Goal: Use online tool/utility: Utilize a website feature to perform a specific function

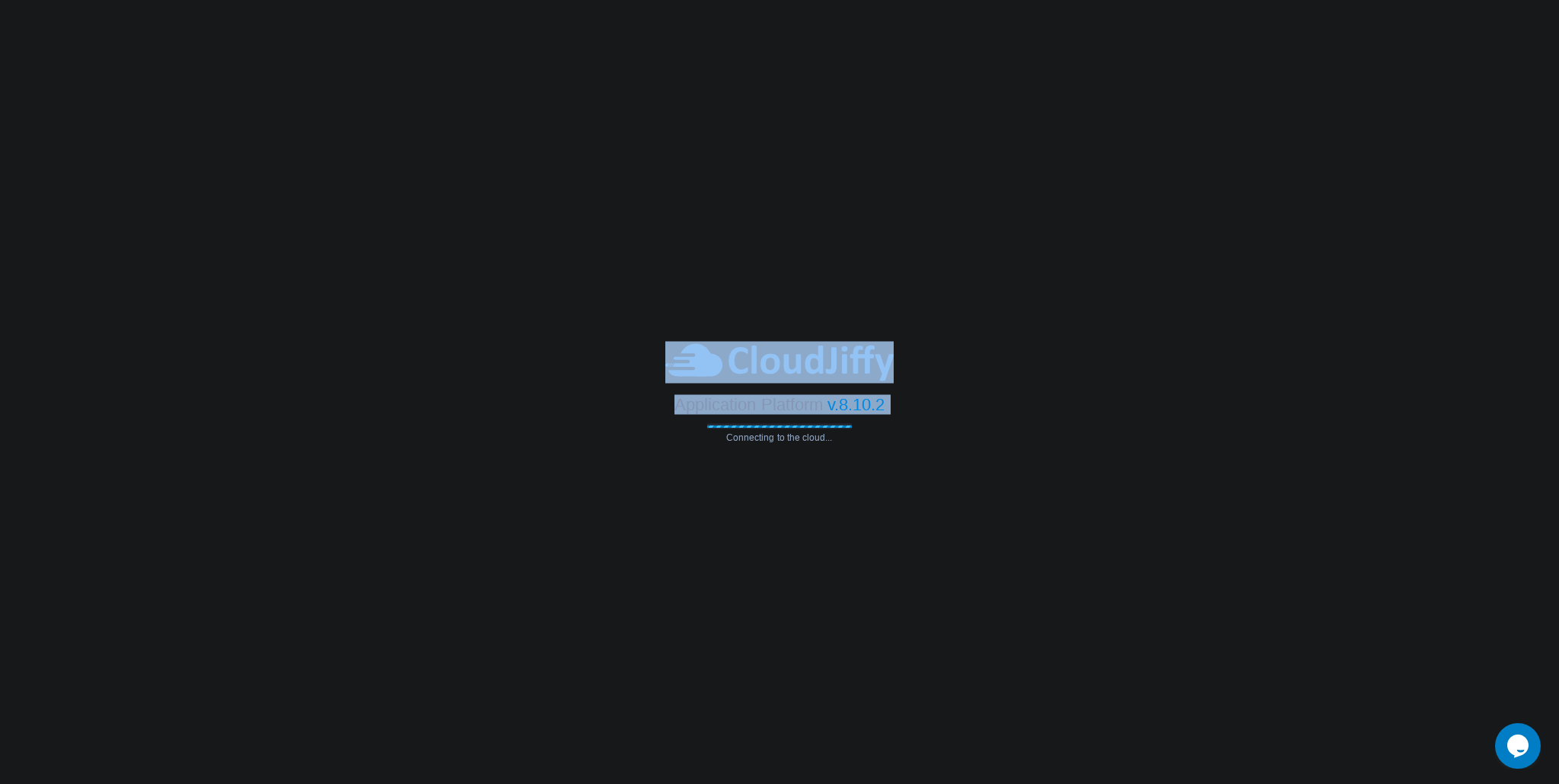
drag, startPoint x: 864, startPoint y: 429, endPoint x: 664, endPoint y: 352, distance: 214.3
click at [664, 352] on div "Application Platform v.8.10.2 Connecting to the cloud..." at bounding box center [779, 392] width 1559 height 101
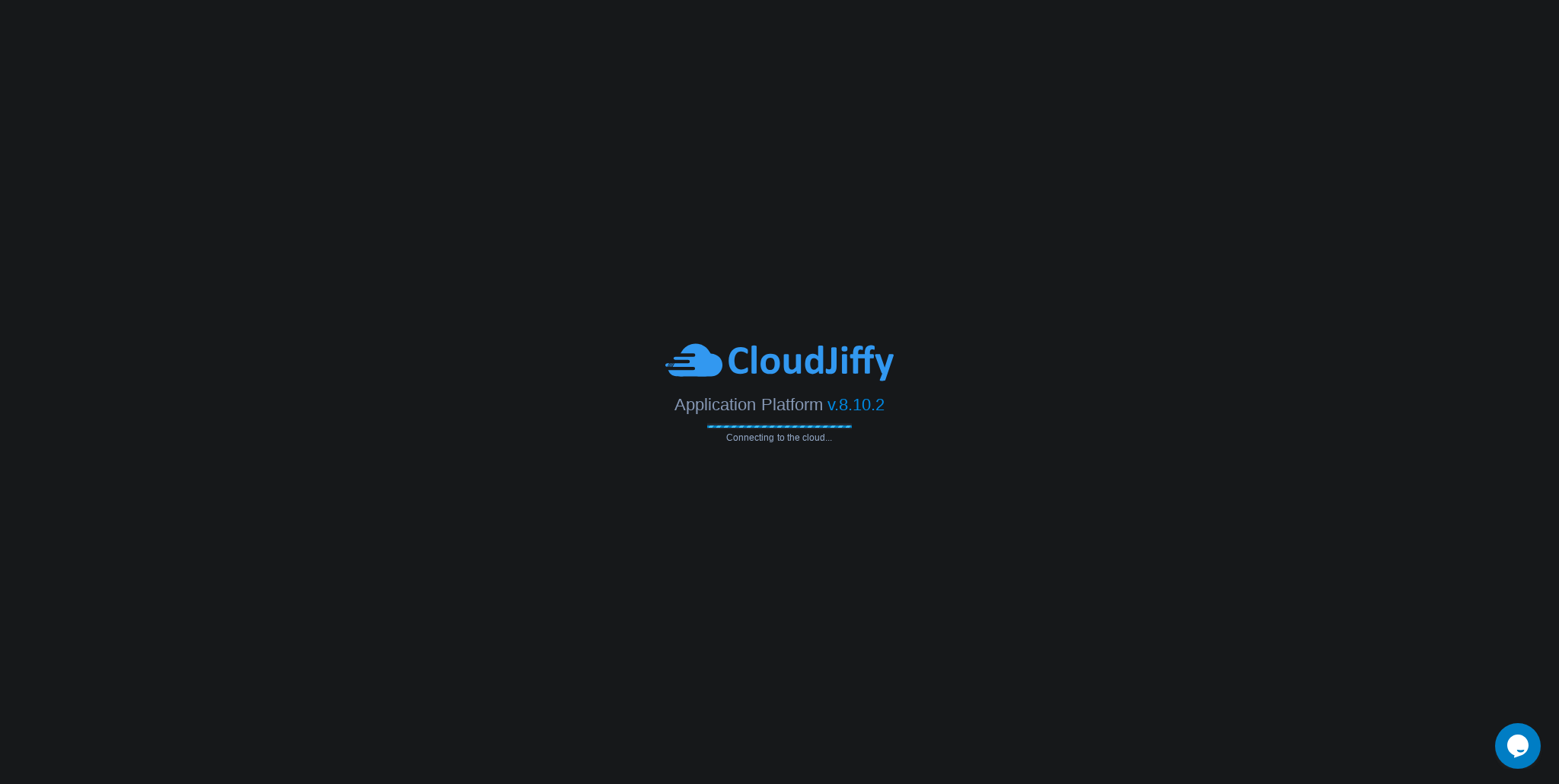
click at [823, 286] on body "Application Platform v.8.10.2 Connecting to the cloud..." at bounding box center [779, 392] width 1559 height 784
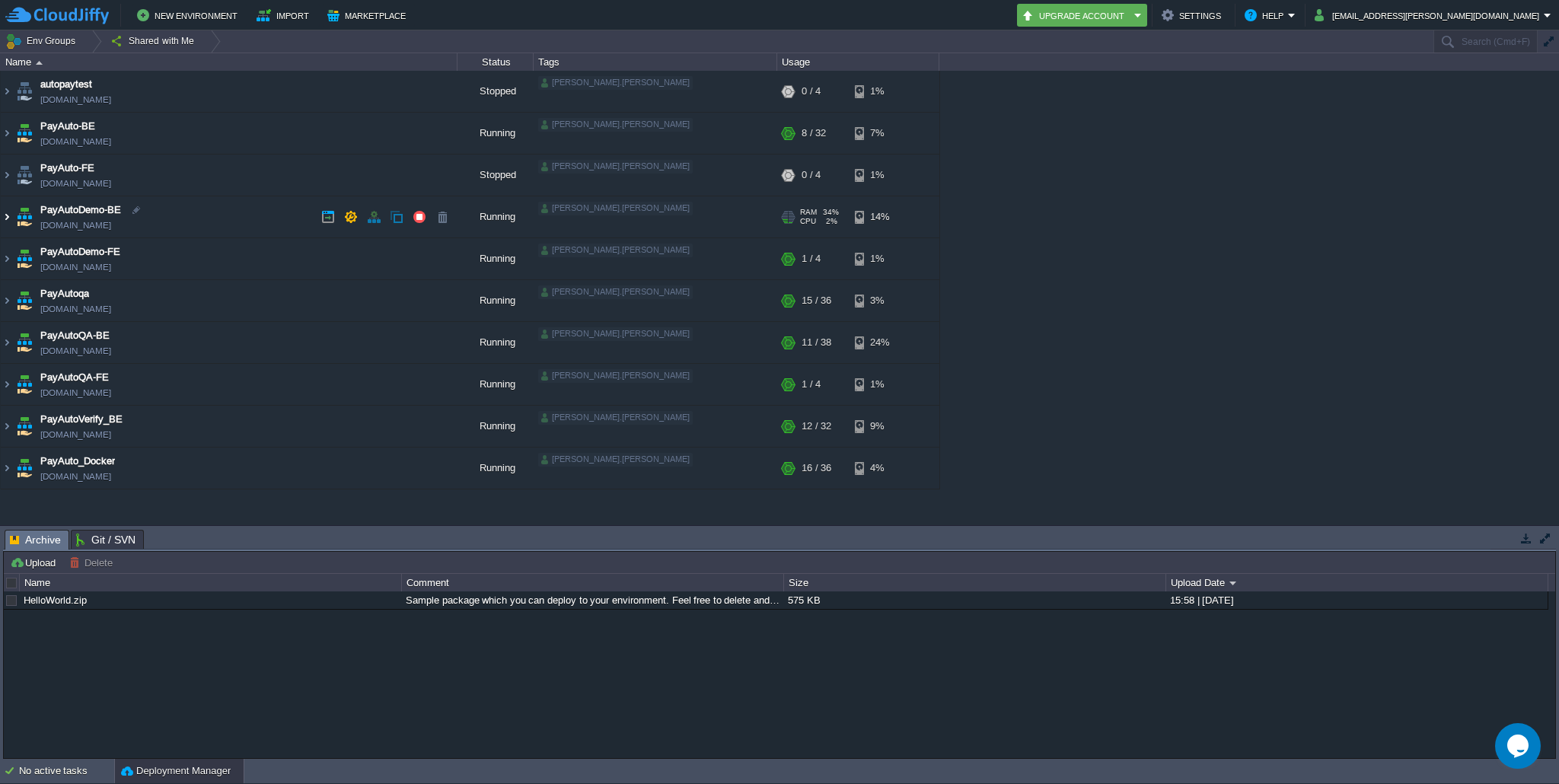
click at [8, 219] on img at bounding box center [7, 217] width 12 height 41
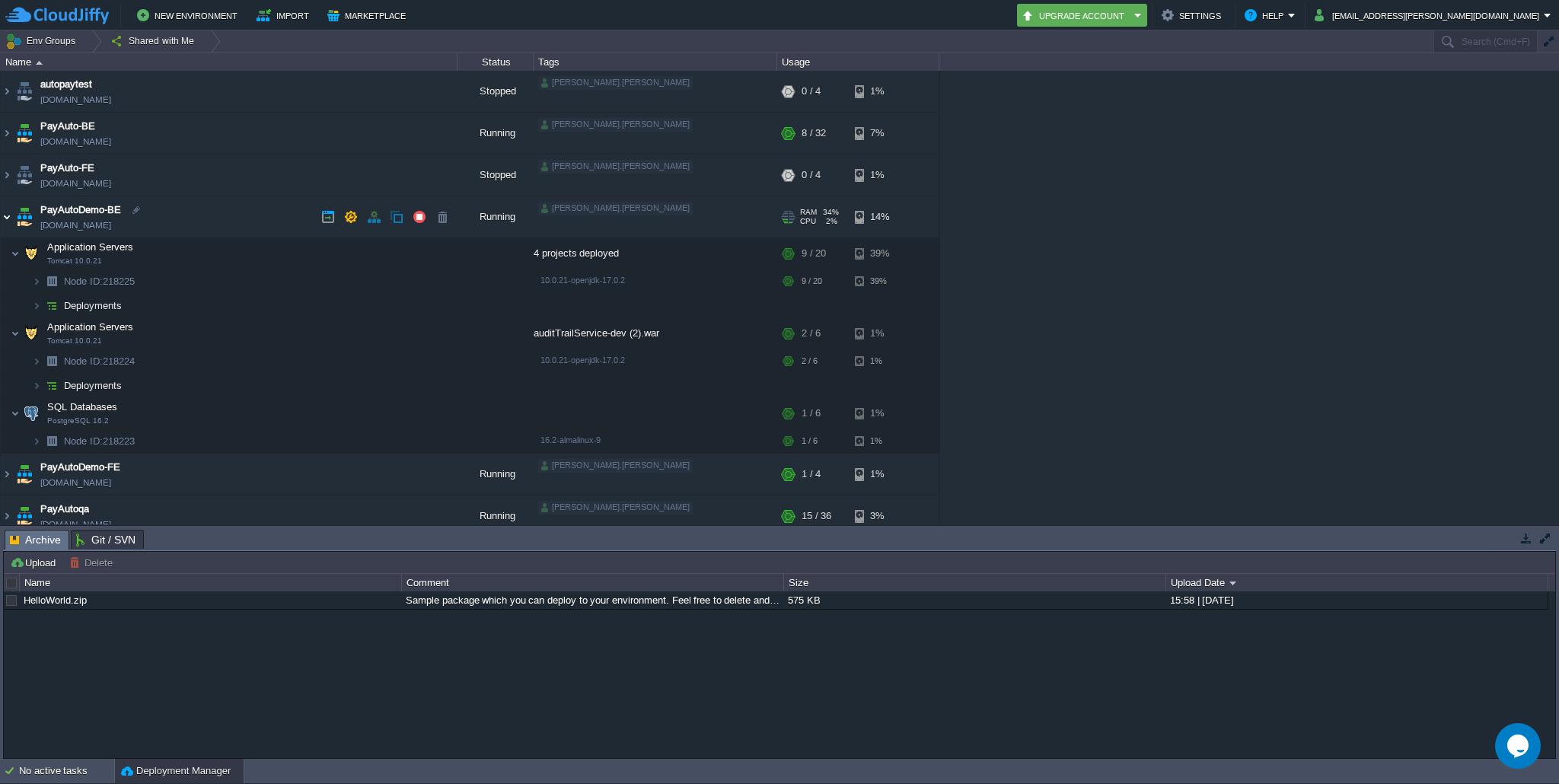
click at [8, 219] on img at bounding box center [7, 217] width 12 height 41
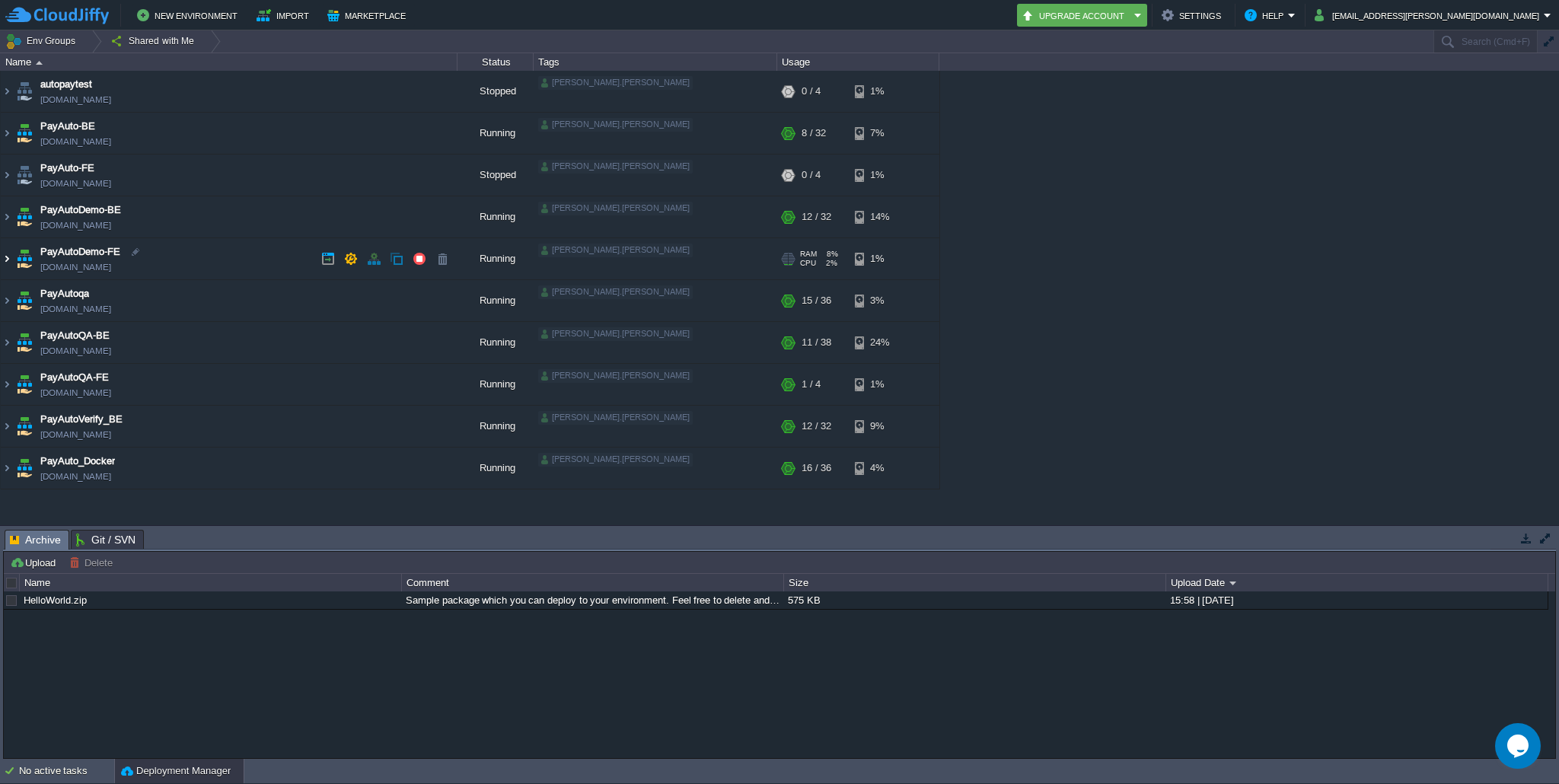
click at [6, 261] on img at bounding box center [7, 259] width 12 height 41
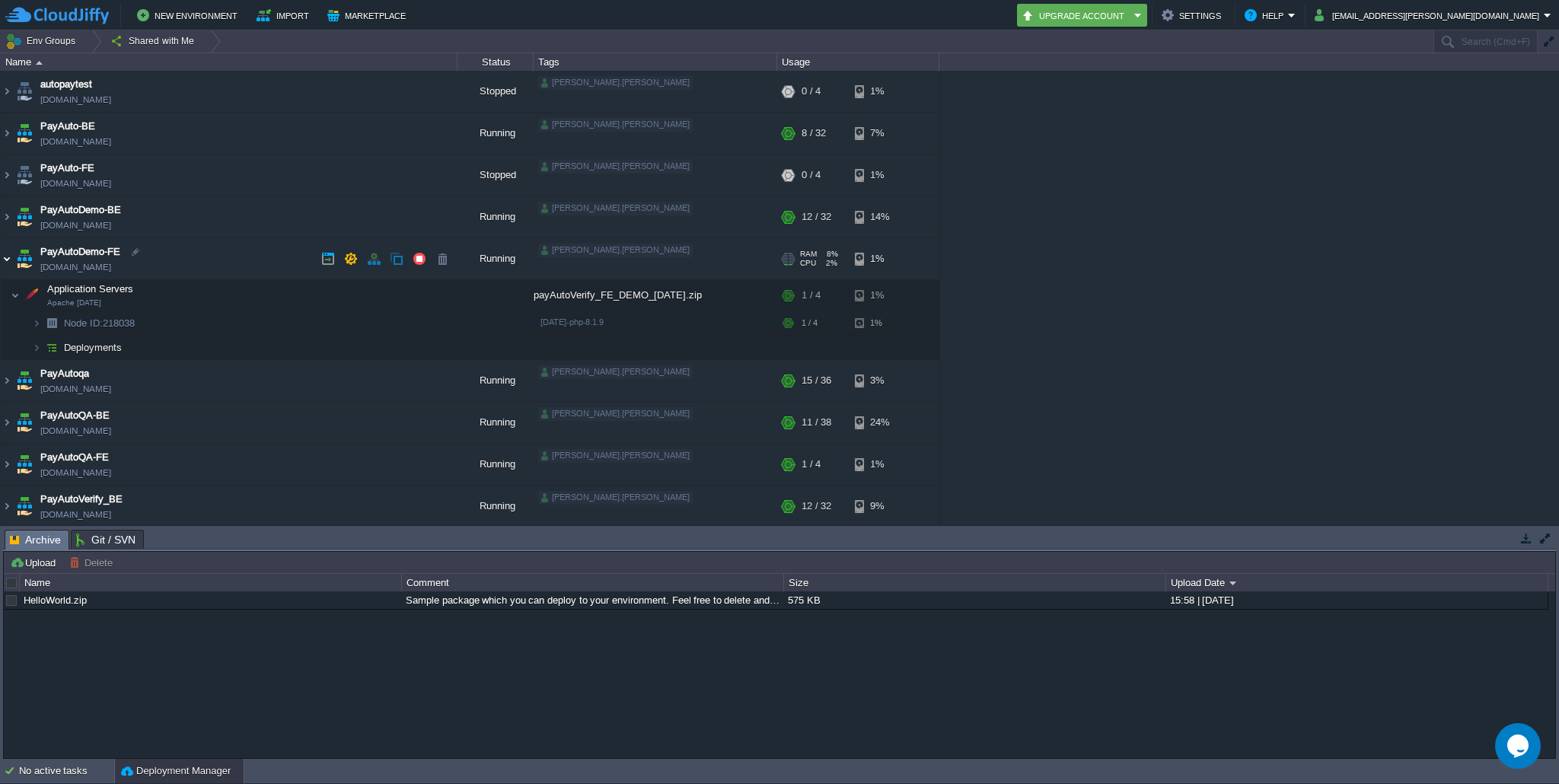
click at [6, 261] on img at bounding box center [7, 259] width 12 height 41
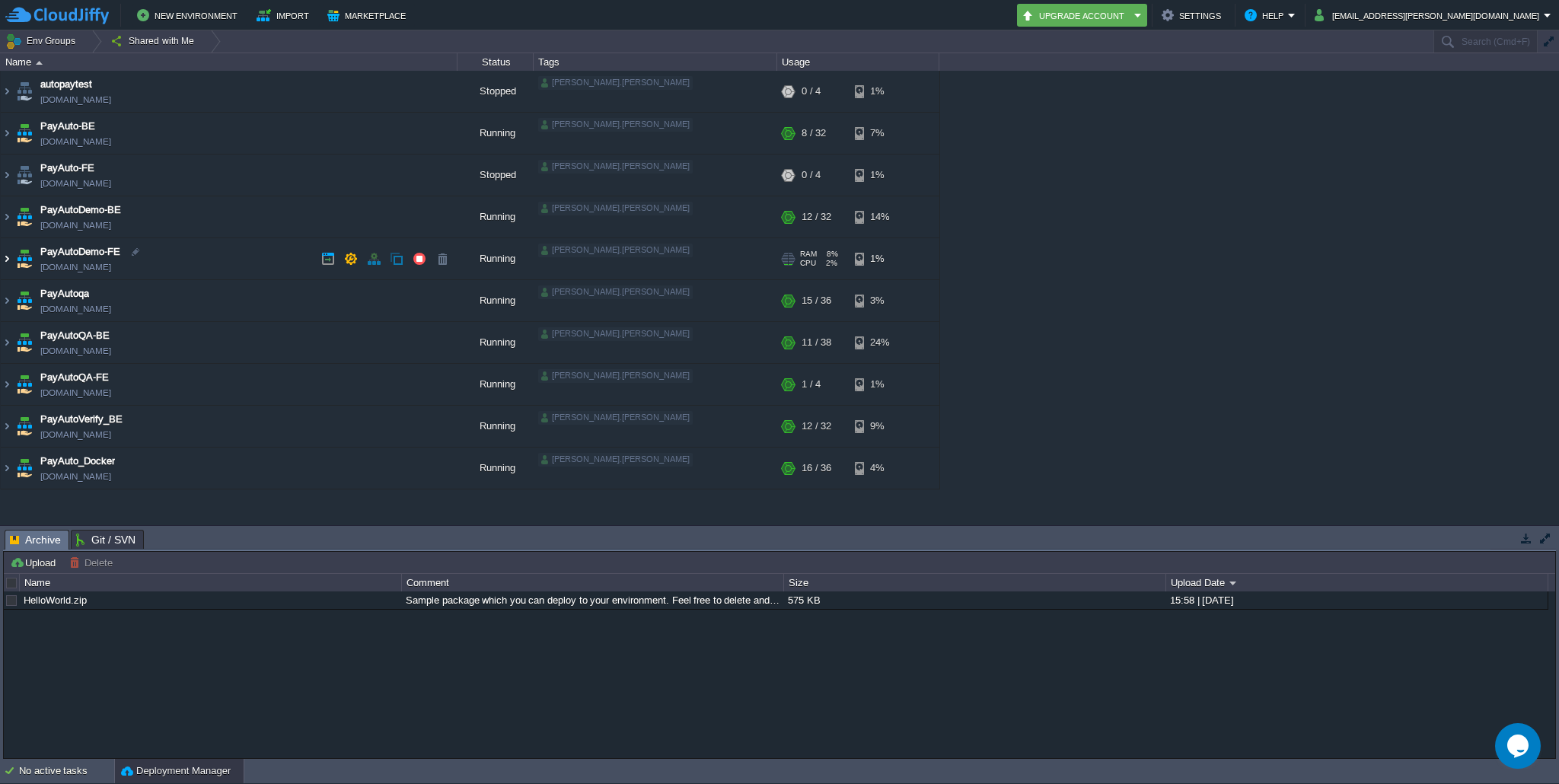
click at [5, 260] on img at bounding box center [7, 259] width 12 height 41
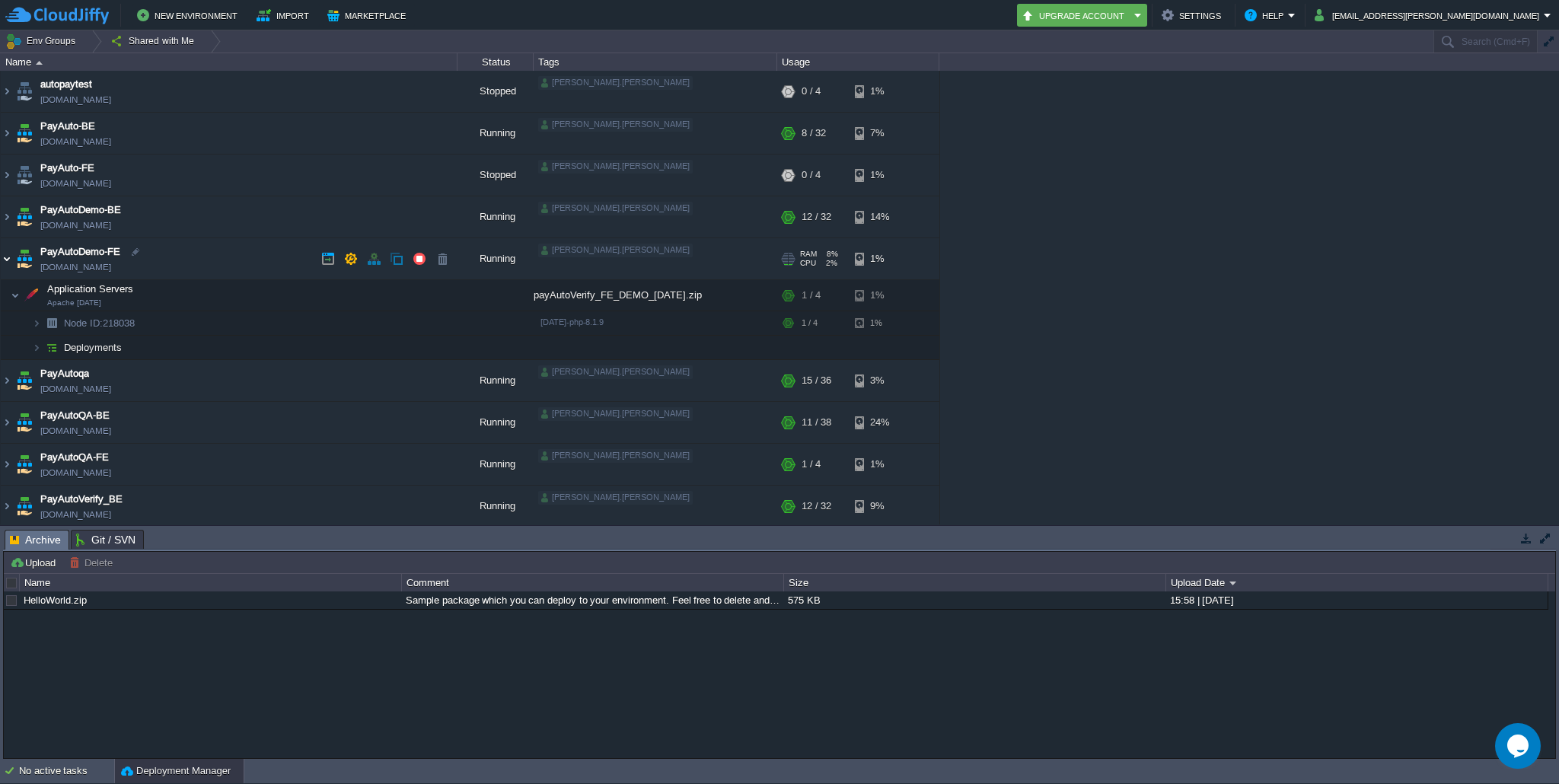
click at [5, 260] on img at bounding box center [7, 259] width 12 height 41
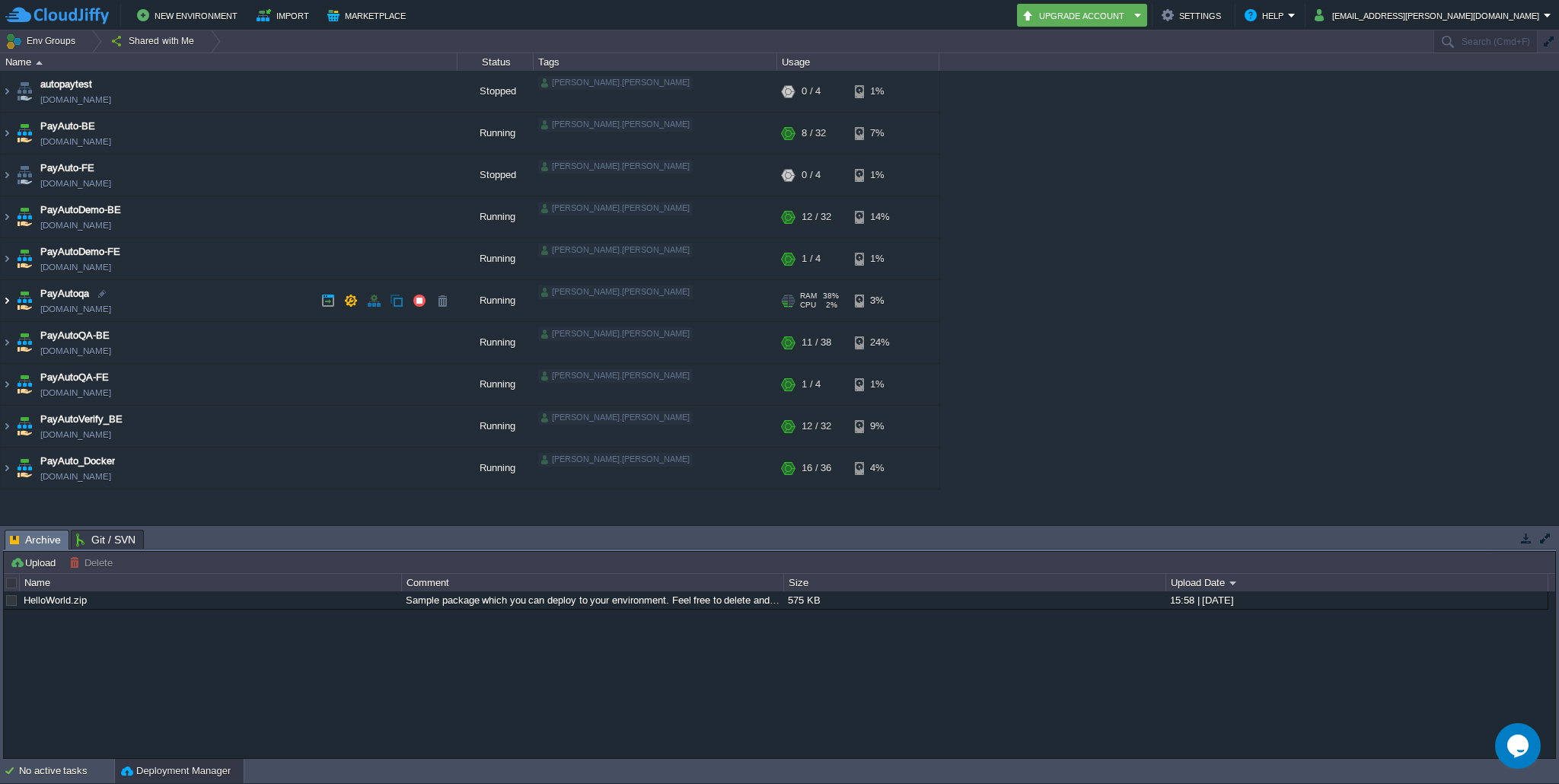
click at [6, 302] on img at bounding box center [7, 300] width 12 height 41
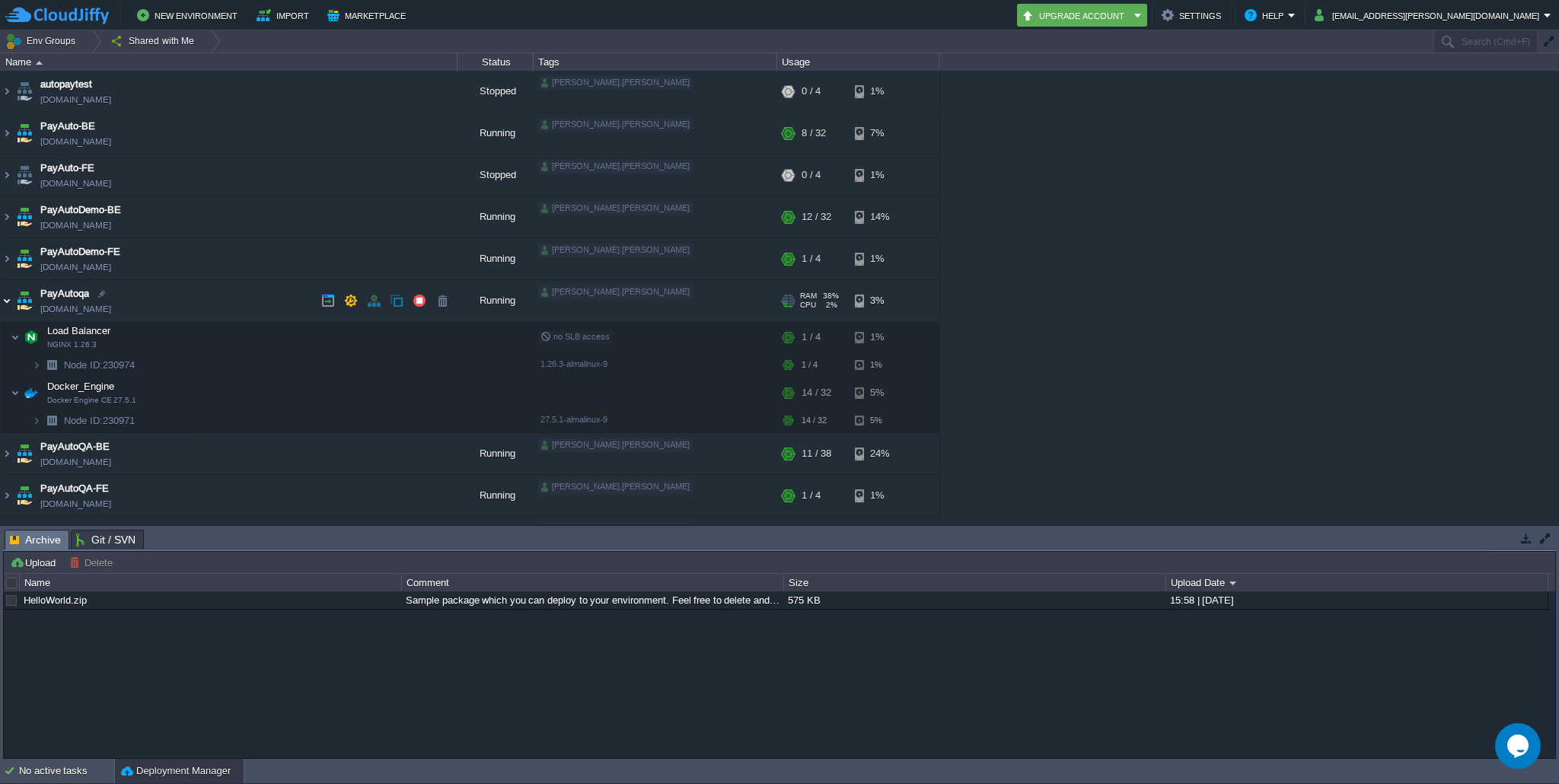
click at [6, 302] on img at bounding box center [7, 300] width 12 height 41
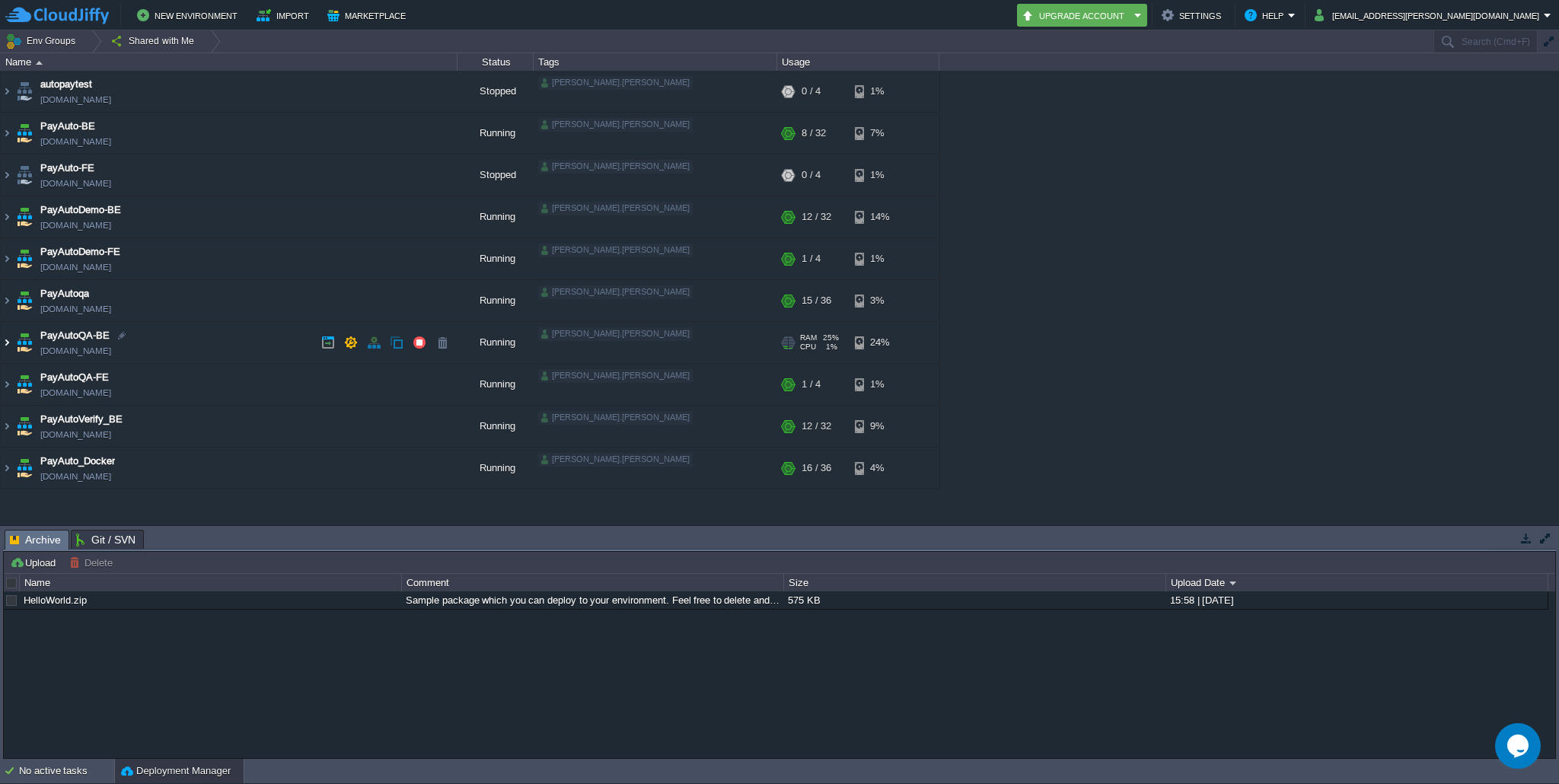
click at [2, 339] on img at bounding box center [7, 342] width 12 height 41
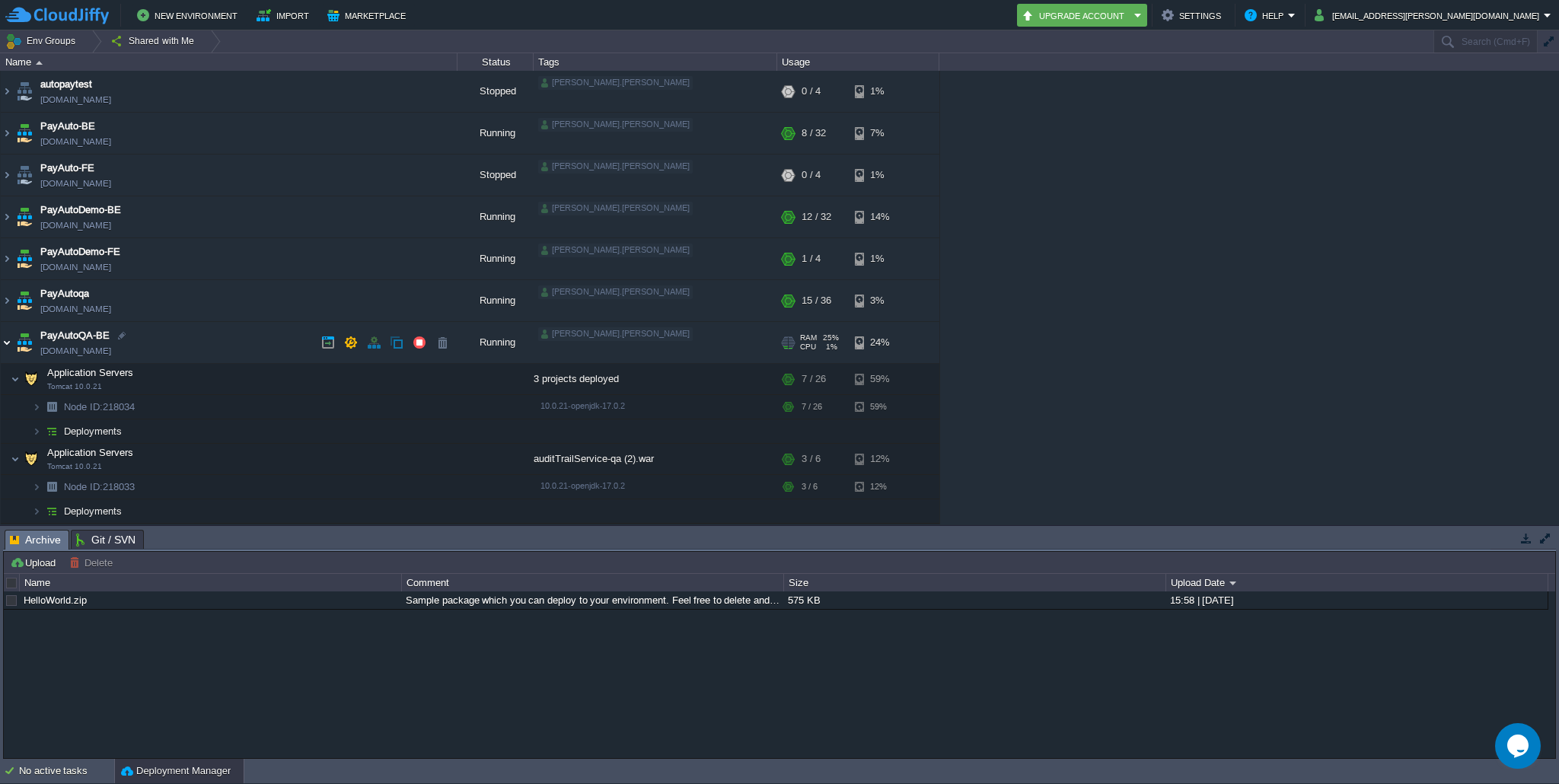
scroll to position [23, 0]
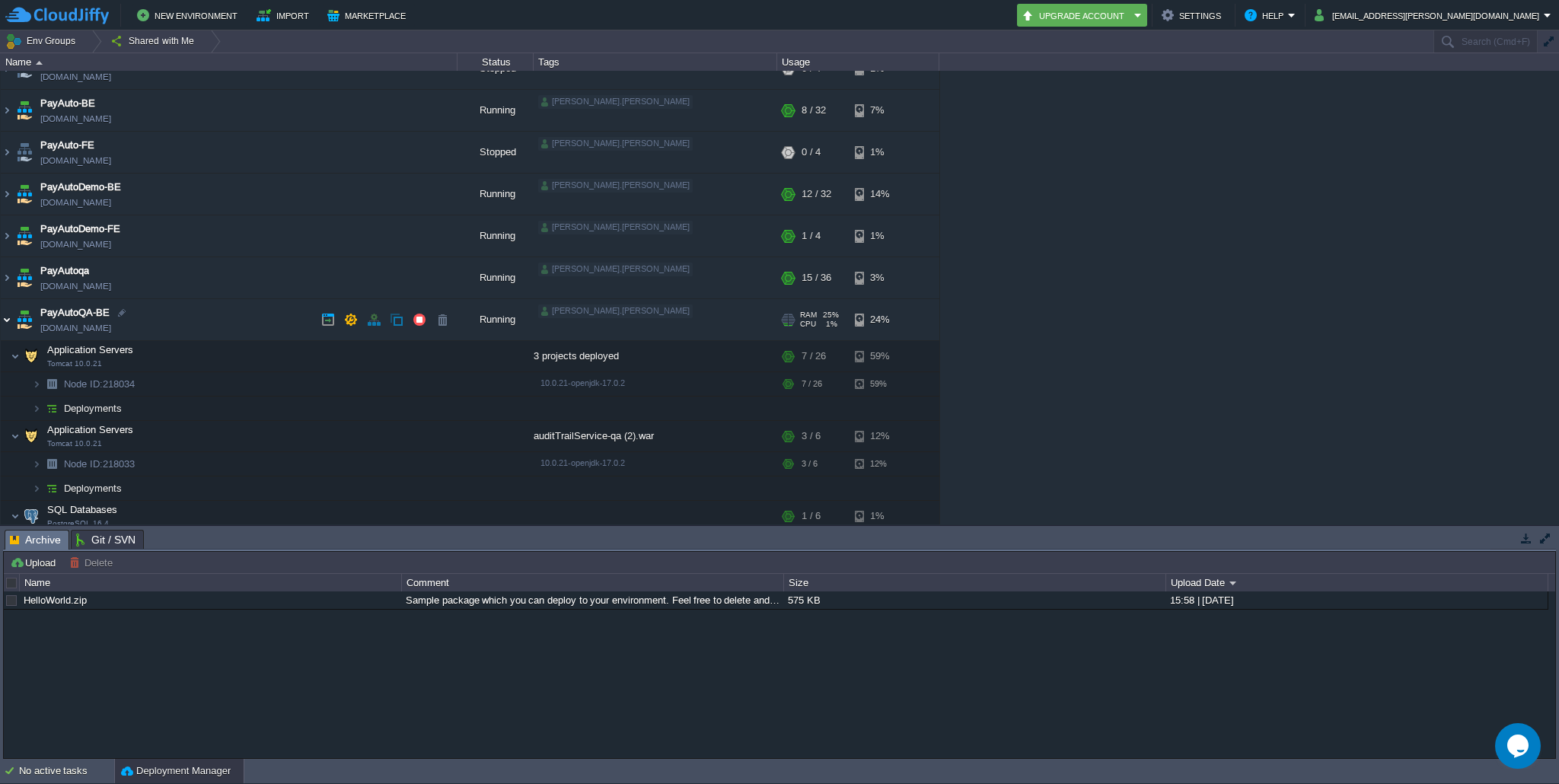
click at [9, 317] on img at bounding box center [7, 319] width 12 height 41
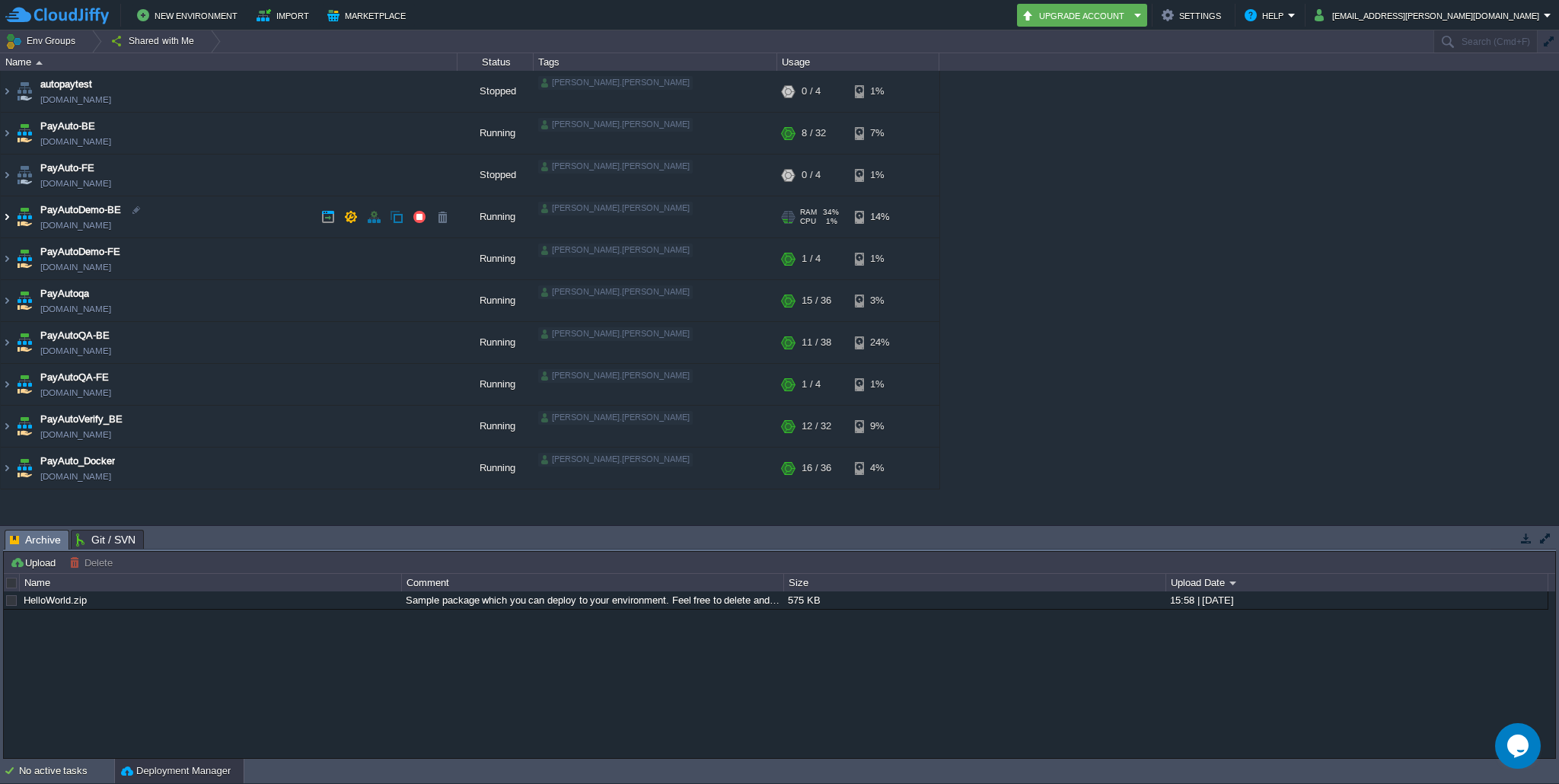
click at [10, 216] on img at bounding box center [7, 217] width 12 height 41
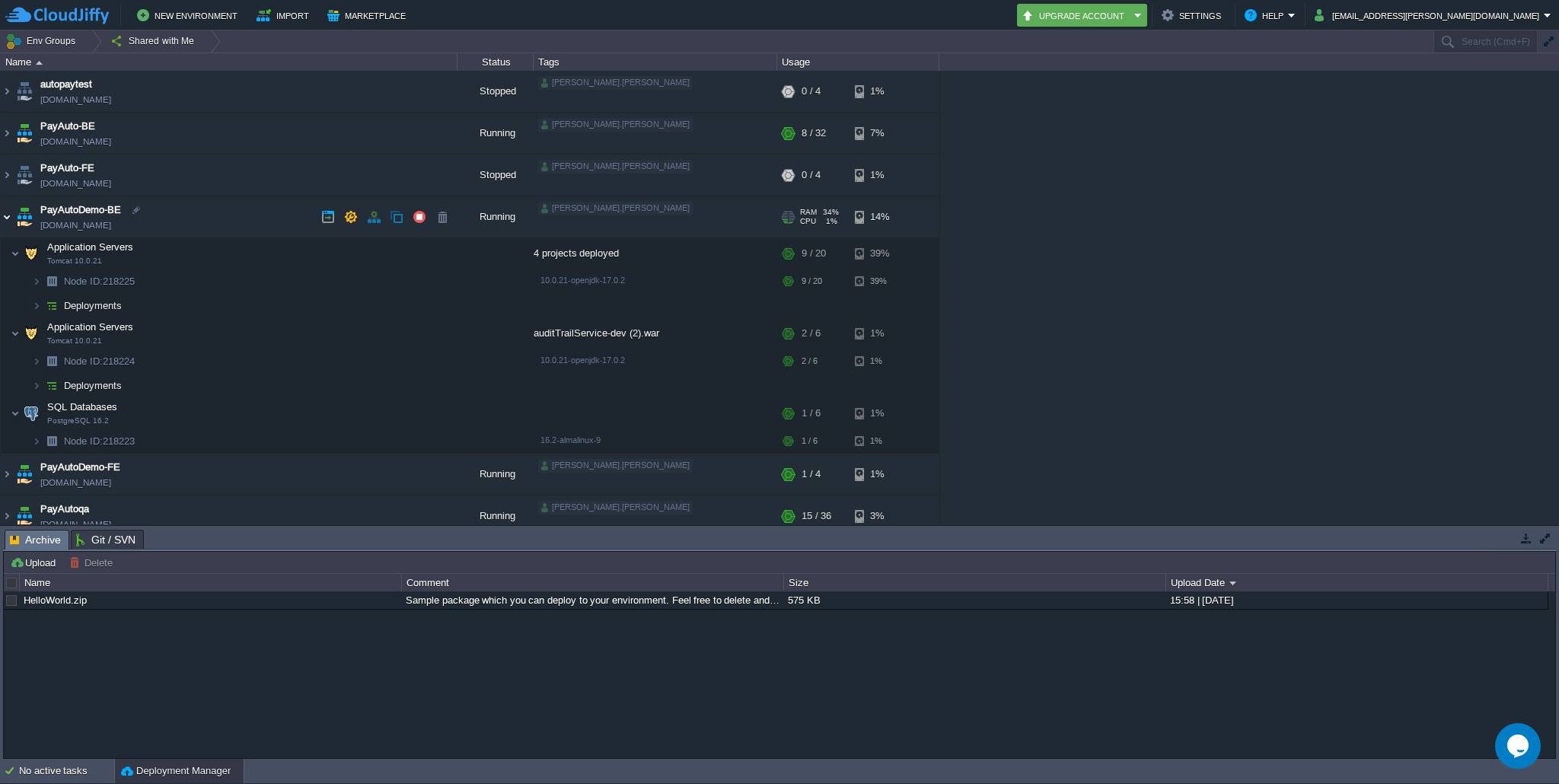
click at [10, 216] on img at bounding box center [7, 217] width 12 height 41
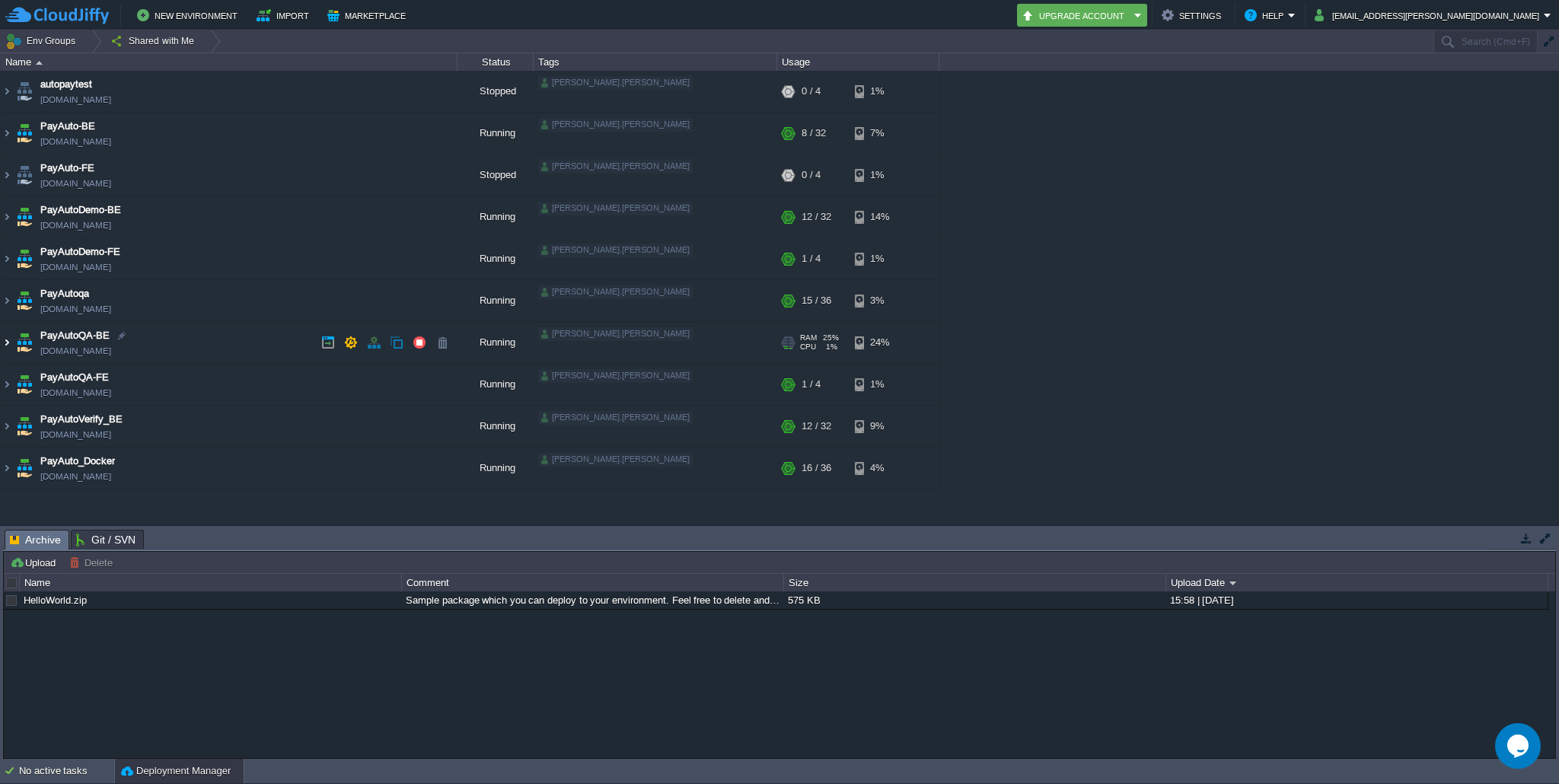
click at [8, 342] on img at bounding box center [7, 342] width 12 height 41
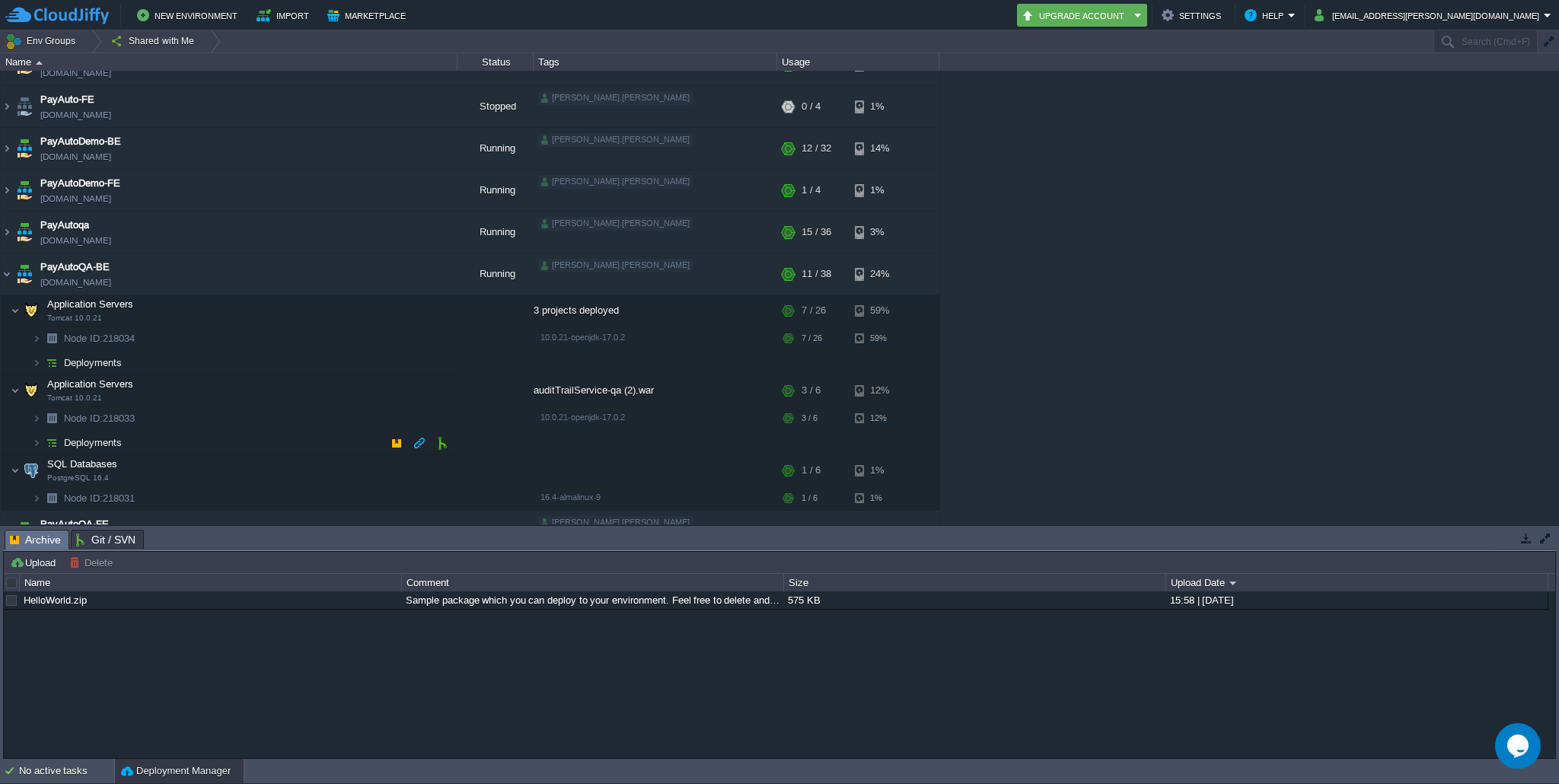
scroll to position [84, 0]
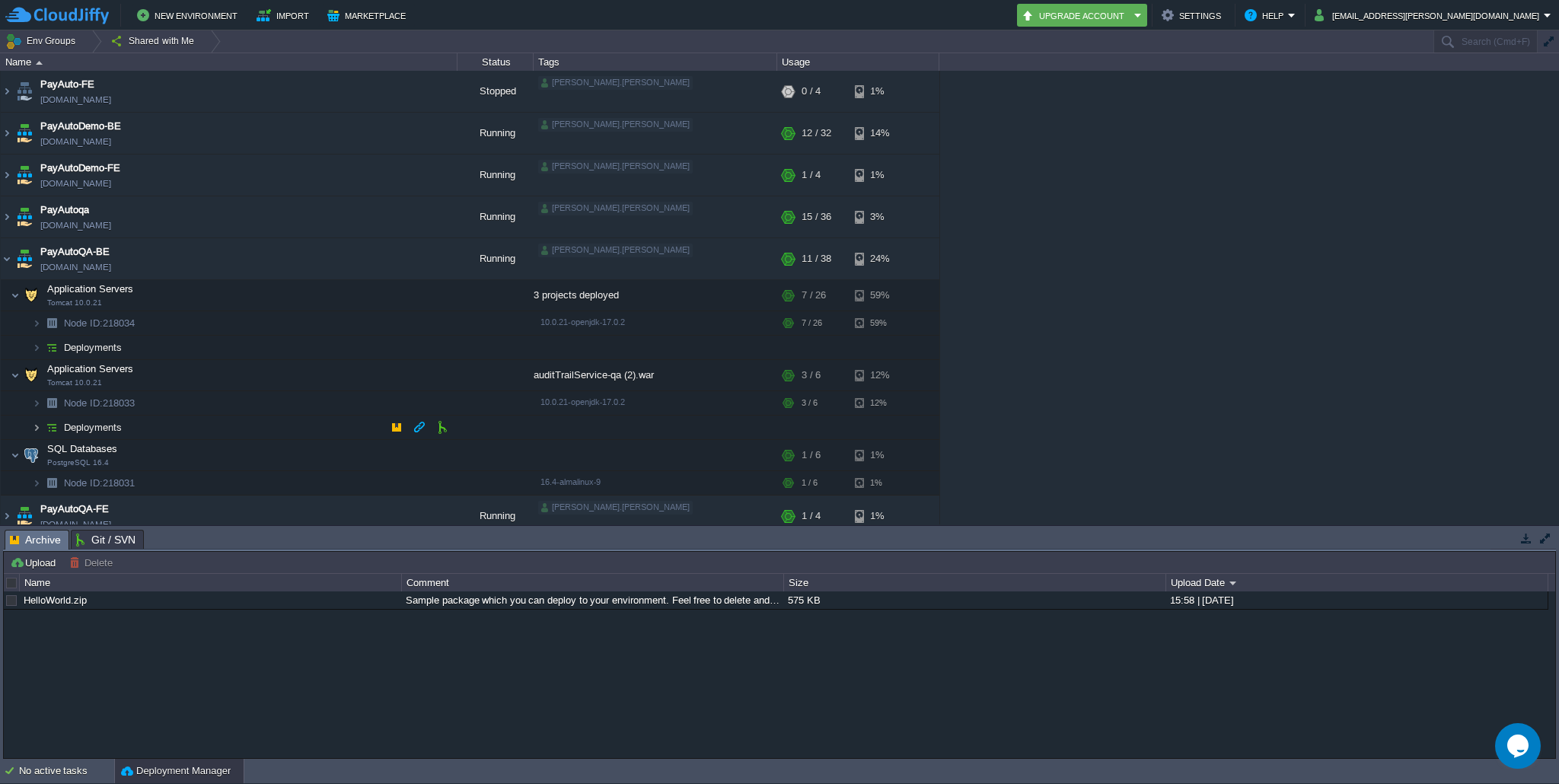
click at [38, 426] on img at bounding box center [37, 427] width 9 height 24
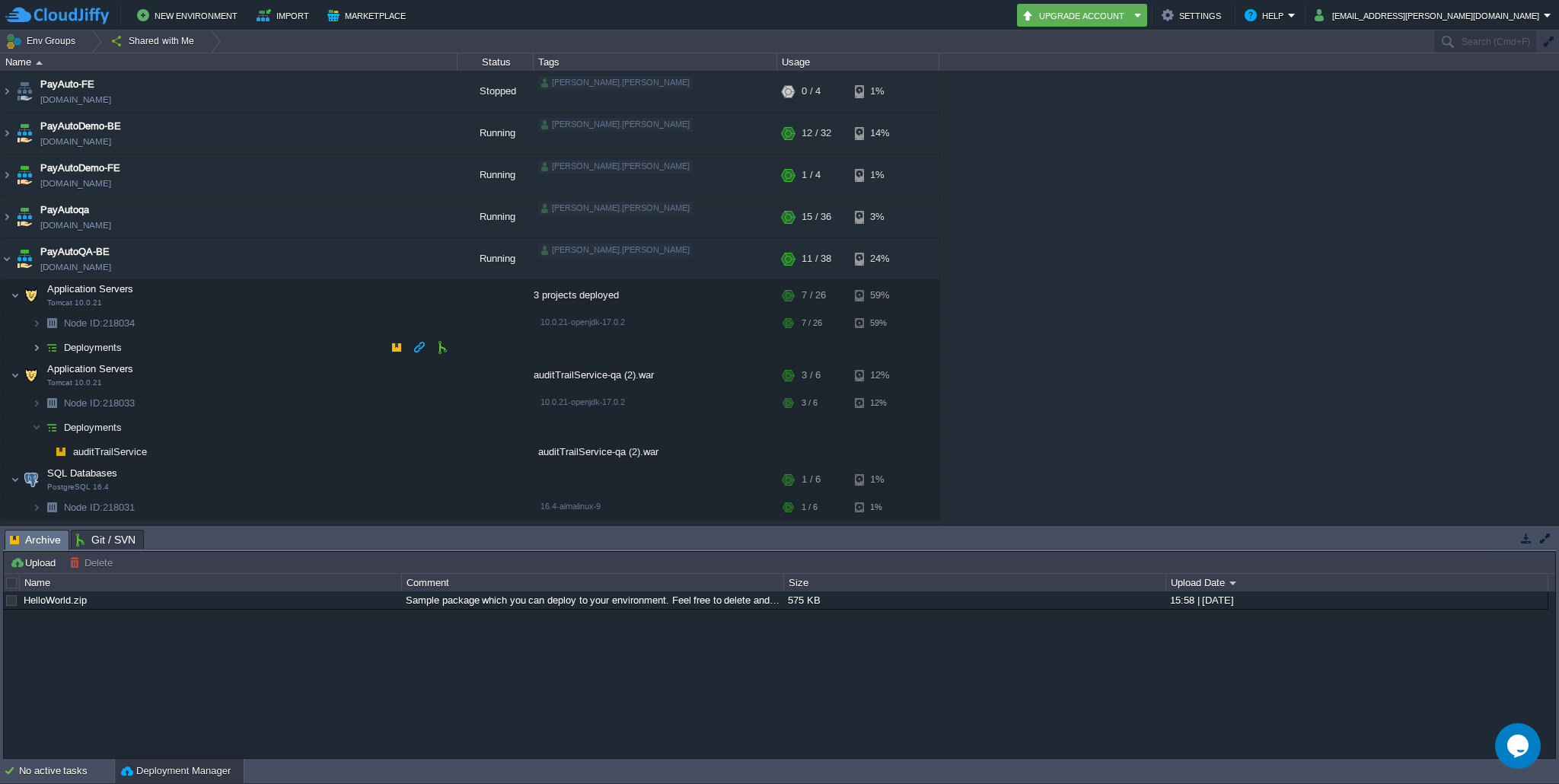
click at [33, 352] on img at bounding box center [37, 347] width 9 height 24
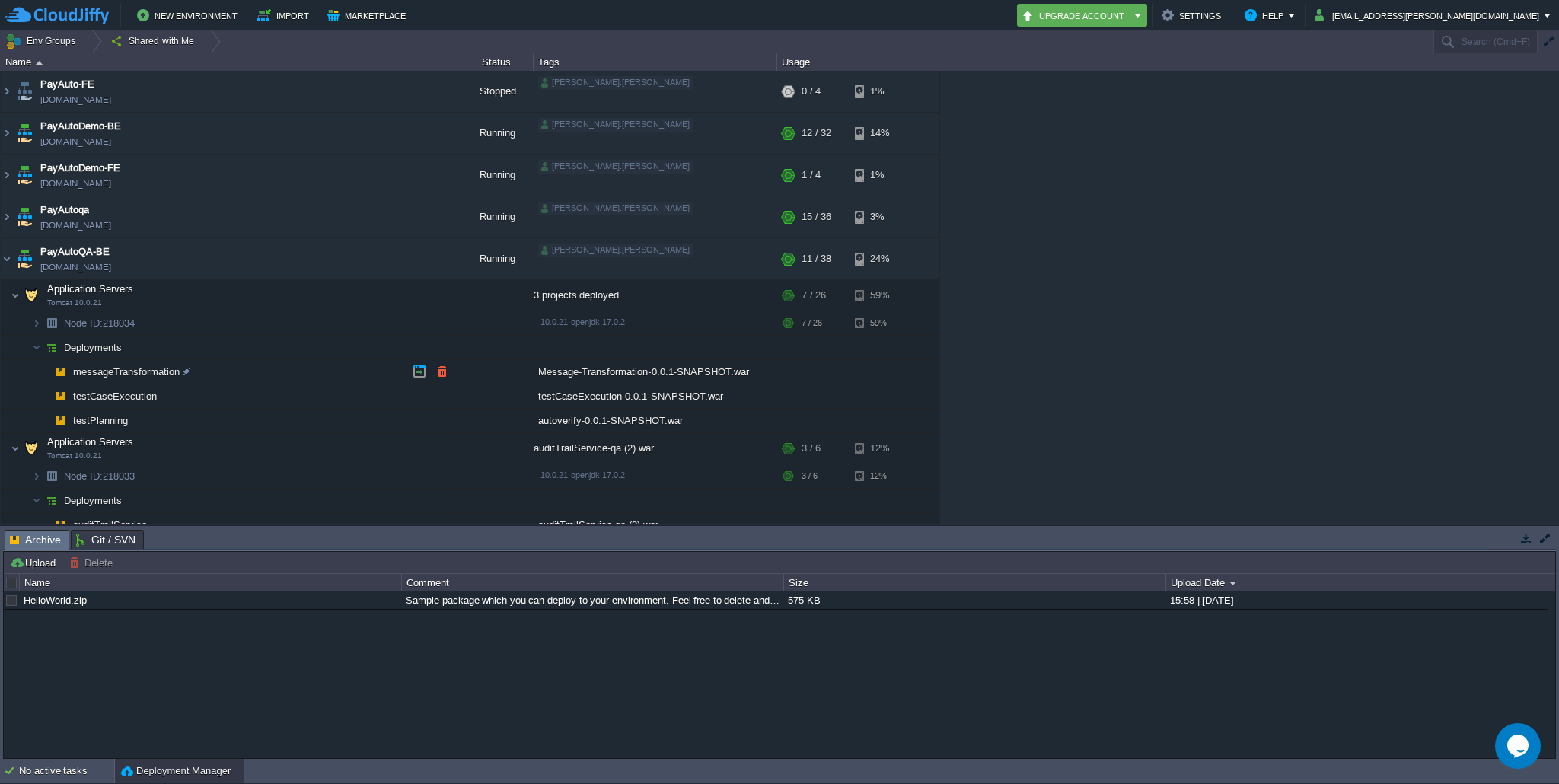
click at [145, 369] on span "messageTransformation" at bounding box center [127, 371] width 110 height 13
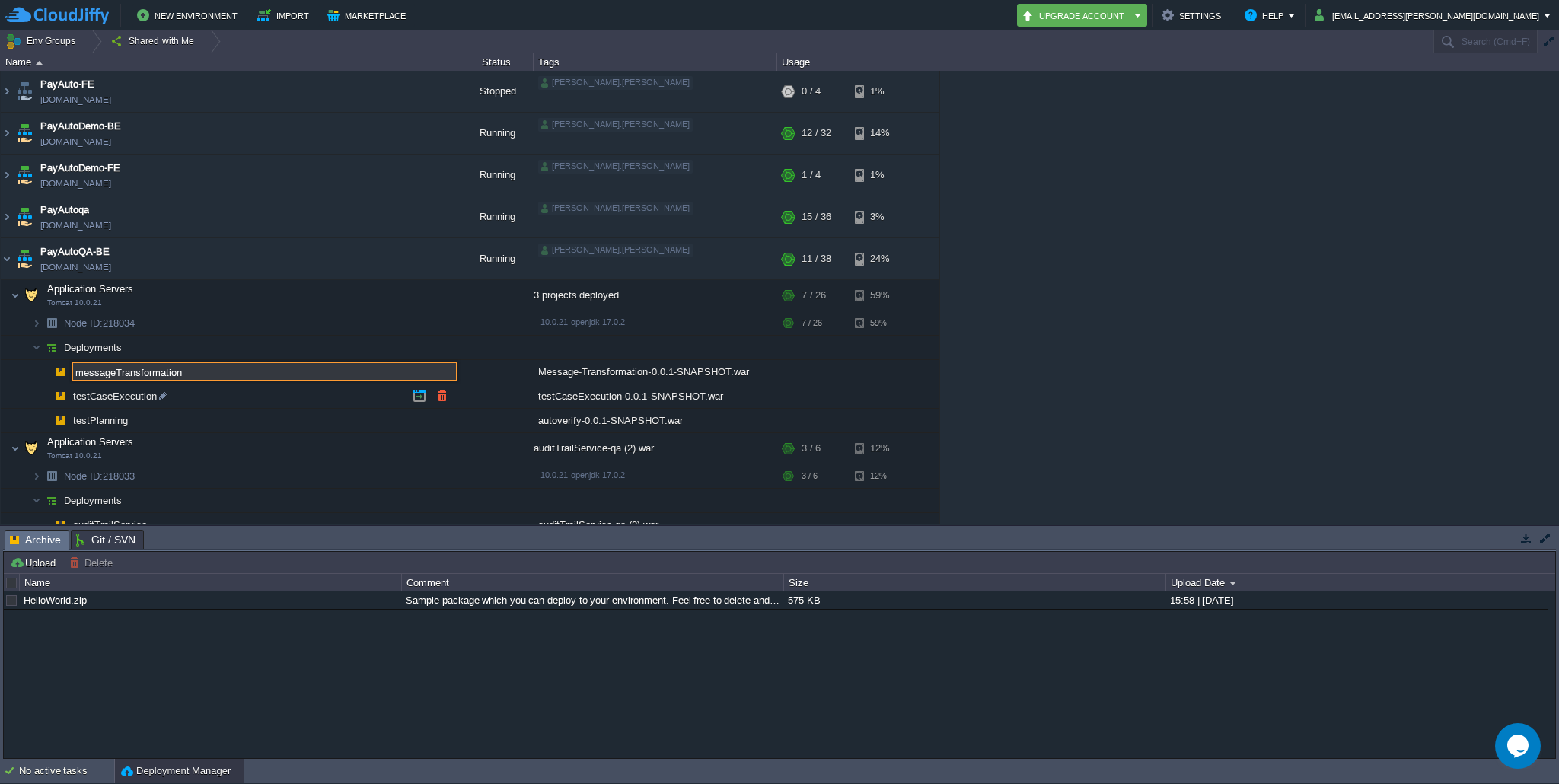
click at [145, 396] on span "testCaseExecution" at bounding box center [115, 396] width 88 height 13
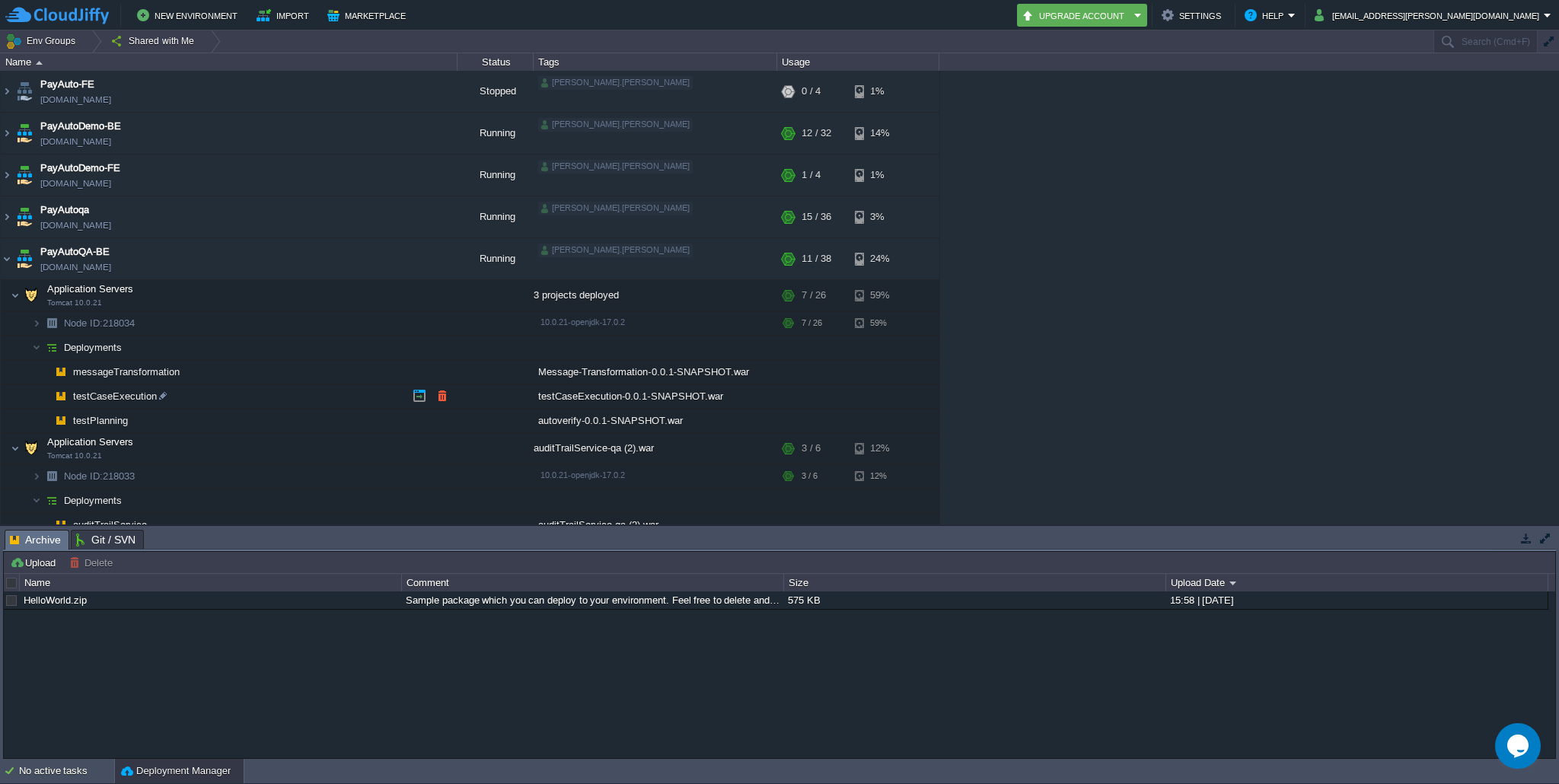
click at [145, 396] on span "testCaseExecution" at bounding box center [115, 396] width 88 height 13
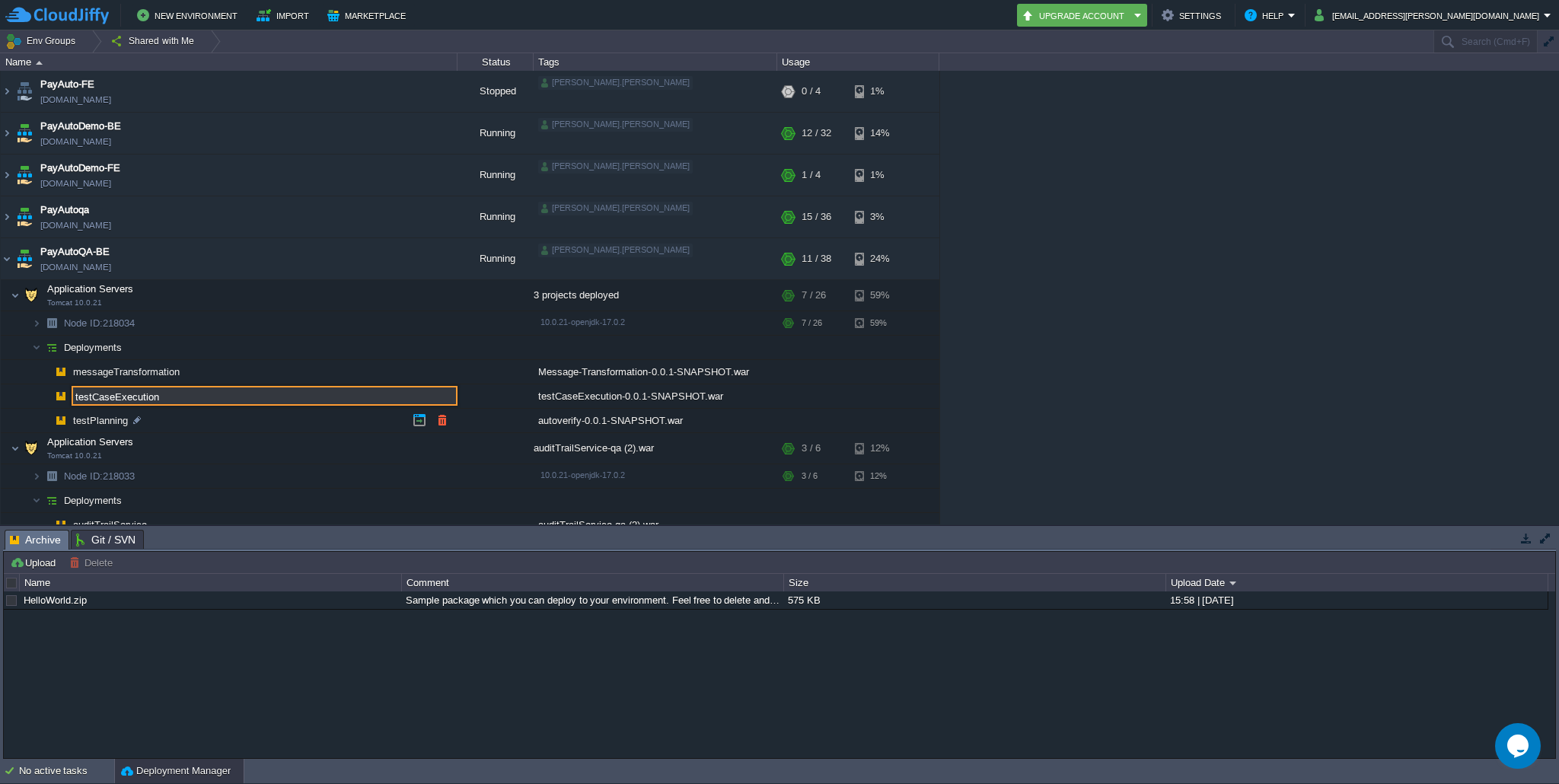
click at [114, 419] on span "testPlanning" at bounding box center [101, 420] width 59 height 13
type input "testPlanning"
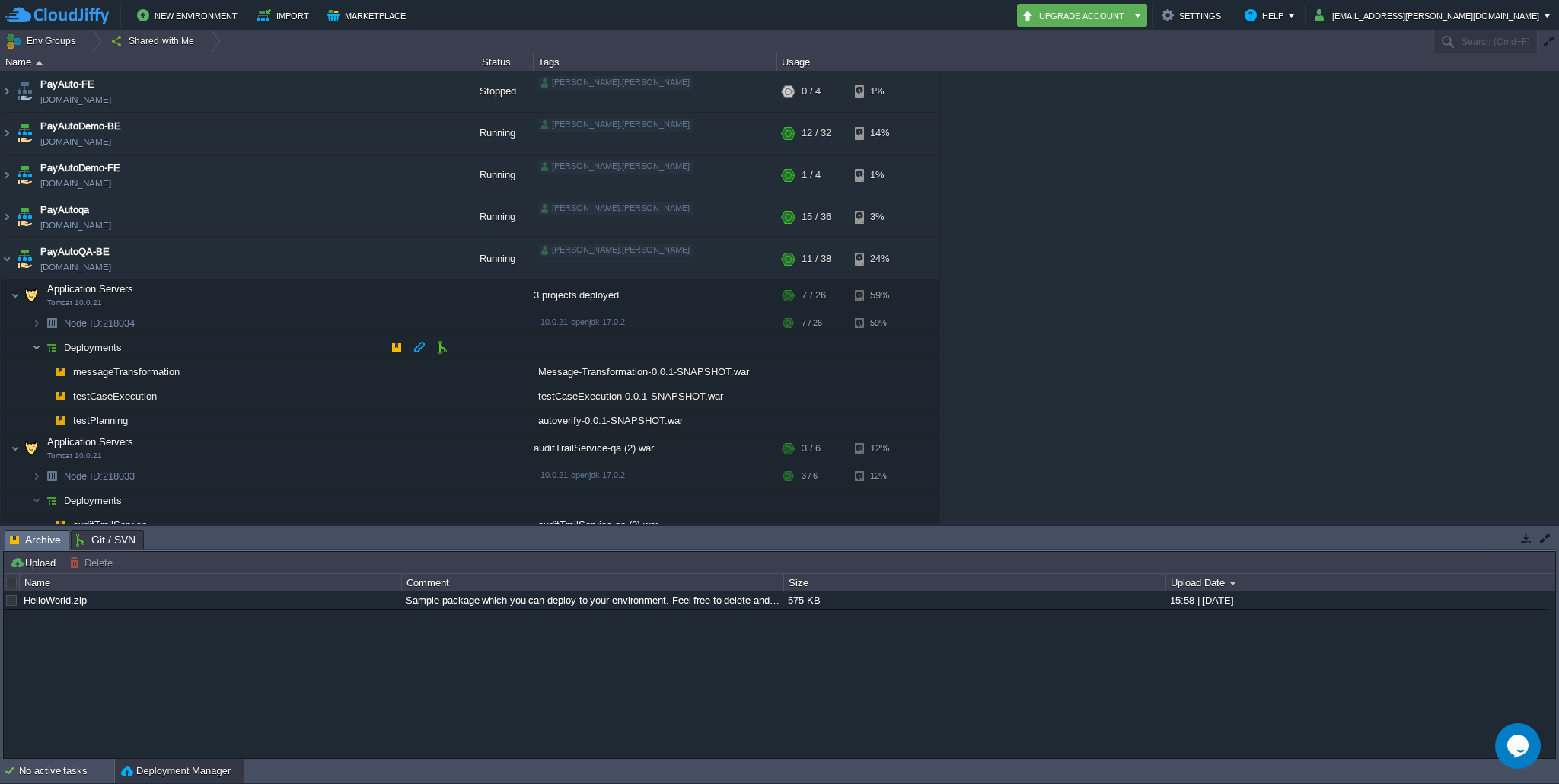
click at [34, 349] on img at bounding box center [37, 347] width 9 height 24
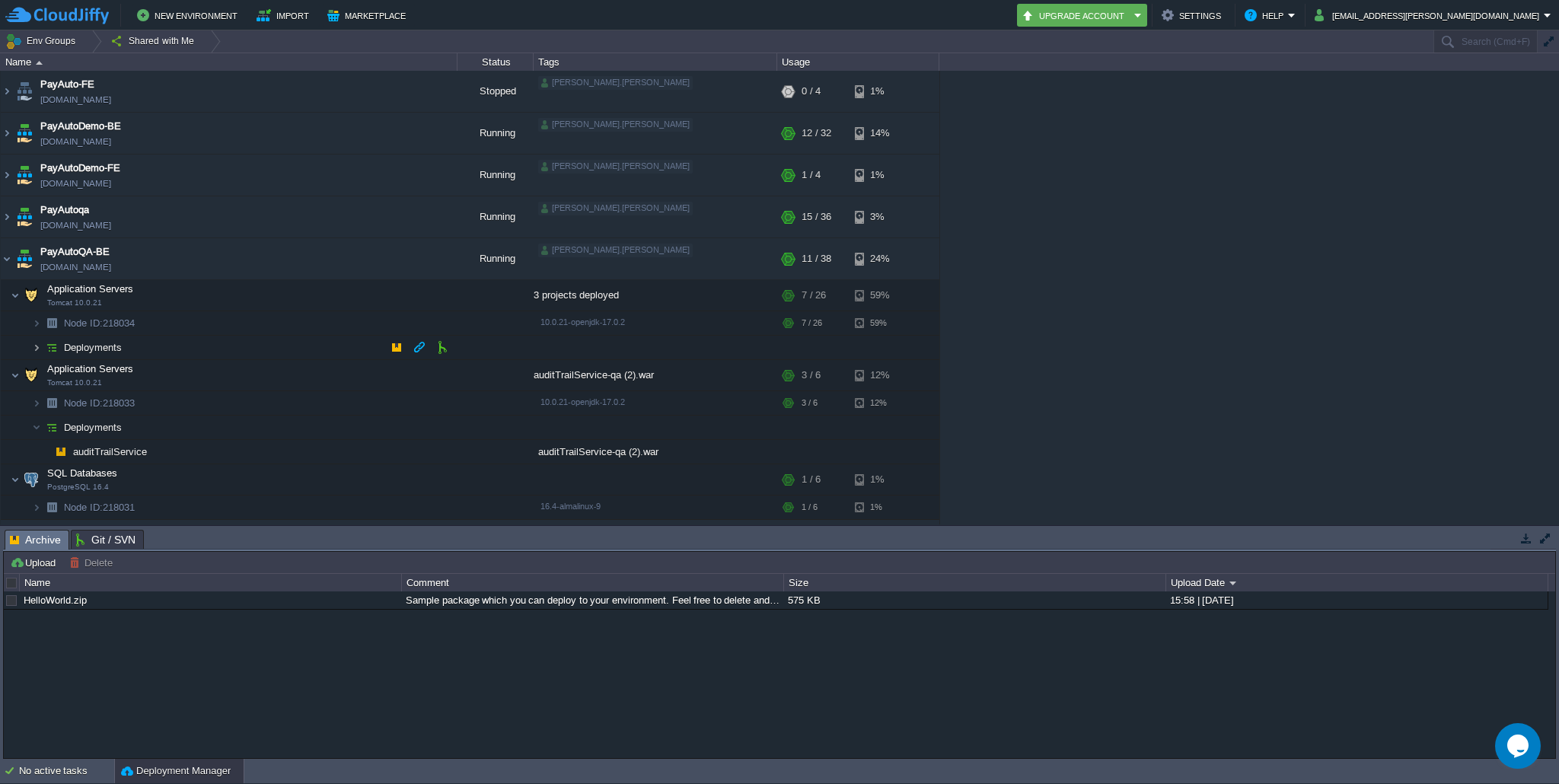
click at [34, 349] on img at bounding box center [37, 347] width 9 height 24
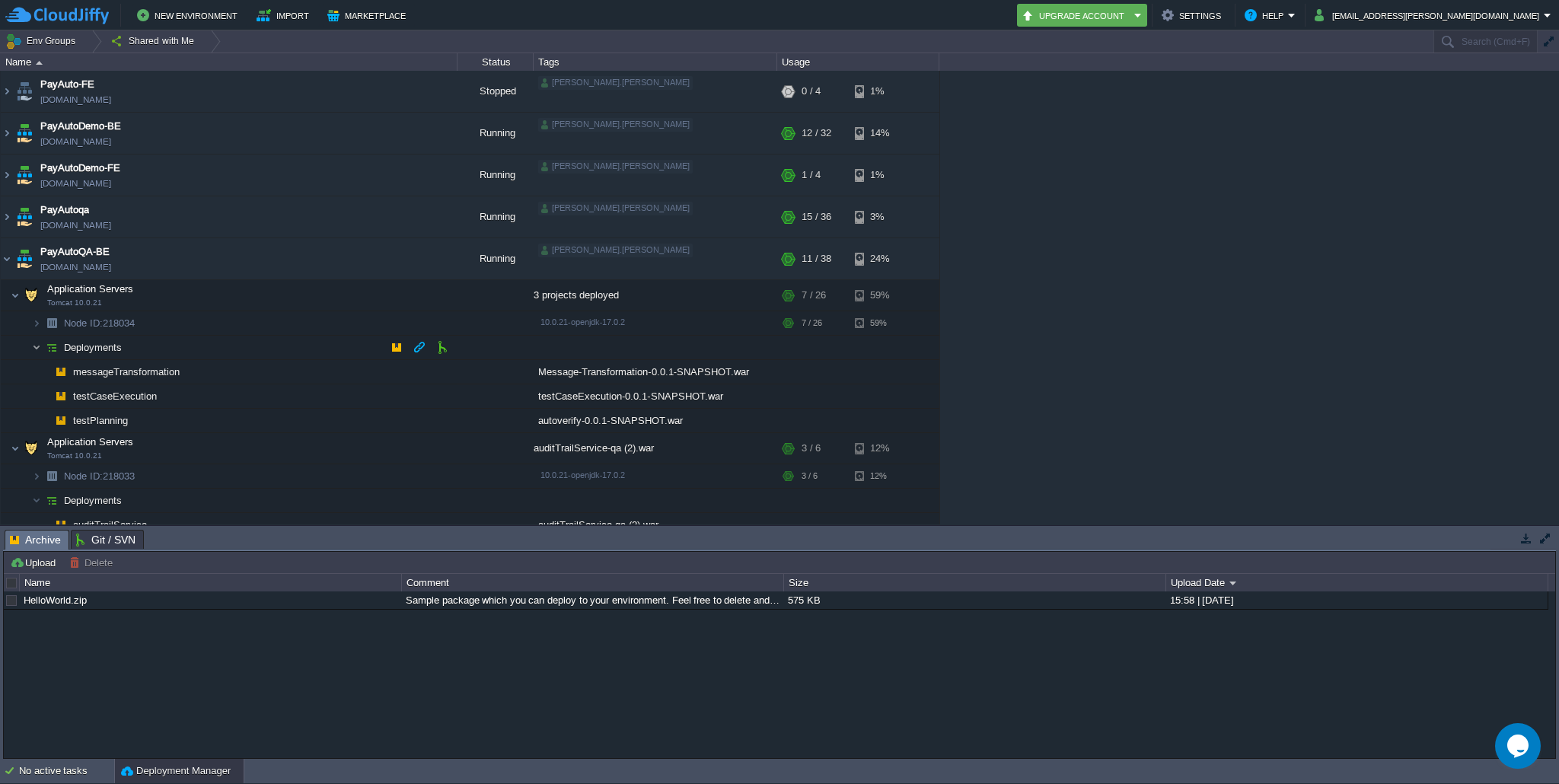
click at [34, 349] on img at bounding box center [37, 347] width 9 height 24
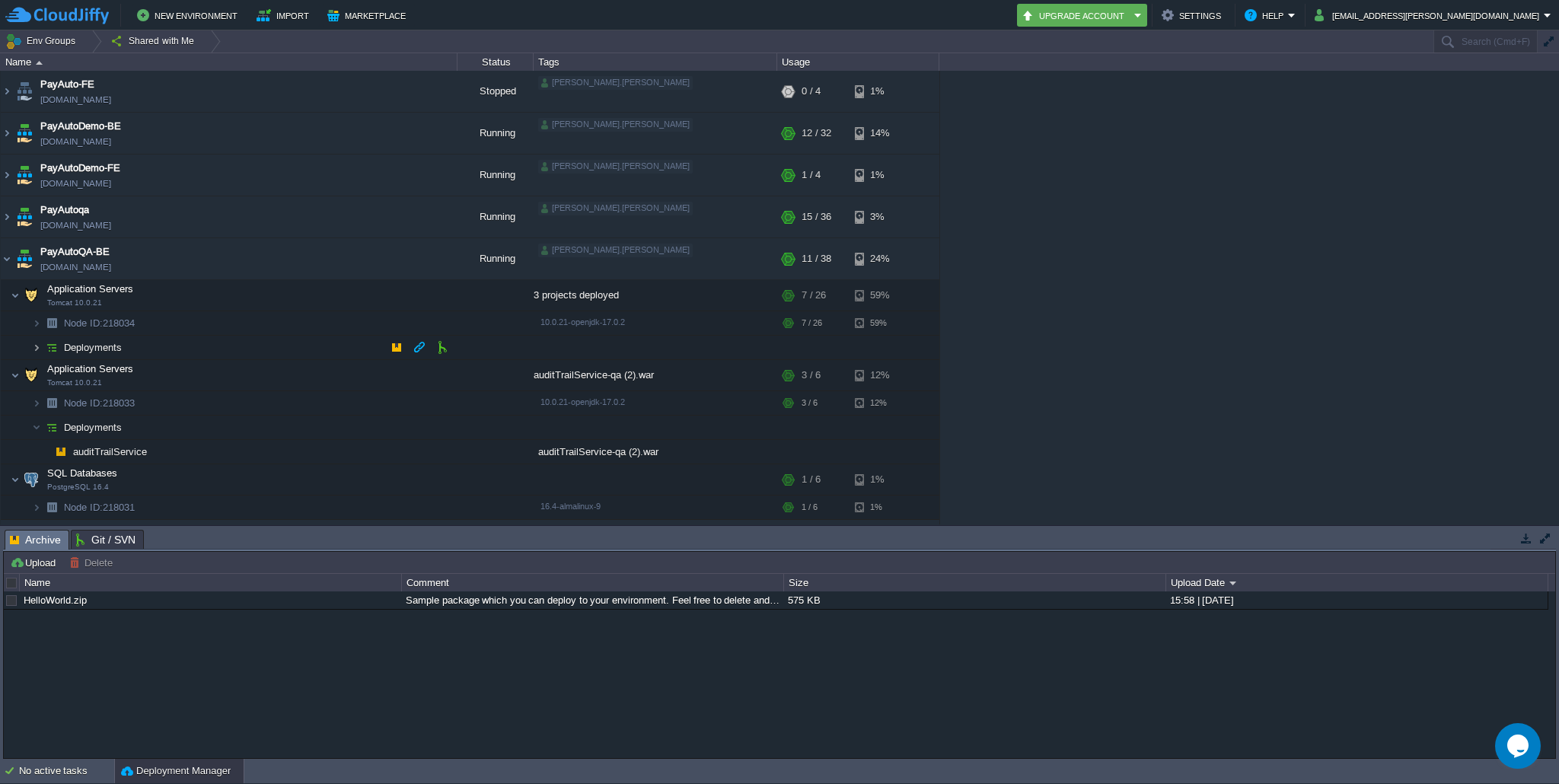
click at [34, 350] on img at bounding box center [37, 347] width 9 height 24
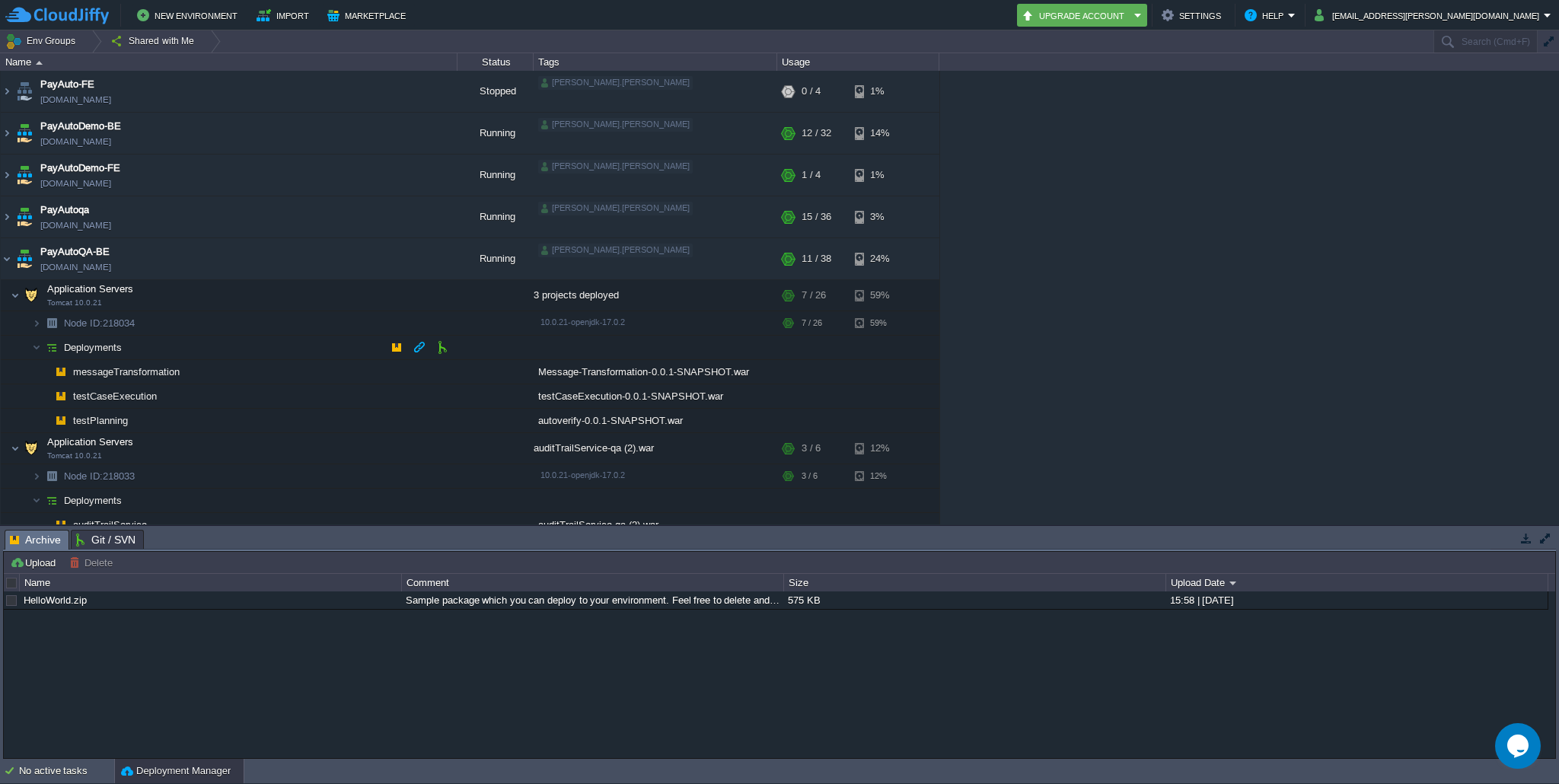
click at [115, 348] on span "Deployments" at bounding box center [93, 347] width 62 height 13
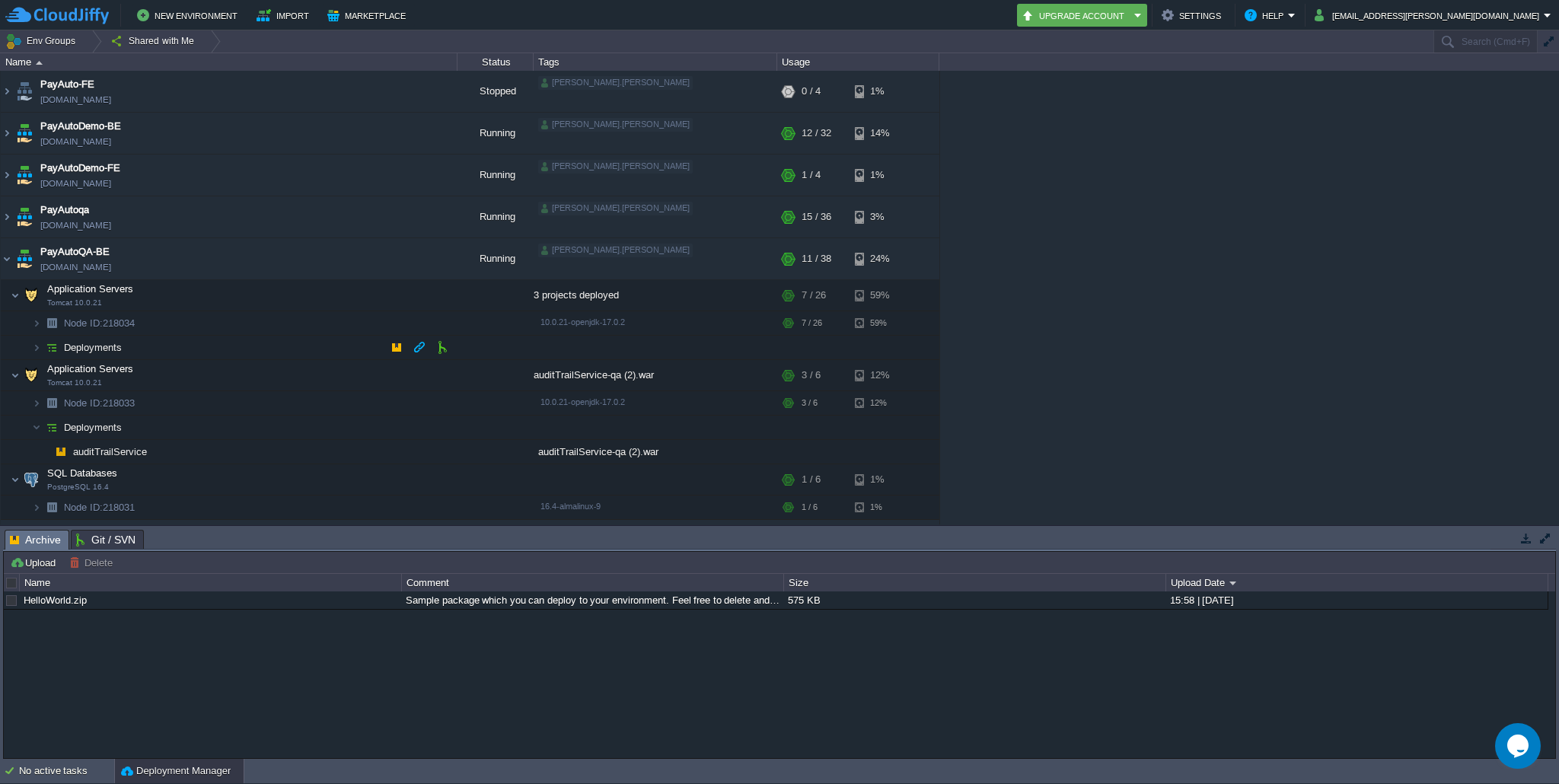
click at [115, 348] on span "Deployments" at bounding box center [93, 347] width 62 height 13
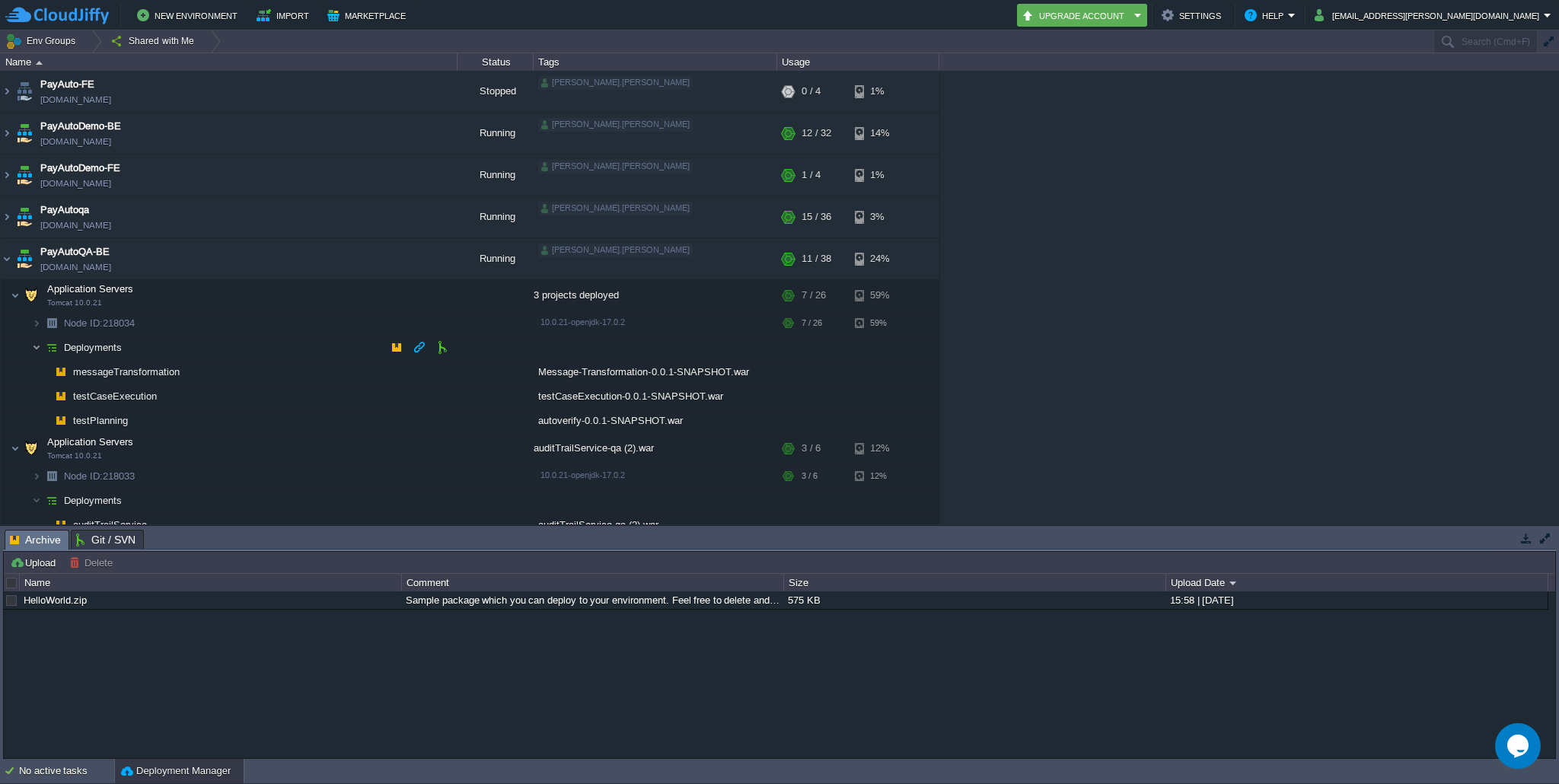
click at [40, 347] on img at bounding box center [37, 347] width 9 height 24
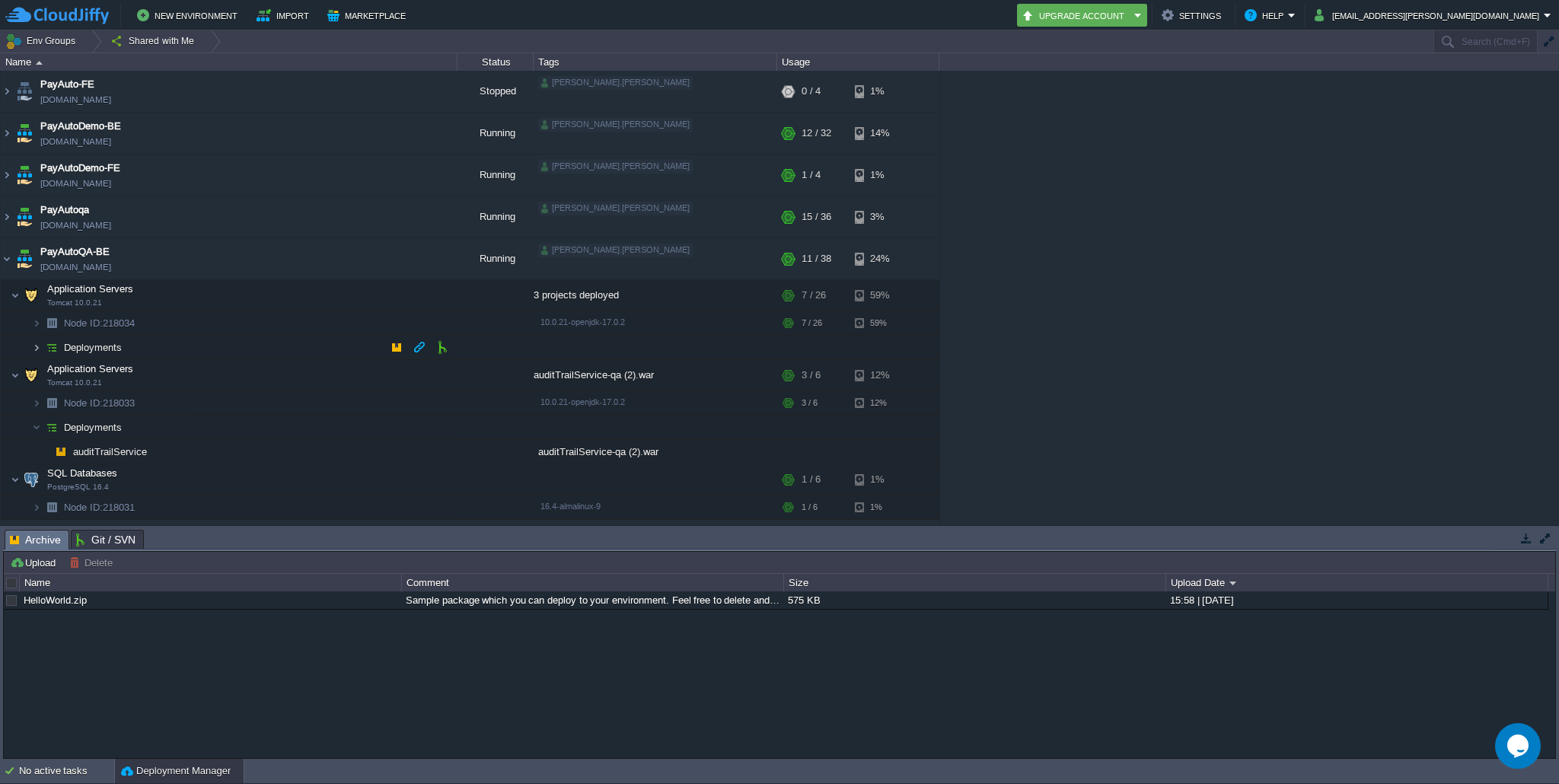
click at [40, 347] on img at bounding box center [37, 347] width 9 height 24
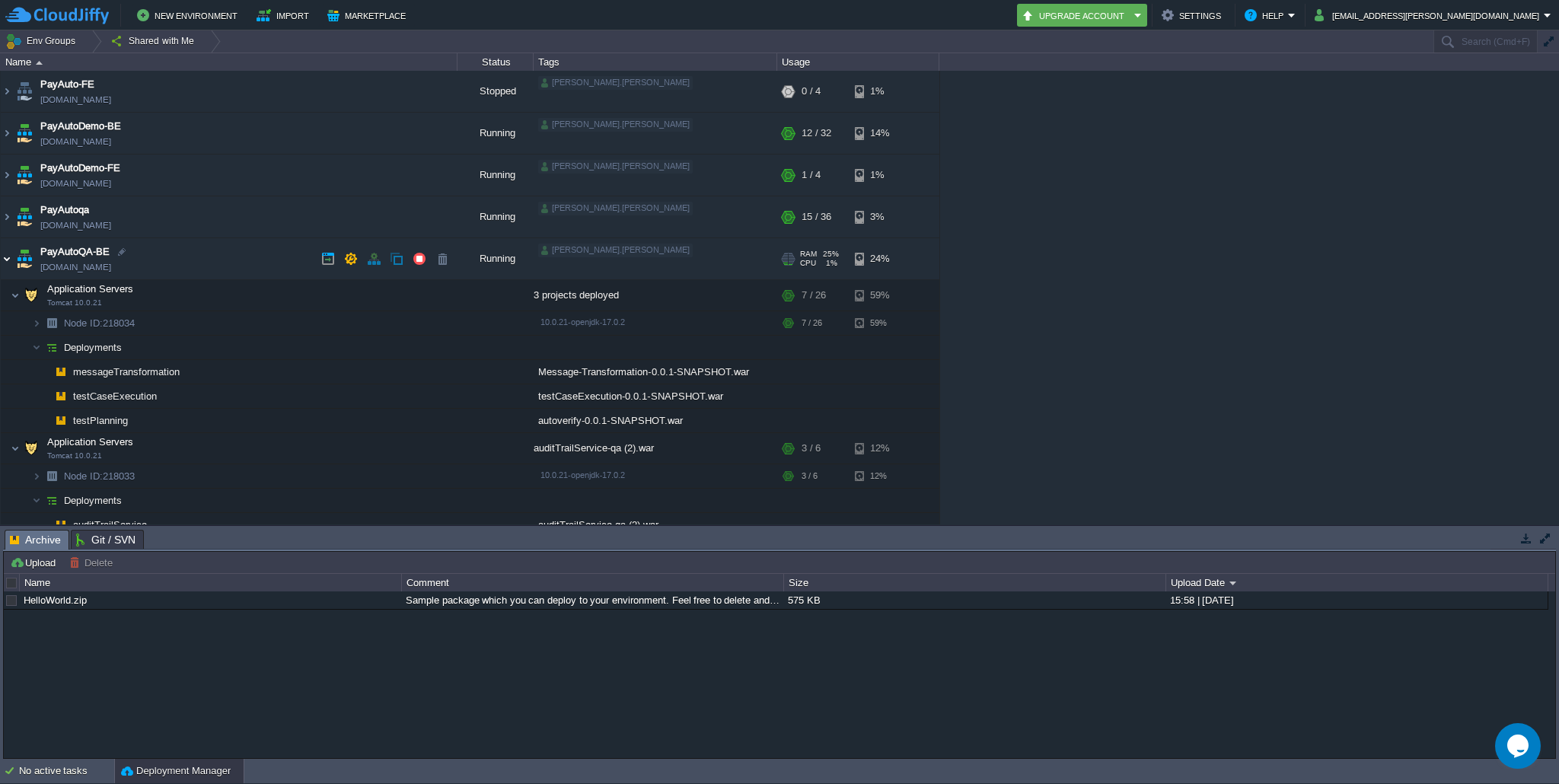
click at [10, 254] on img at bounding box center [7, 259] width 12 height 41
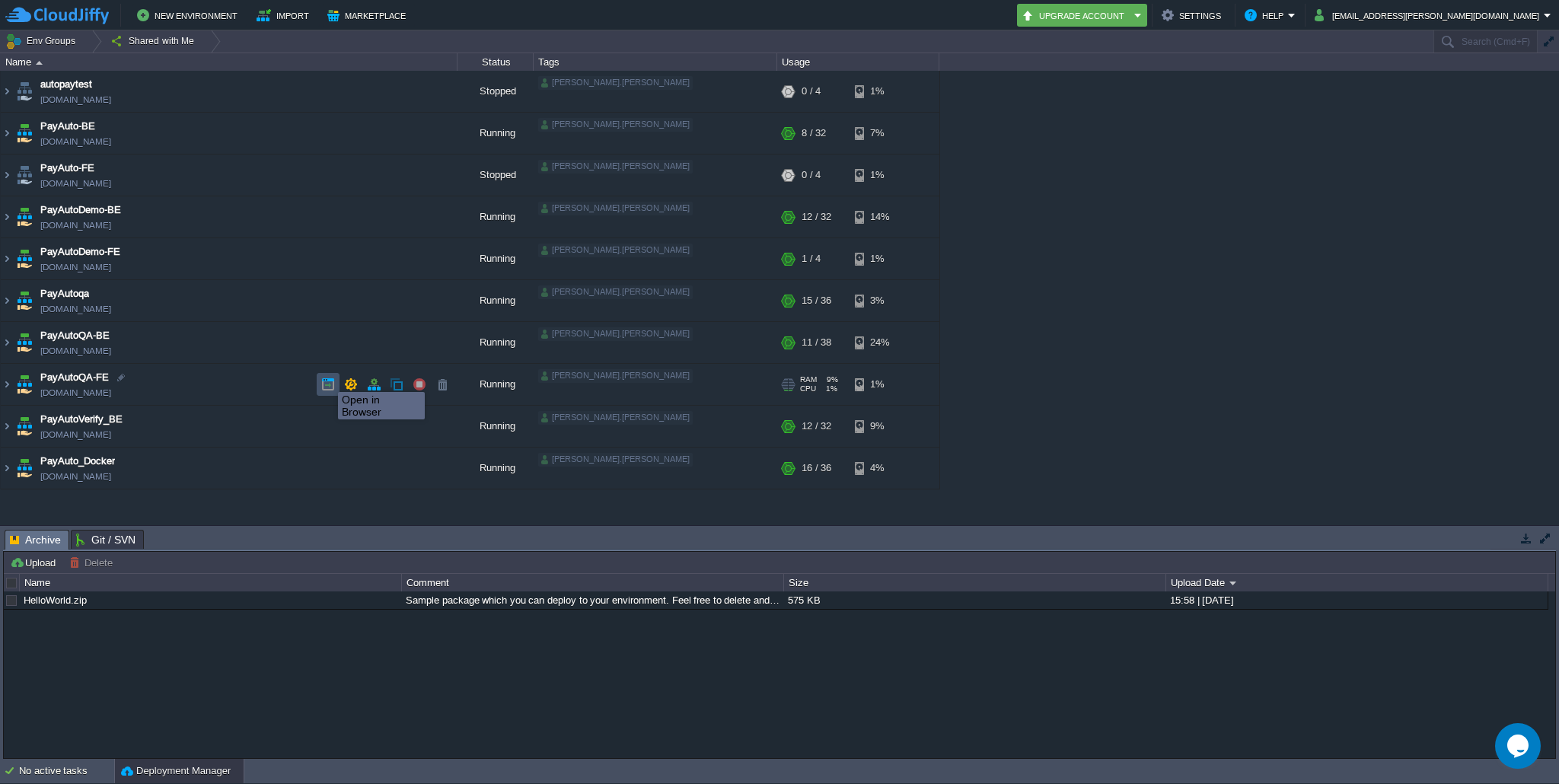
click at [326, 378] on button "button" at bounding box center [328, 384] width 14 height 14
click at [6, 341] on img at bounding box center [7, 342] width 12 height 41
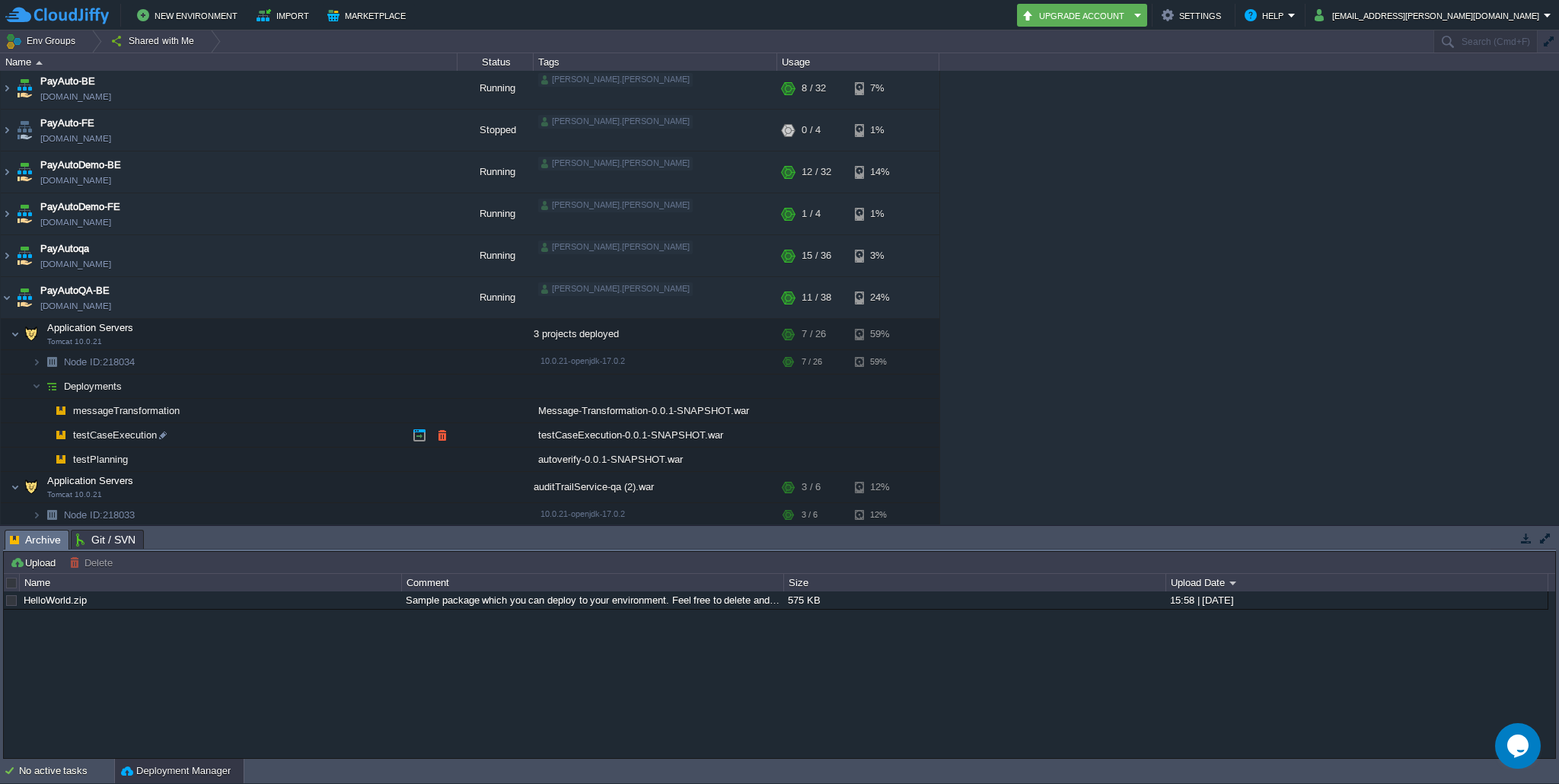
scroll to position [48, 0]
click at [326, 358] on button "button" at bounding box center [320, 358] width 14 height 14
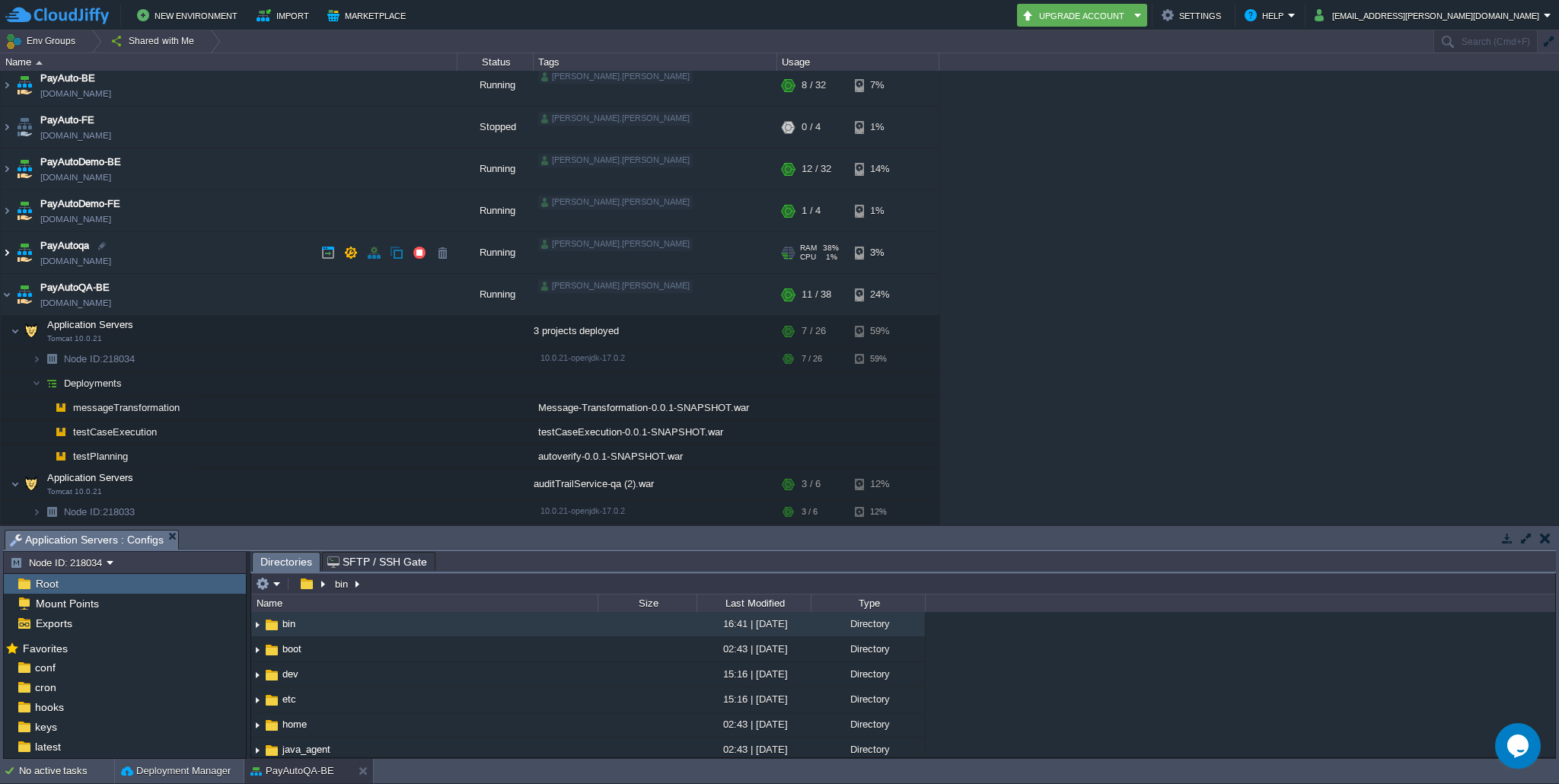
click at [8, 254] on img at bounding box center [7, 253] width 12 height 41
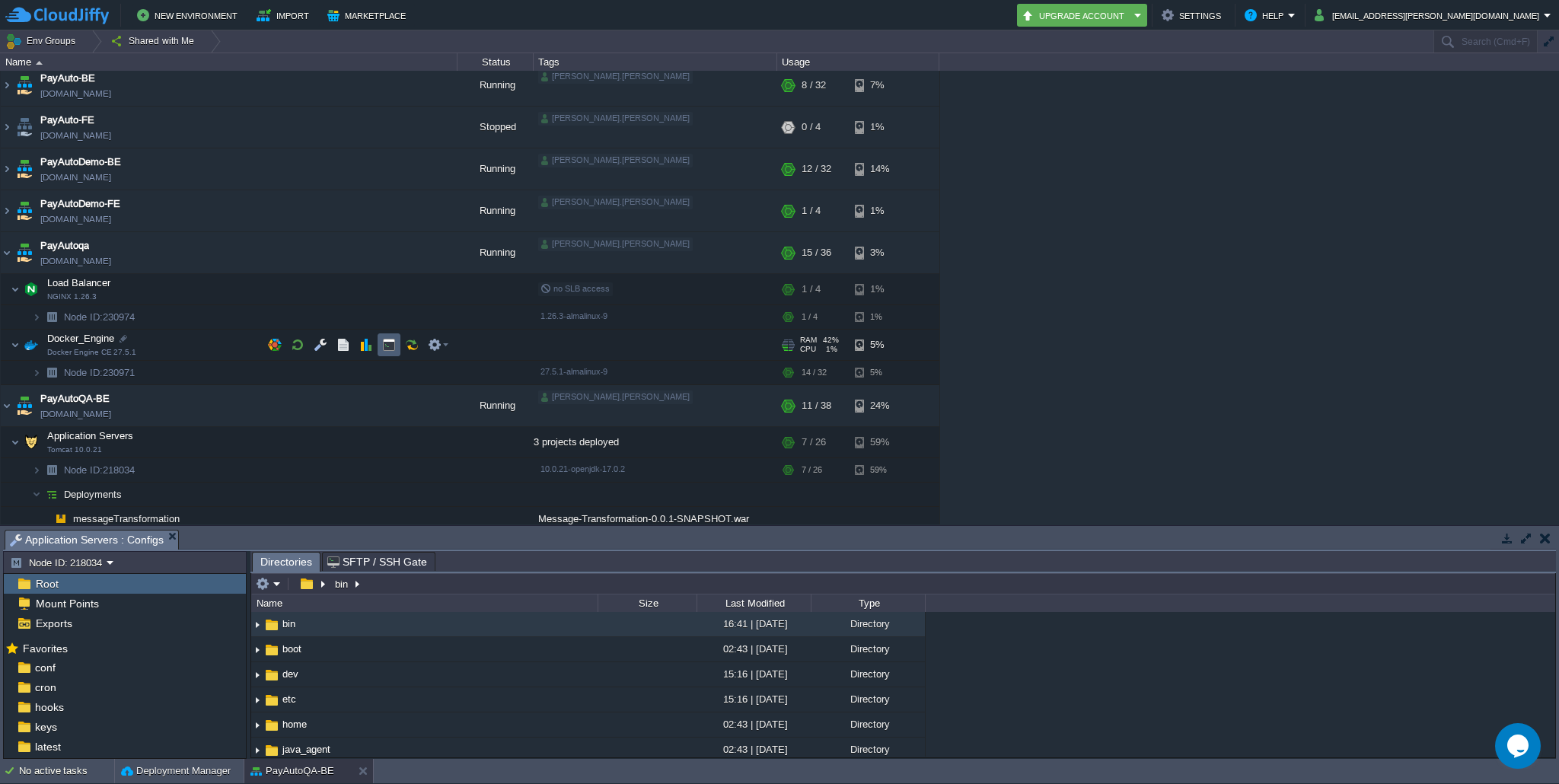
click at [385, 342] on button "button" at bounding box center [389, 345] width 14 height 14
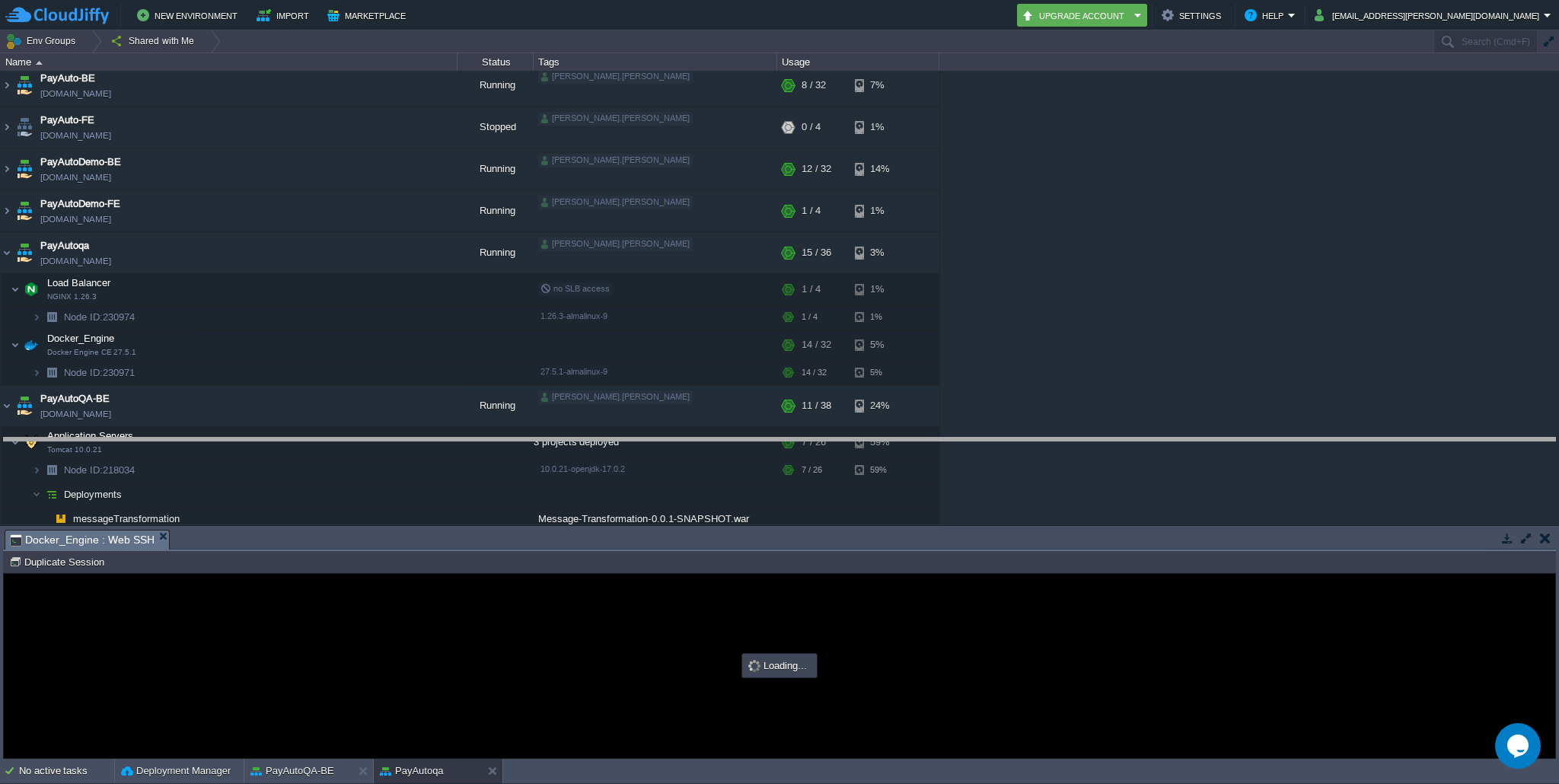
drag, startPoint x: 485, startPoint y: 536, endPoint x: 492, endPoint y: 444, distance: 92.3
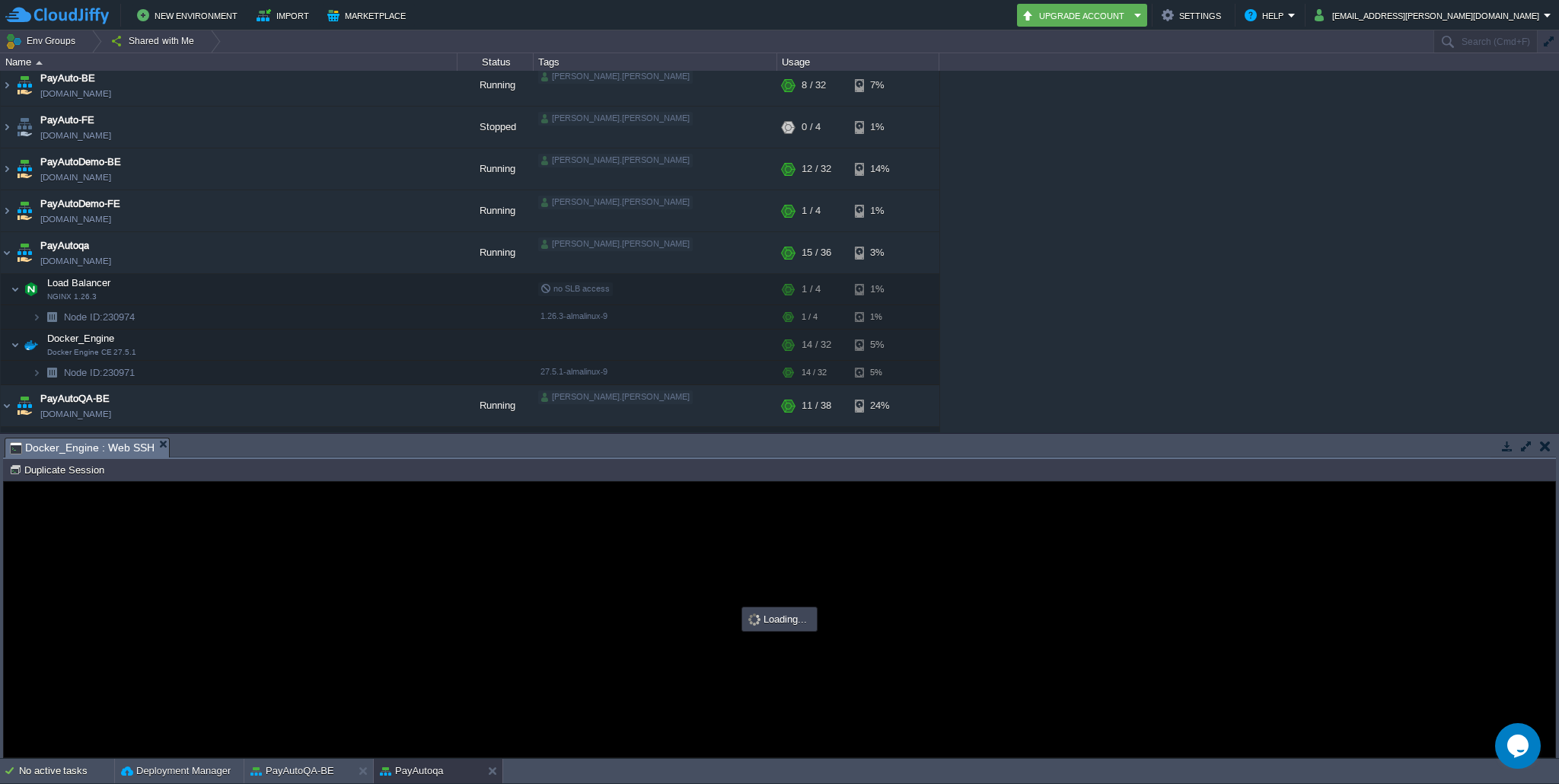
scroll to position [0, 0]
type input "#000000"
click at [402, 550] on div at bounding box center [779, 619] width 1551 height 275
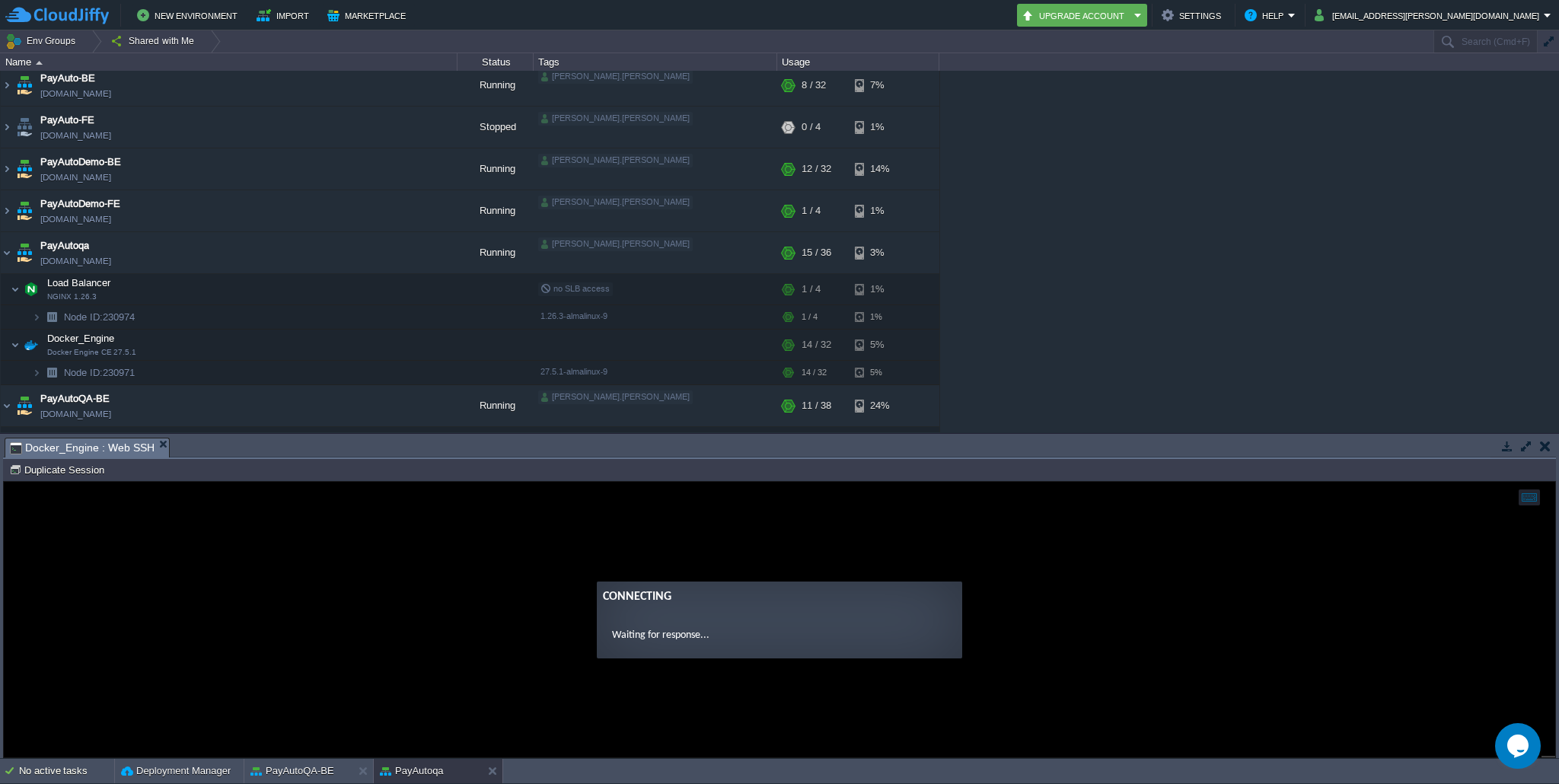
click at [611, 592] on div "Connecting" at bounding box center [780, 597] width 353 height 18
click at [524, 536] on guac-modal "Connecting Waiting for response..." at bounding box center [779, 619] width 1551 height 275
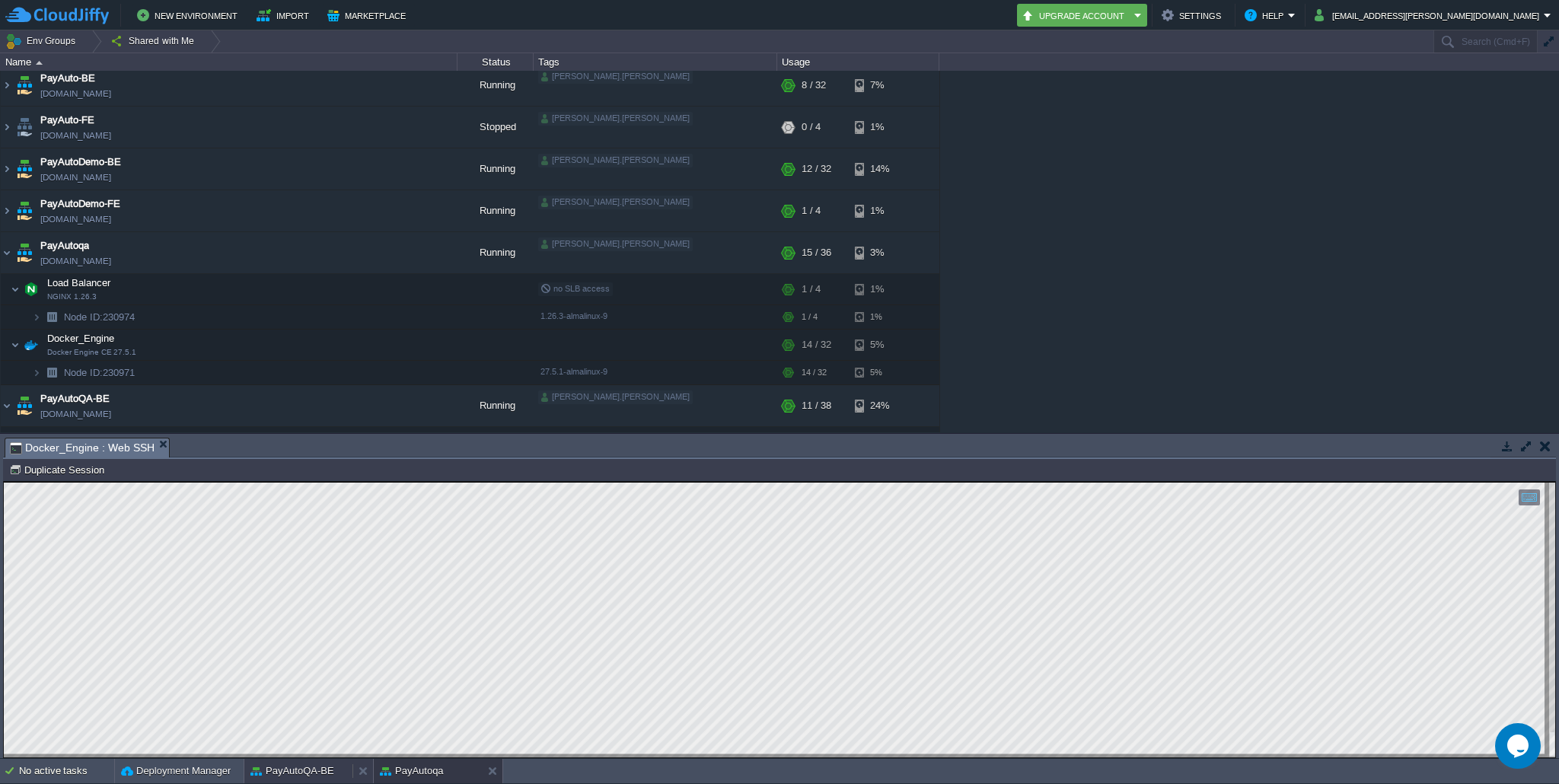
click at [332, 766] on button "PayAutoQA-BE" at bounding box center [293, 771] width 84 height 15
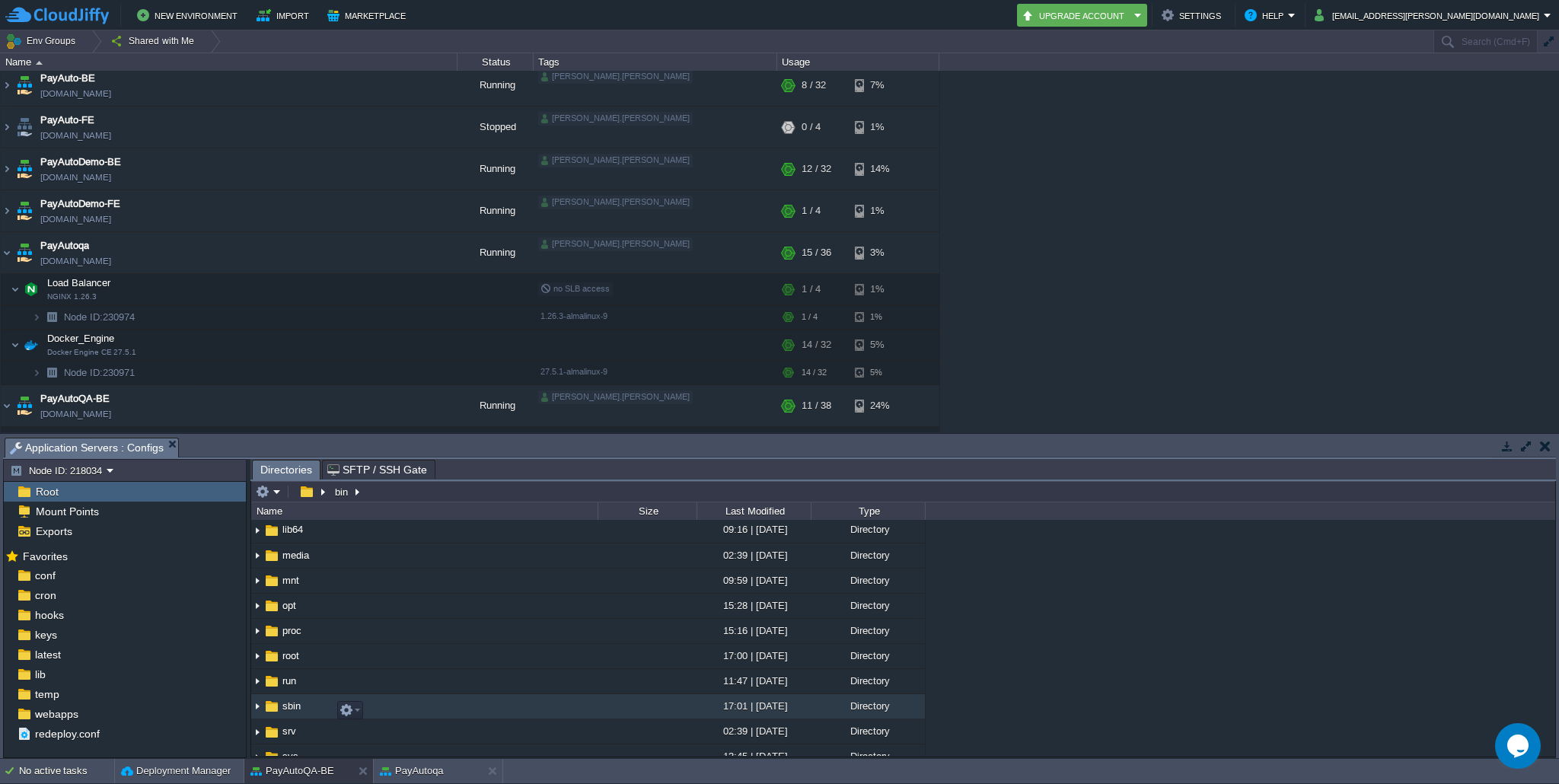
scroll to position [157, 0]
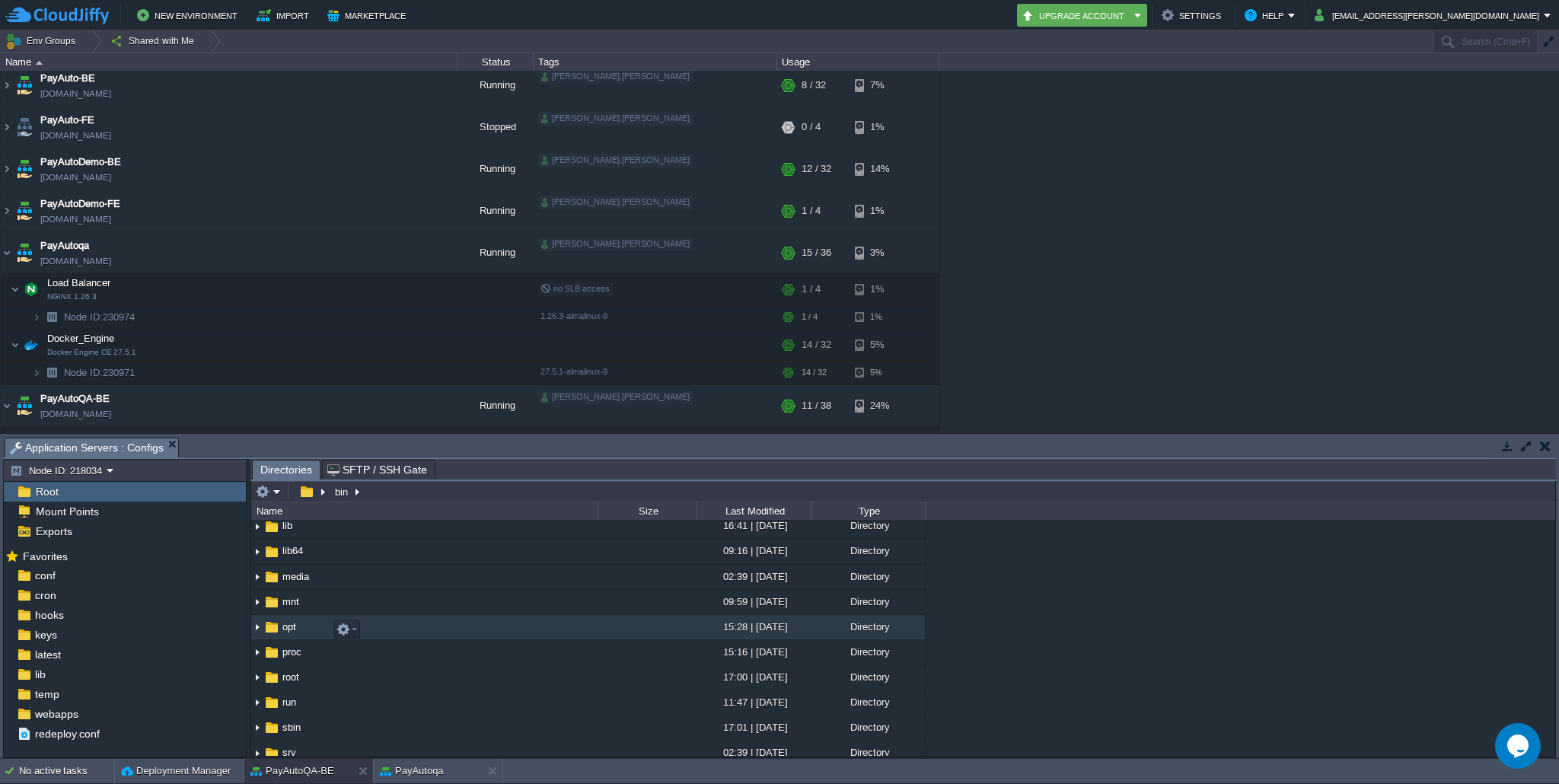
click at [255, 632] on img at bounding box center [258, 627] width 12 height 24
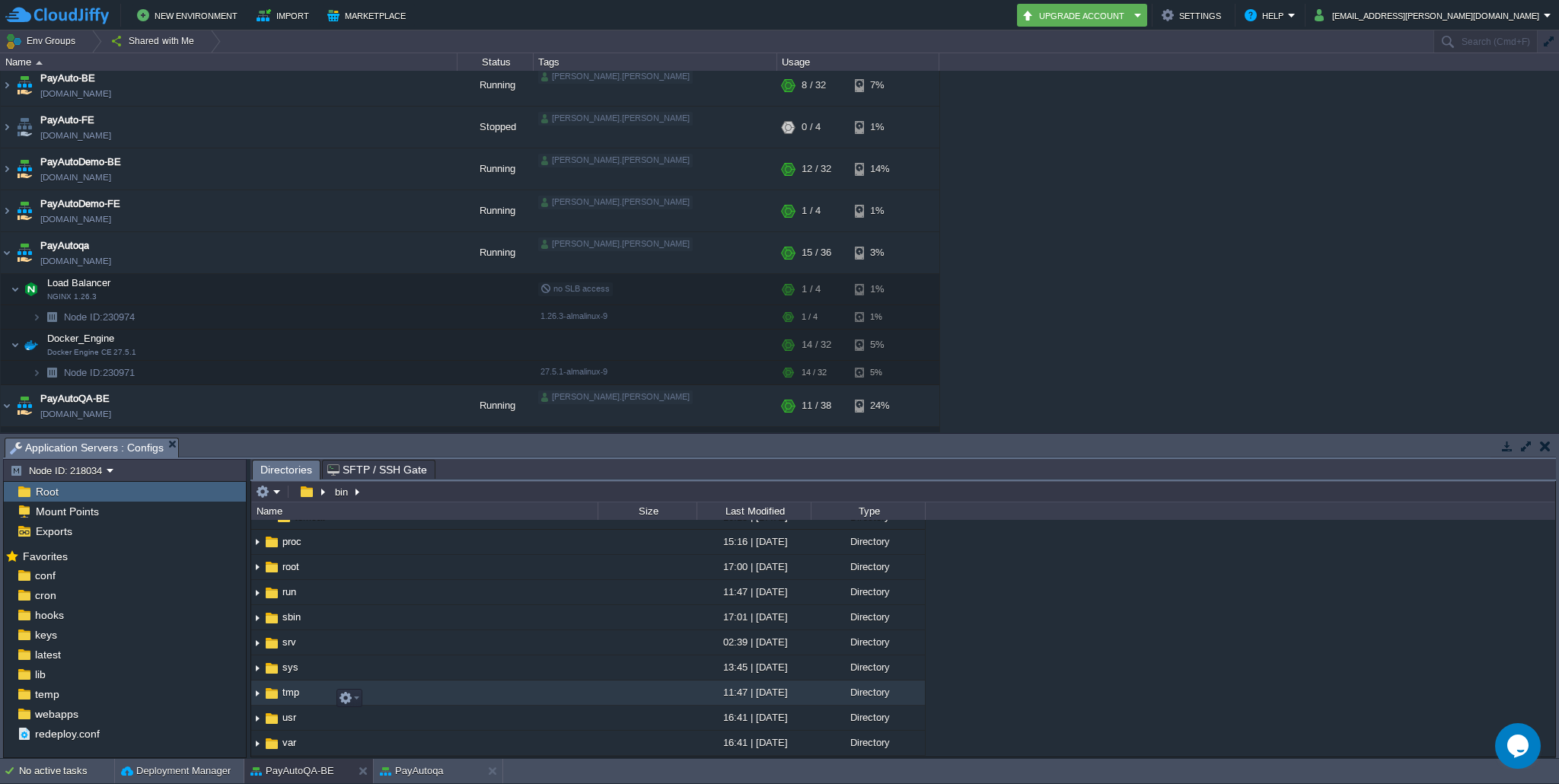
scroll to position [370, 0]
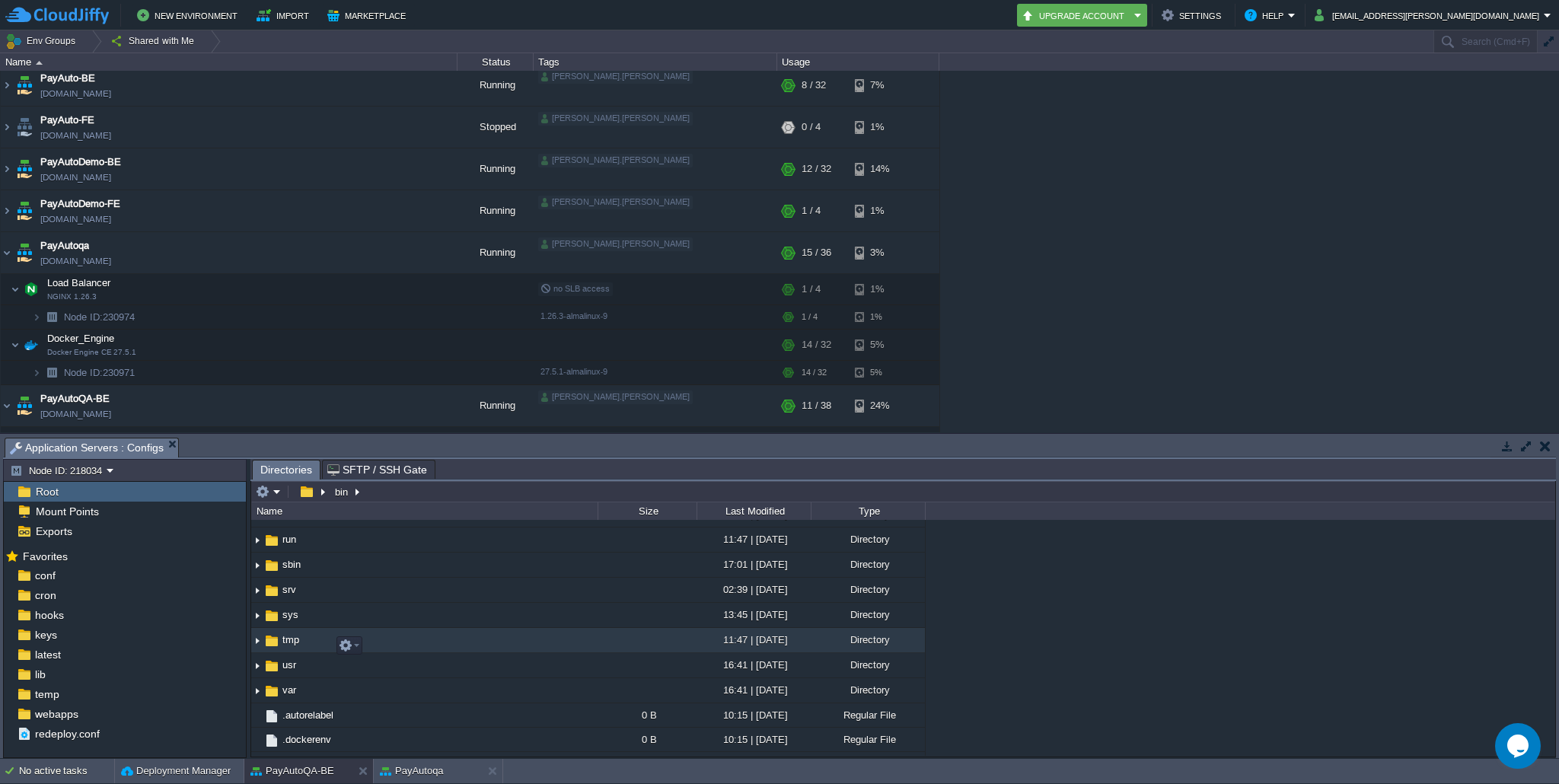
click at [259, 650] on img at bounding box center [258, 640] width 12 height 24
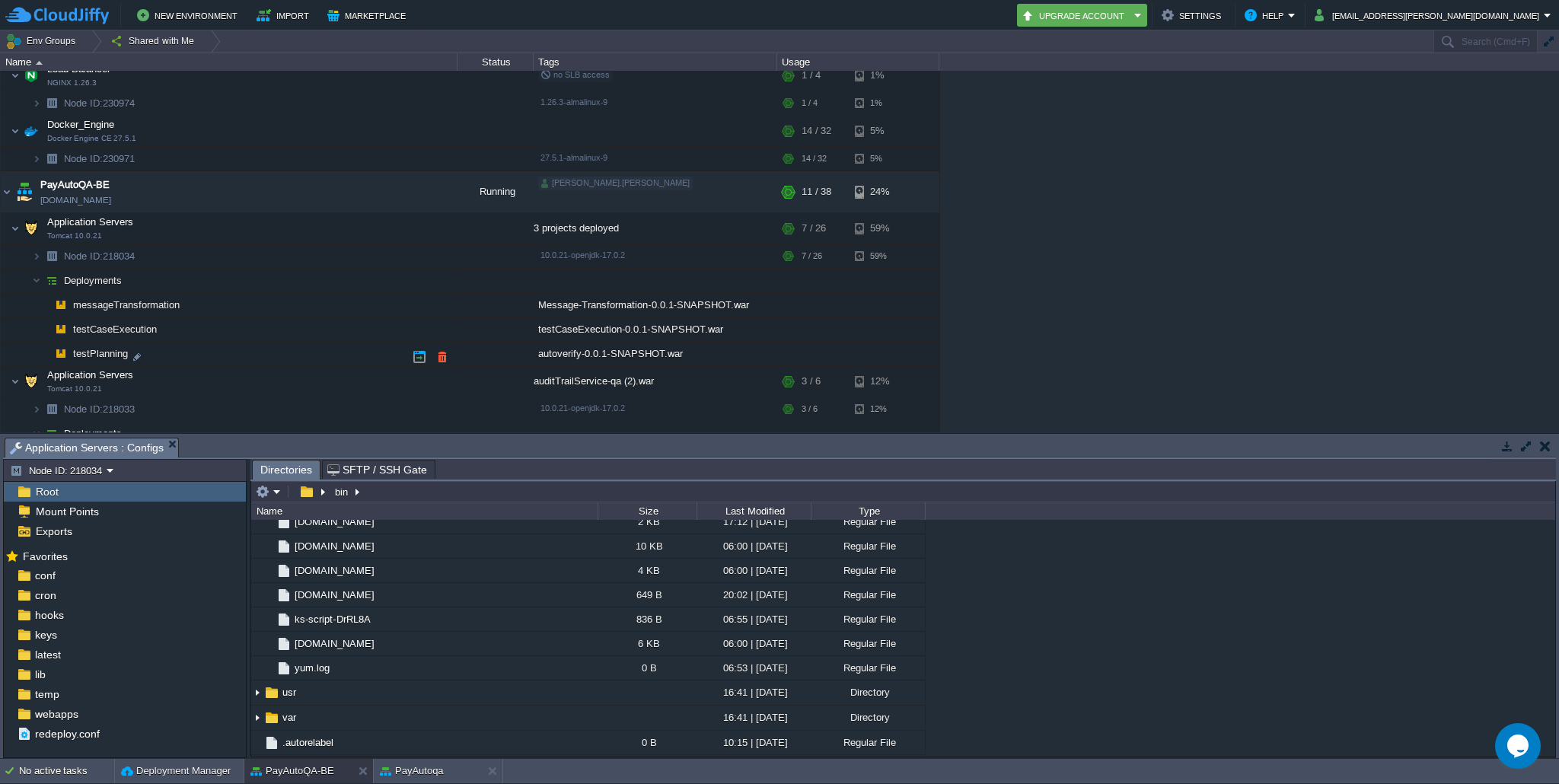
scroll to position [269, 0]
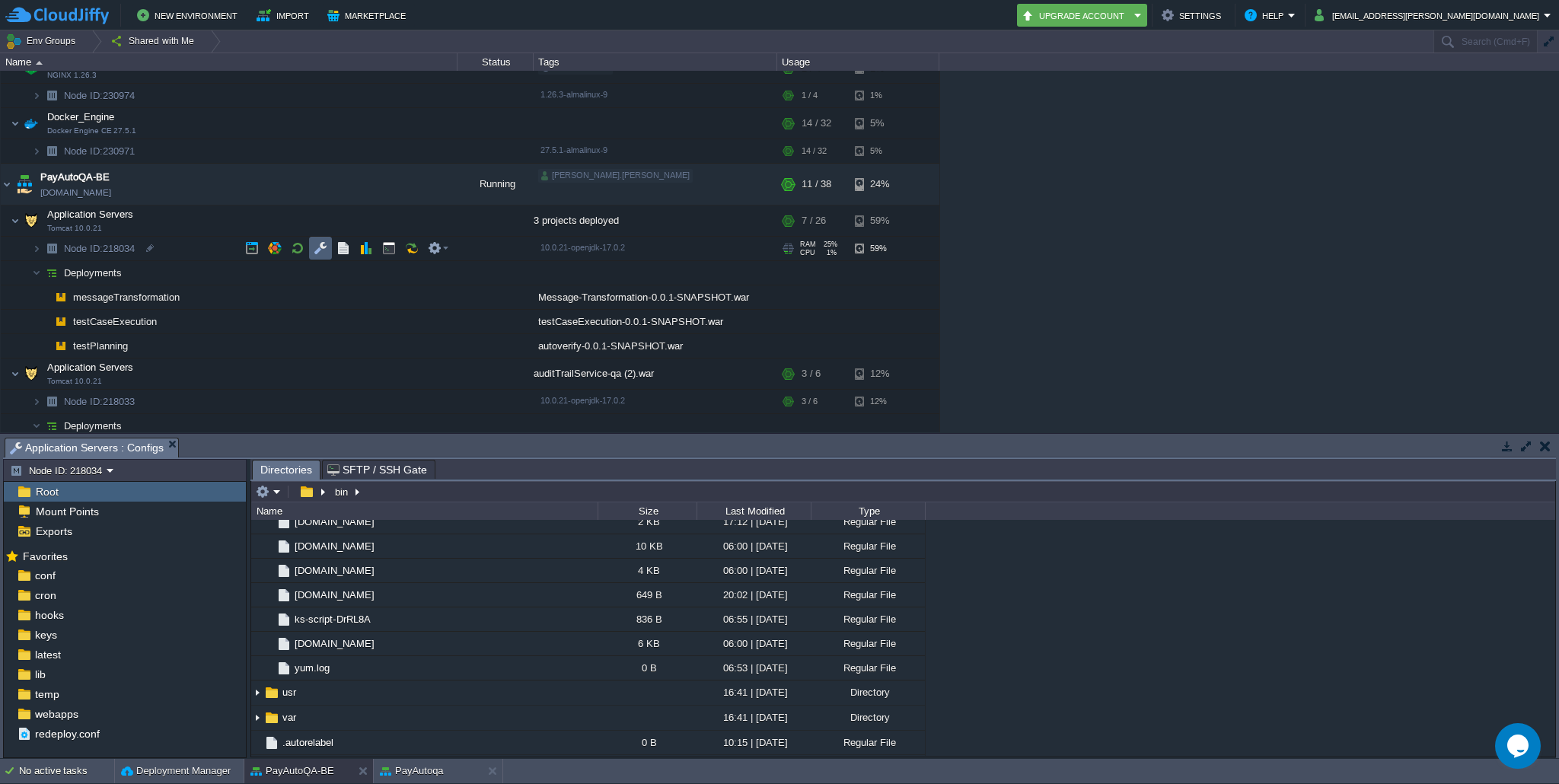
click at [328, 248] on td at bounding box center [320, 248] width 23 height 23
click at [117, 700] on div "temp" at bounding box center [125, 694] width 242 height 20
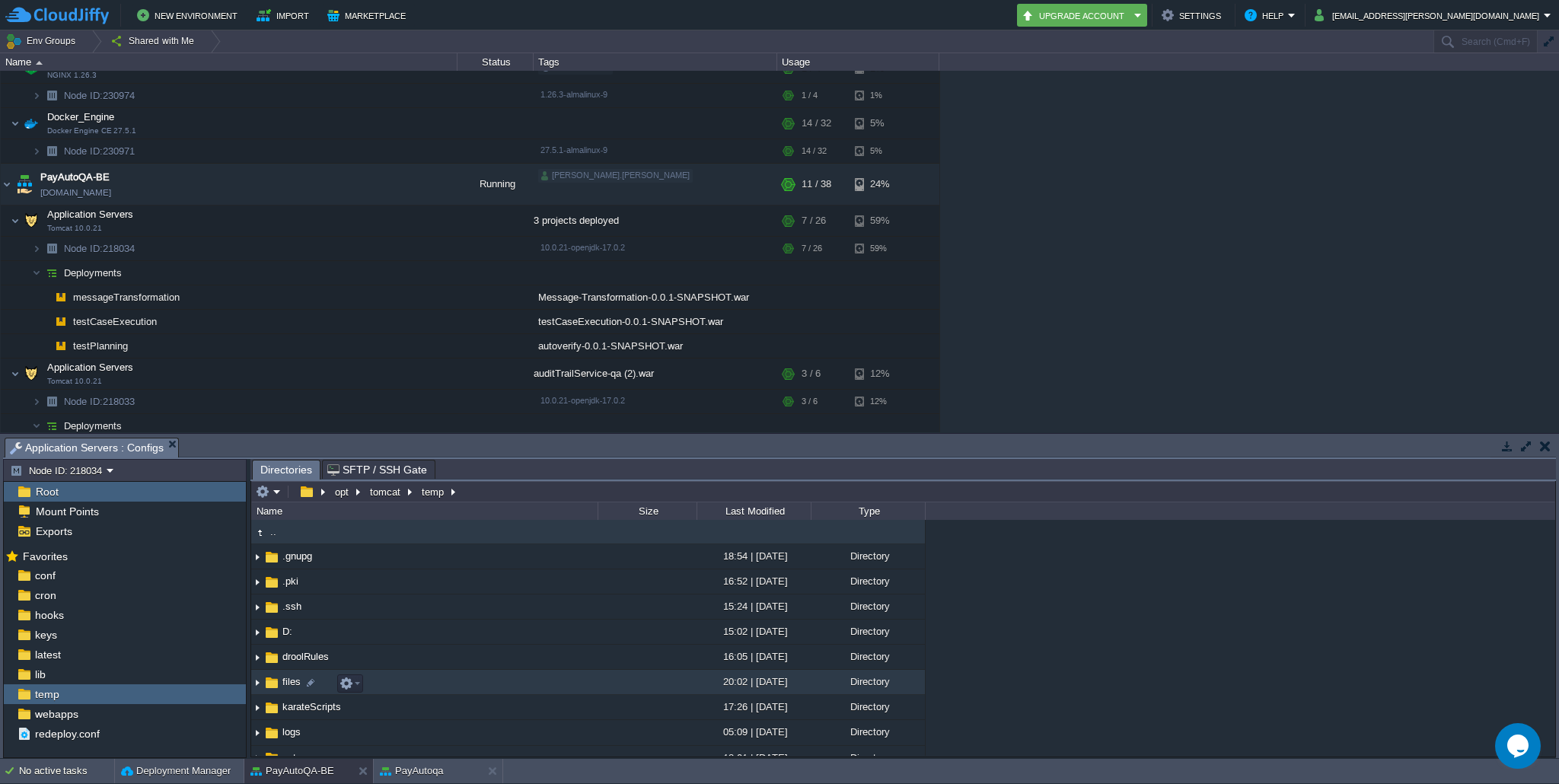
scroll to position [29, 0]
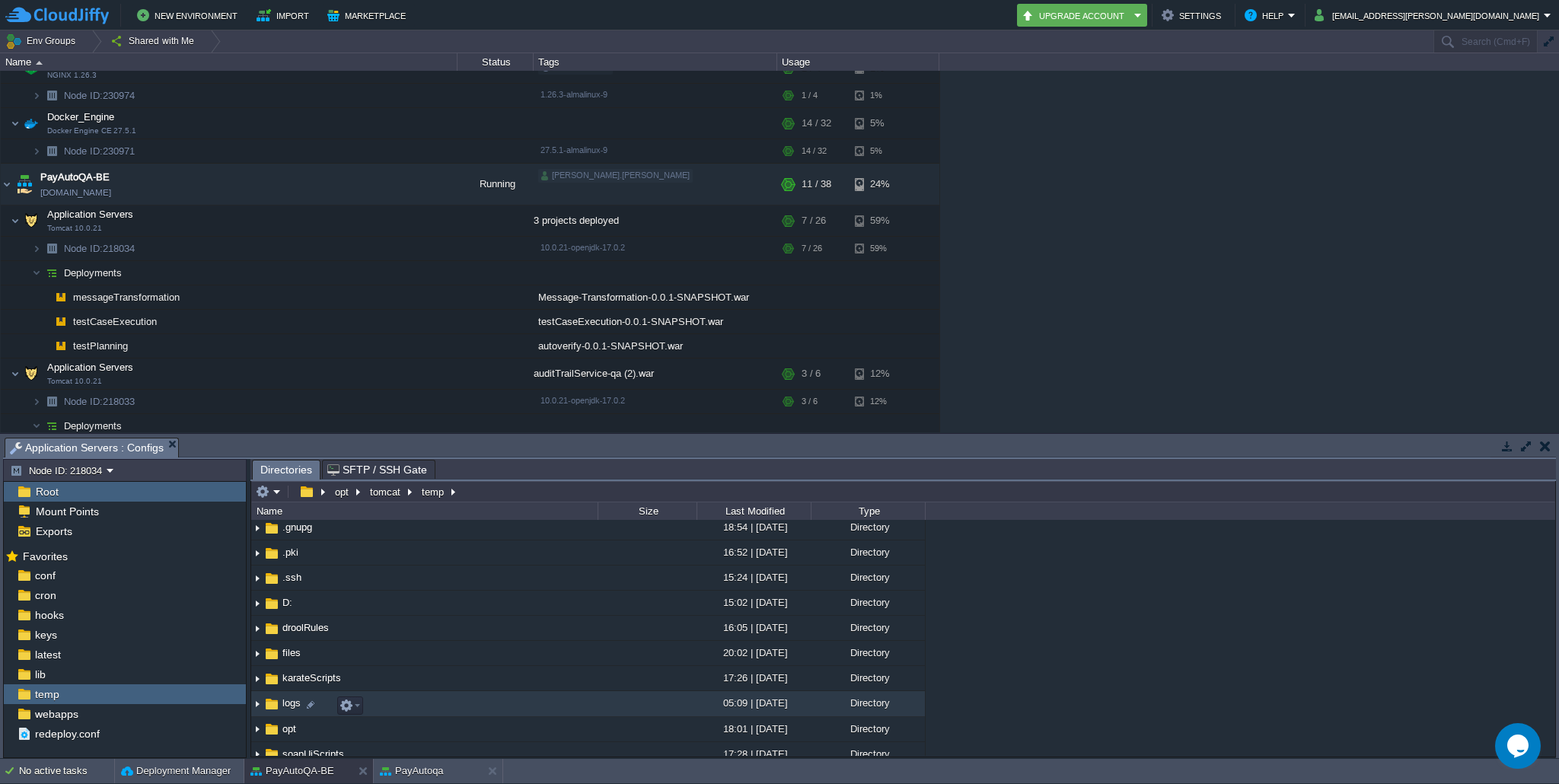
click at [255, 705] on img at bounding box center [258, 704] width 12 height 24
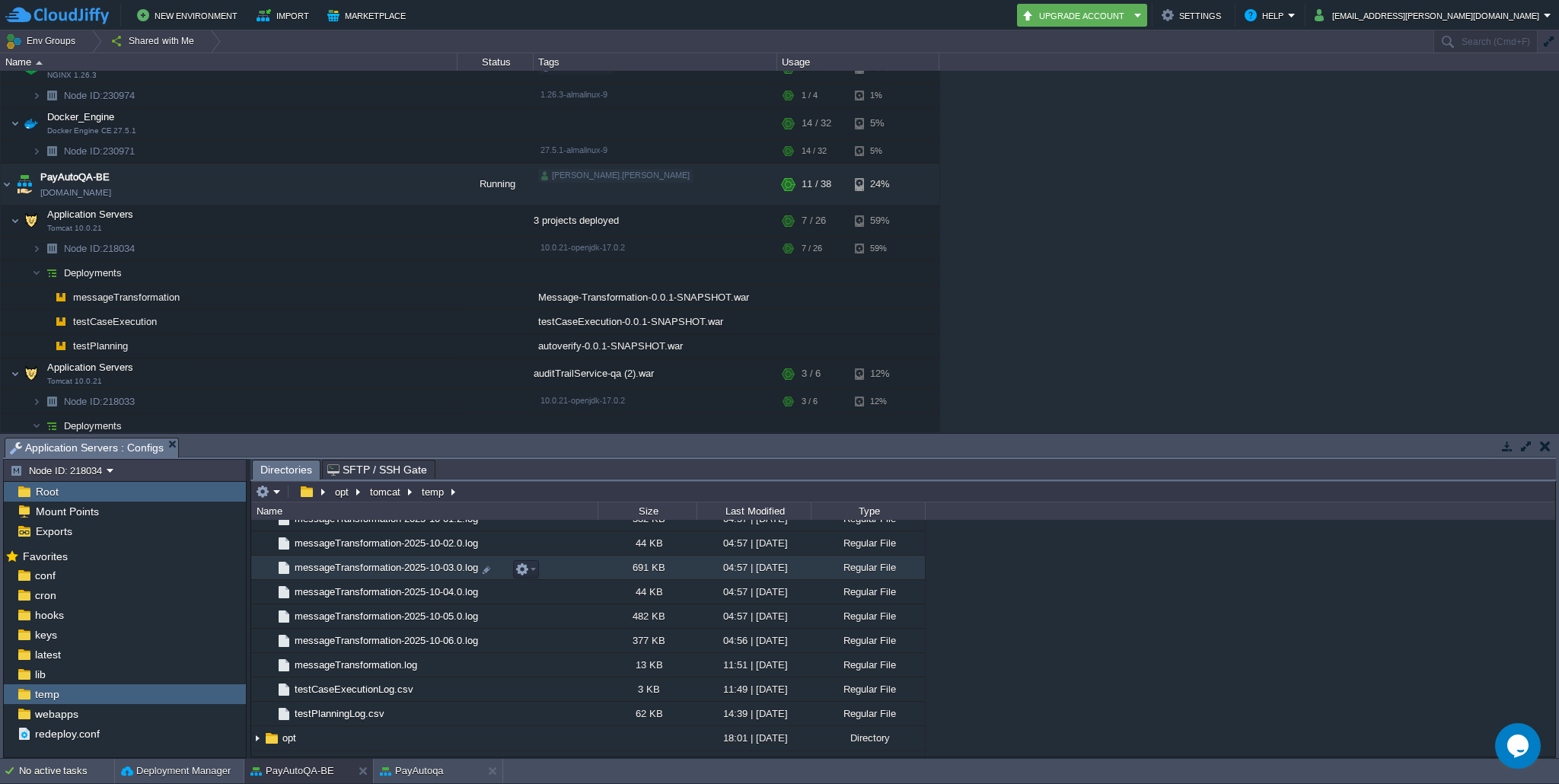
scroll to position [1594, 0]
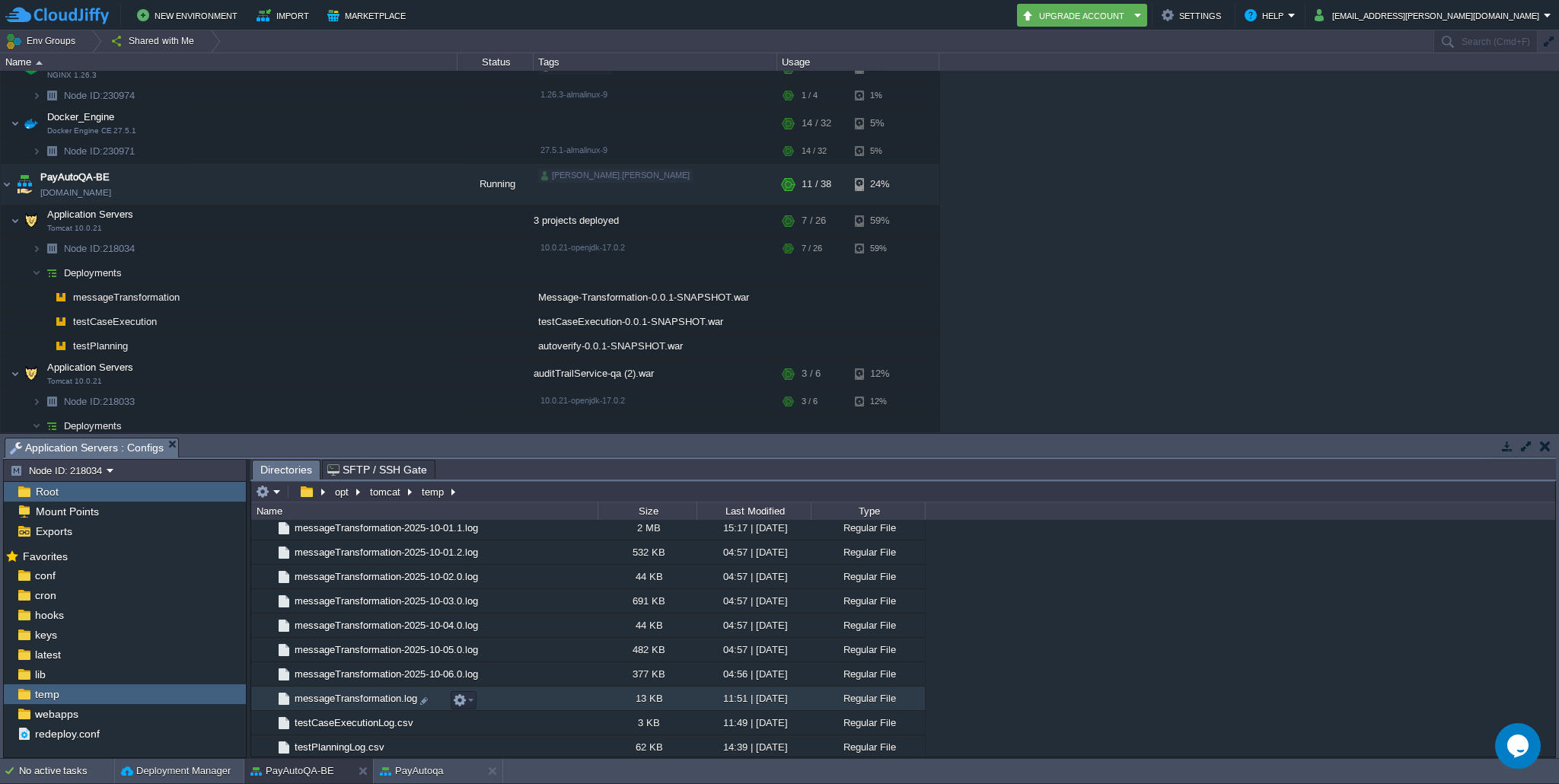
click at [379, 700] on span "messageTransformation.log" at bounding box center [356, 698] width 127 height 13
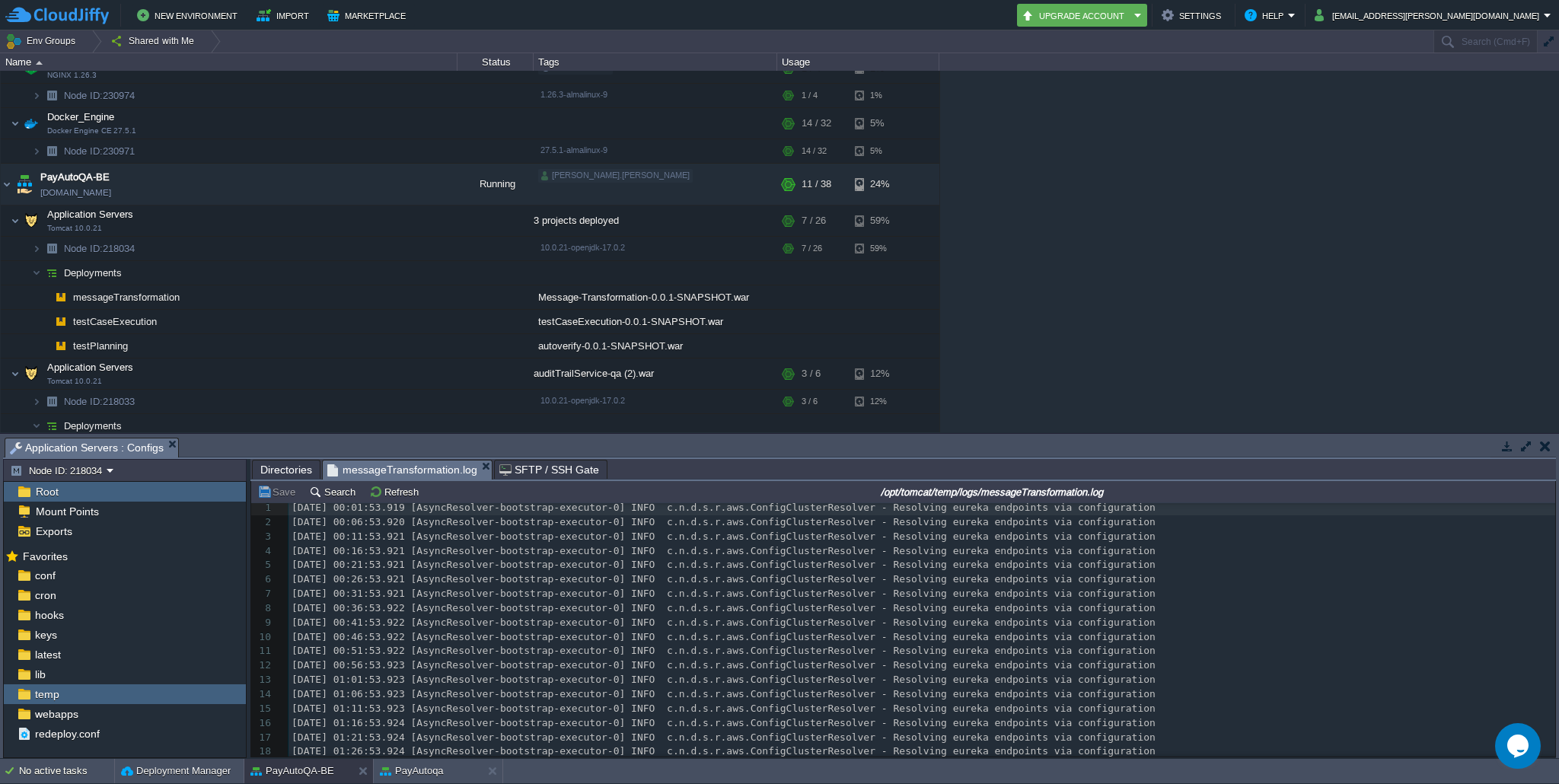
scroll to position [0, 0]
click at [418, 186] on button "button" at bounding box center [420, 184] width 14 height 14
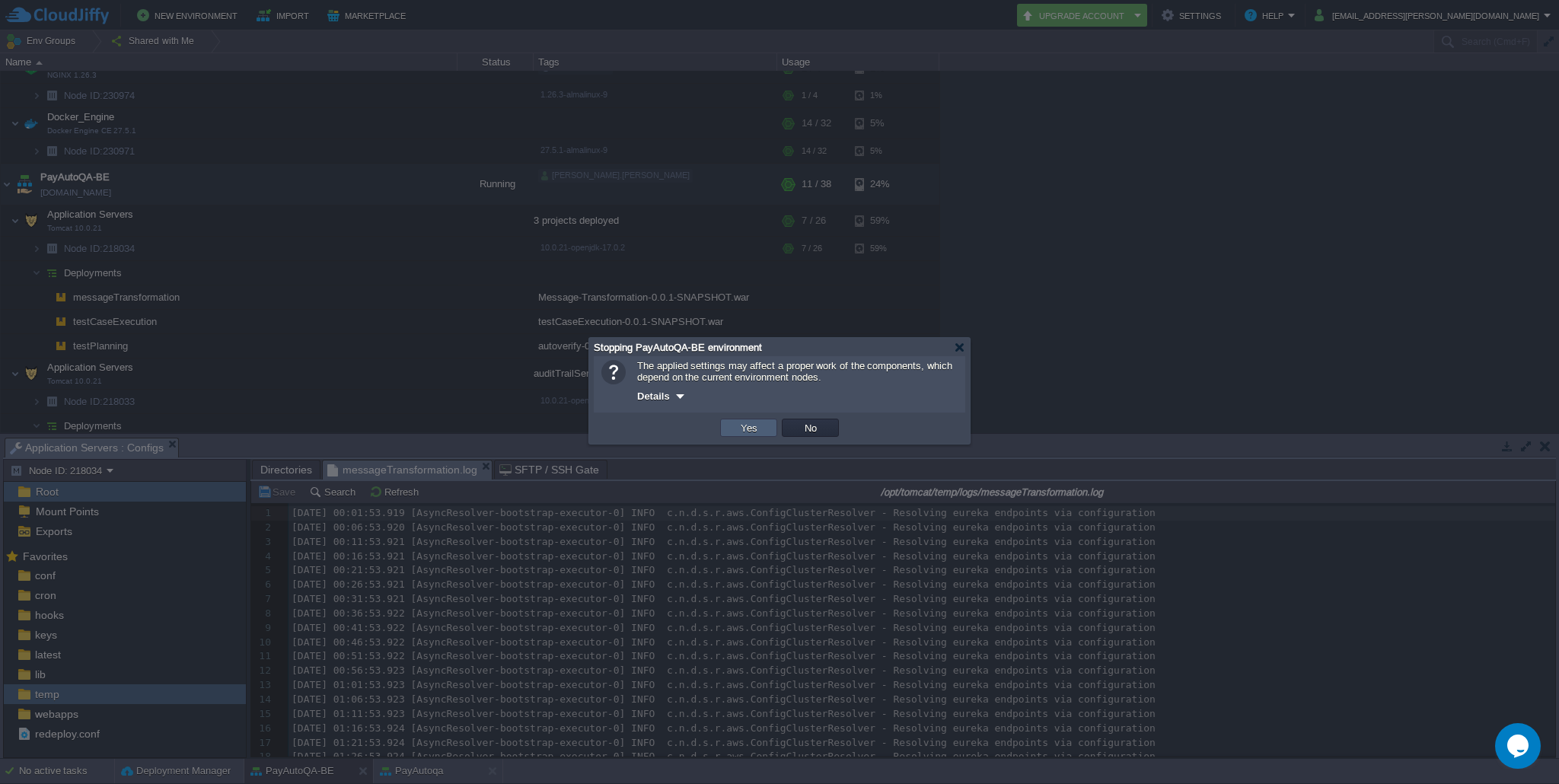
click at [751, 429] on button "Yes" at bounding box center [749, 428] width 26 height 14
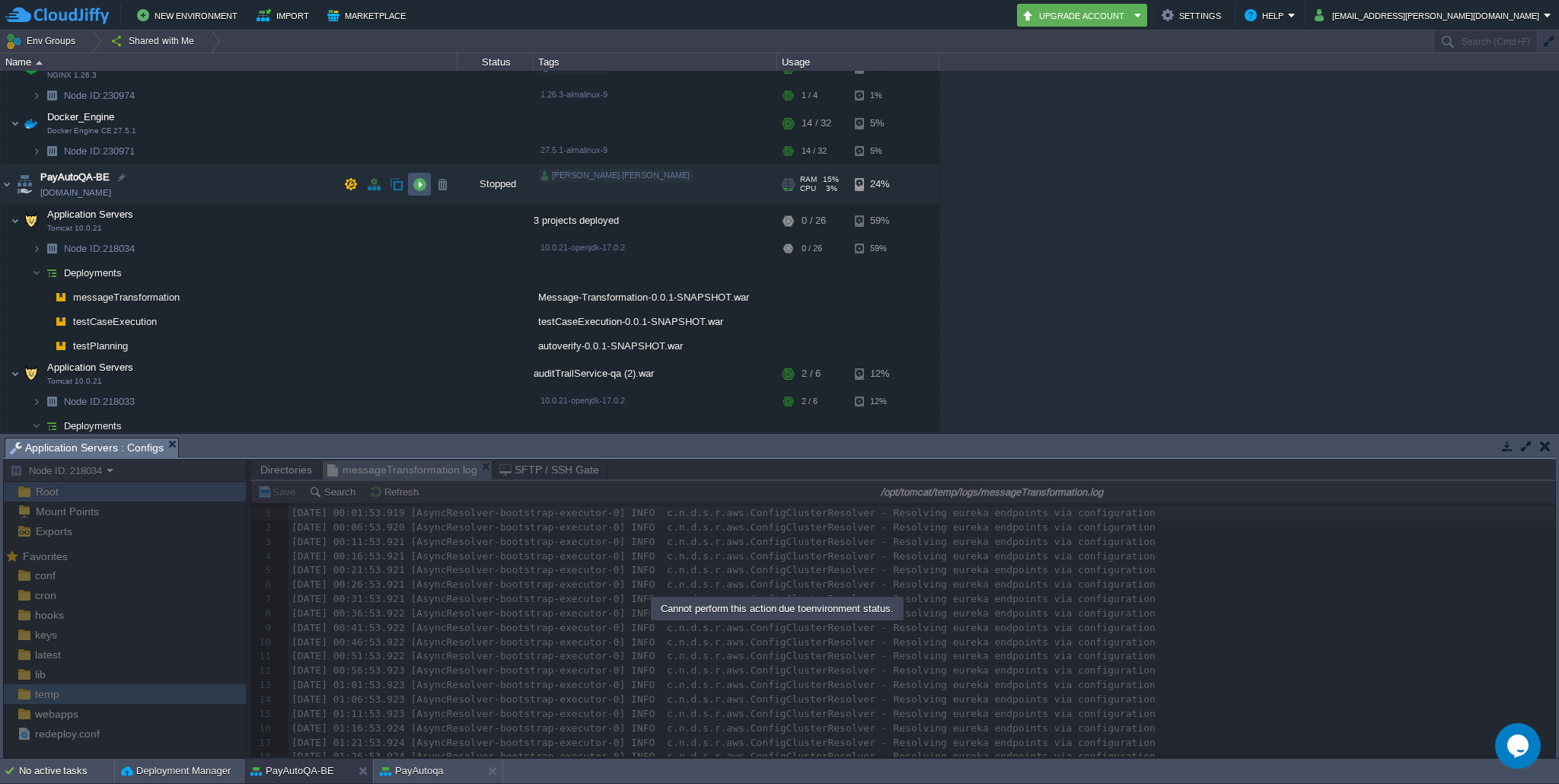
click at [421, 187] on button "button" at bounding box center [420, 184] width 14 height 14
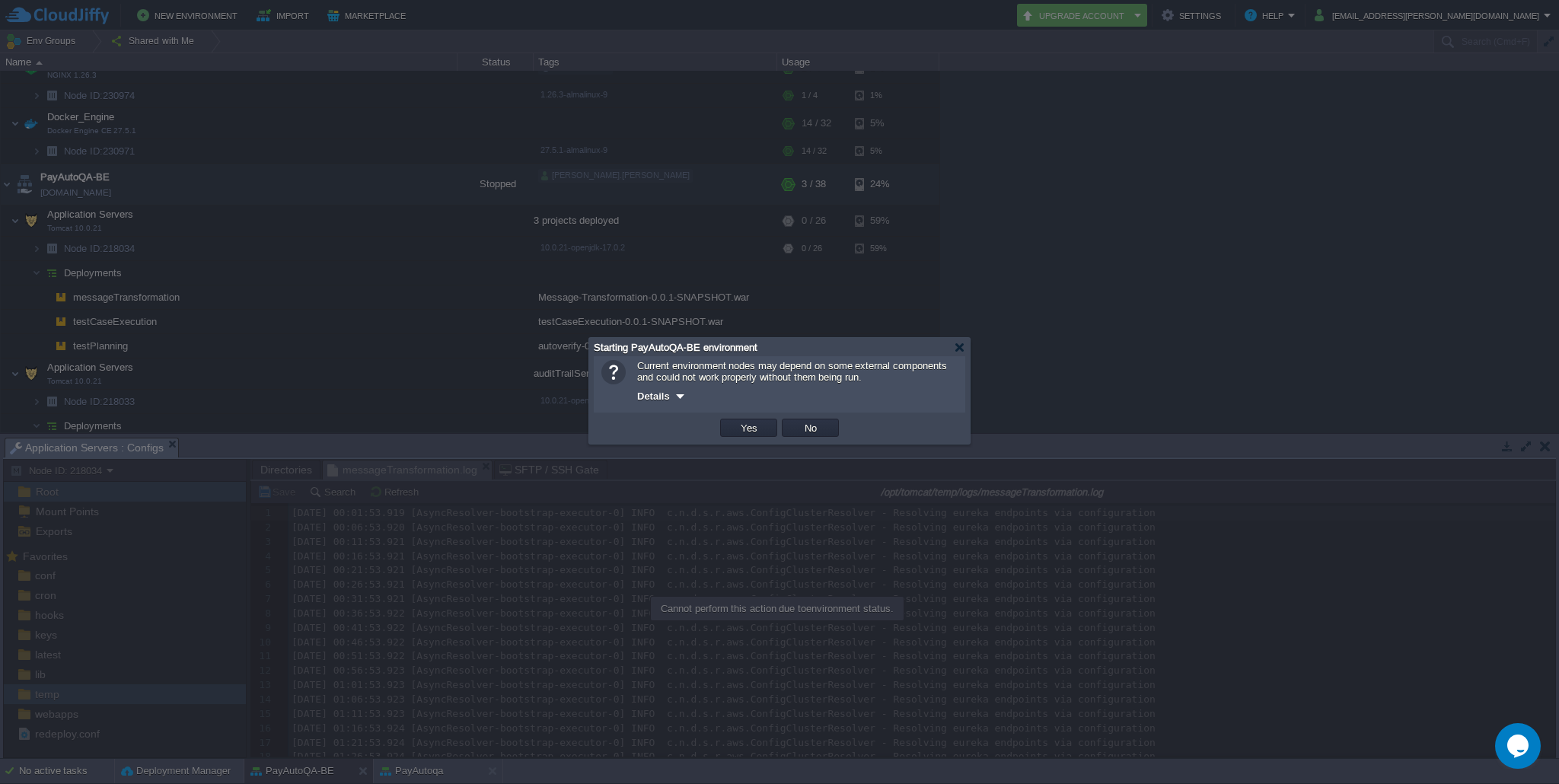
click at [761, 437] on td "Yes" at bounding box center [749, 428] width 57 height 18
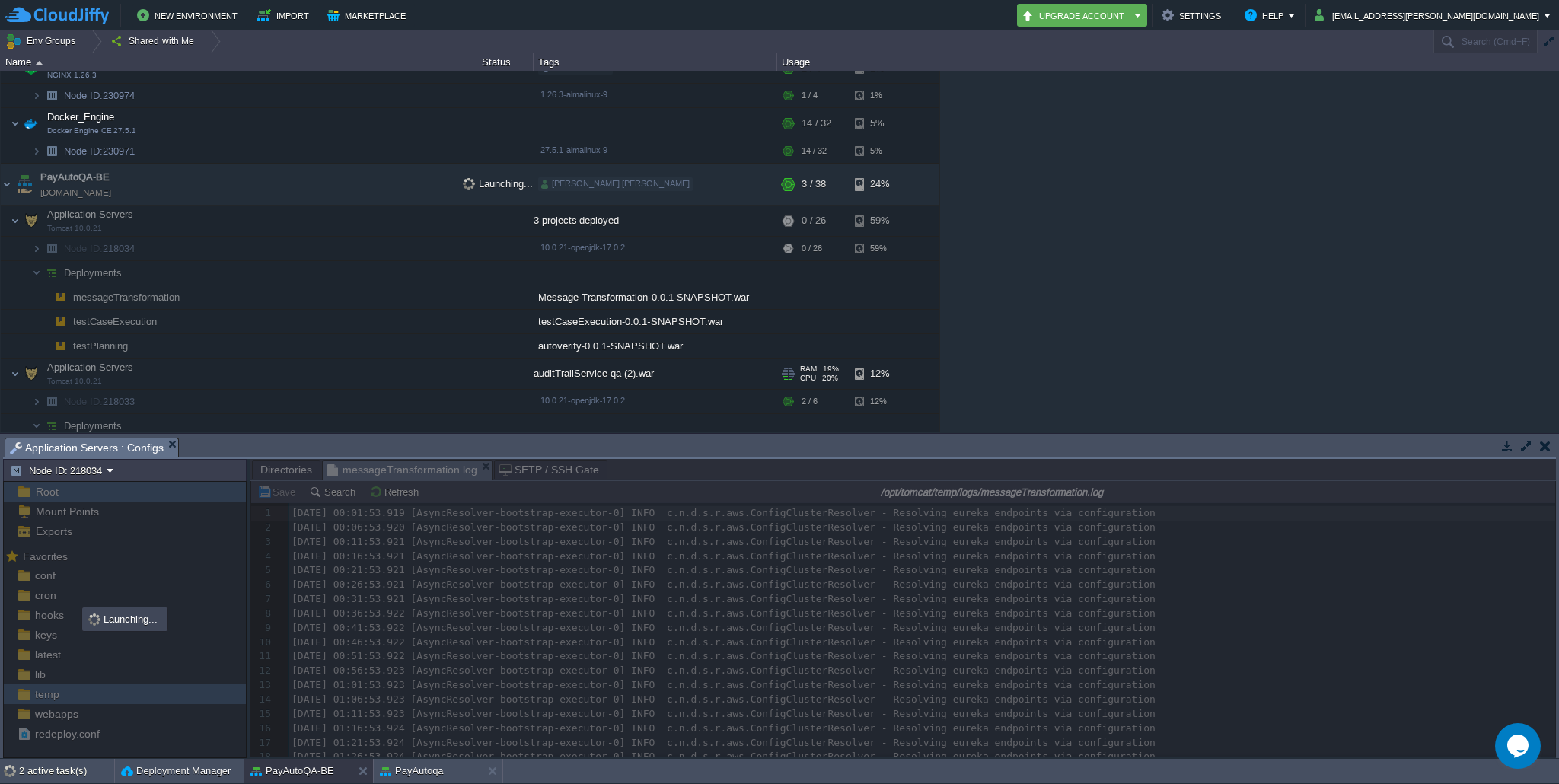
click at [472, 387] on div at bounding box center [495, 374] width 76 height 31
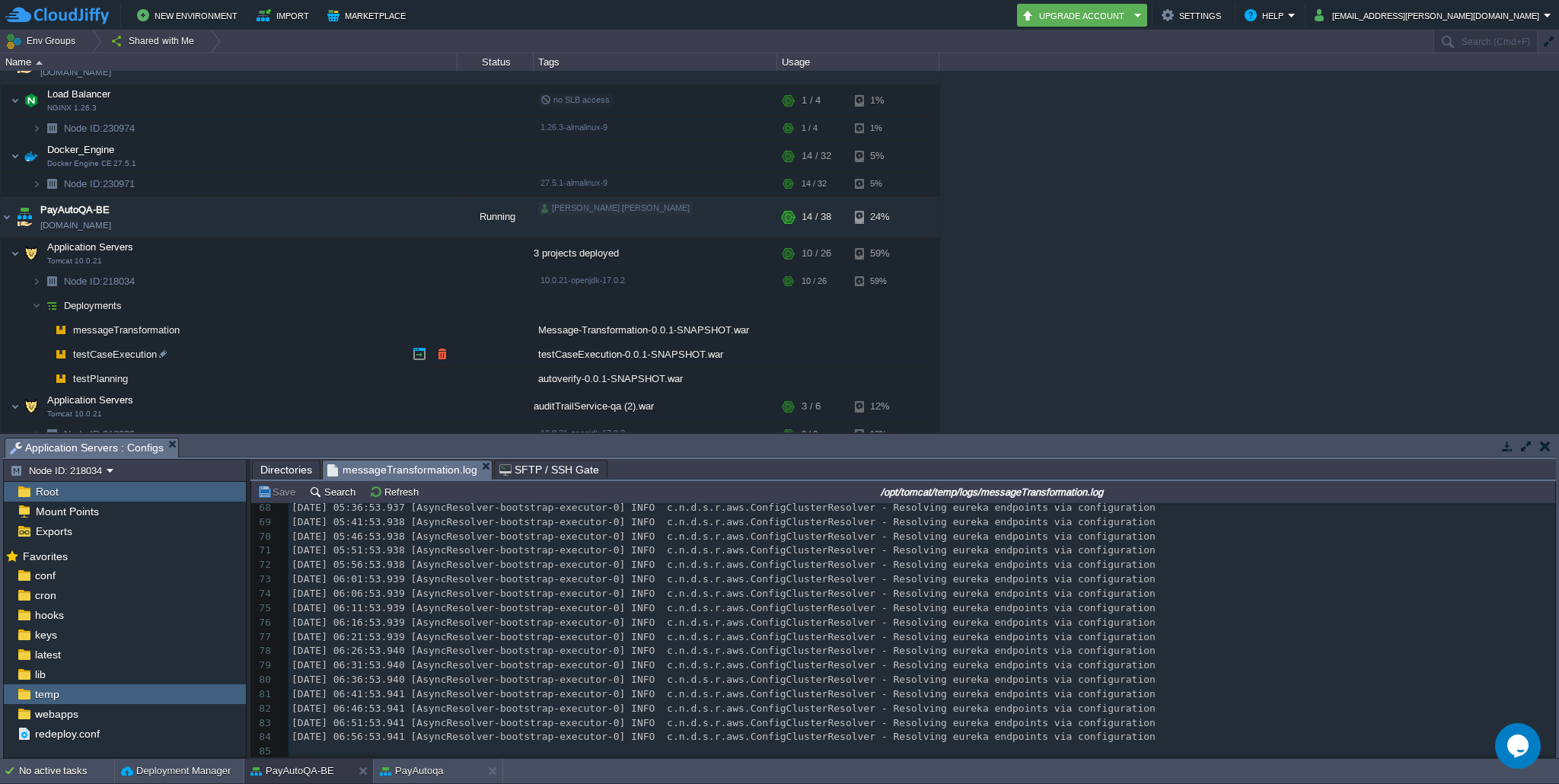
scroll to position [236, 0]
click at [36, 306] on img at bounding box center [37, 306] width 9 height 24
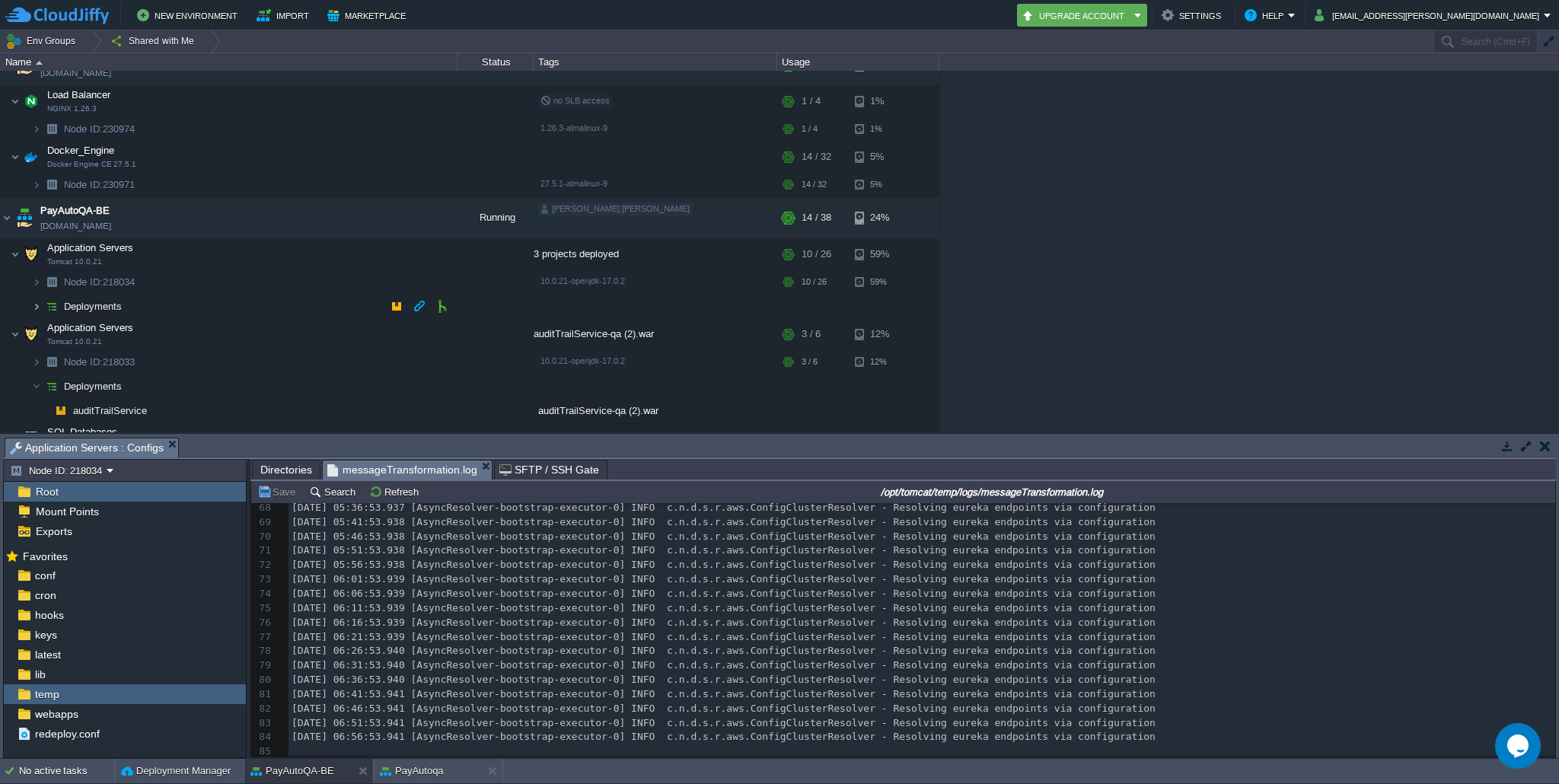
click at [36, 306] on img at bounding box center [37, 306] width 9 height 24
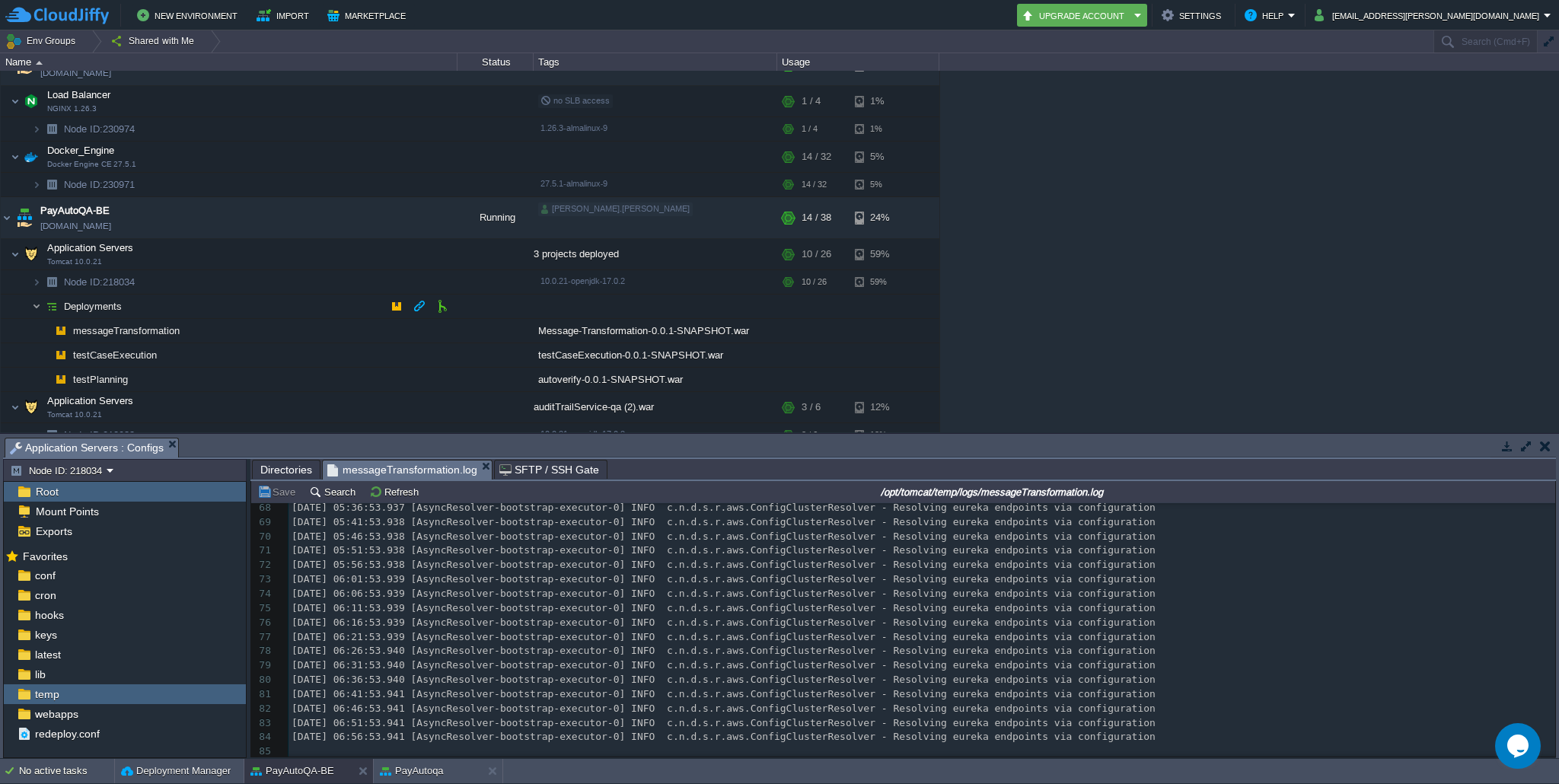
click at [36, 306] on img at bounding box center [37, 306] width 9 height 24
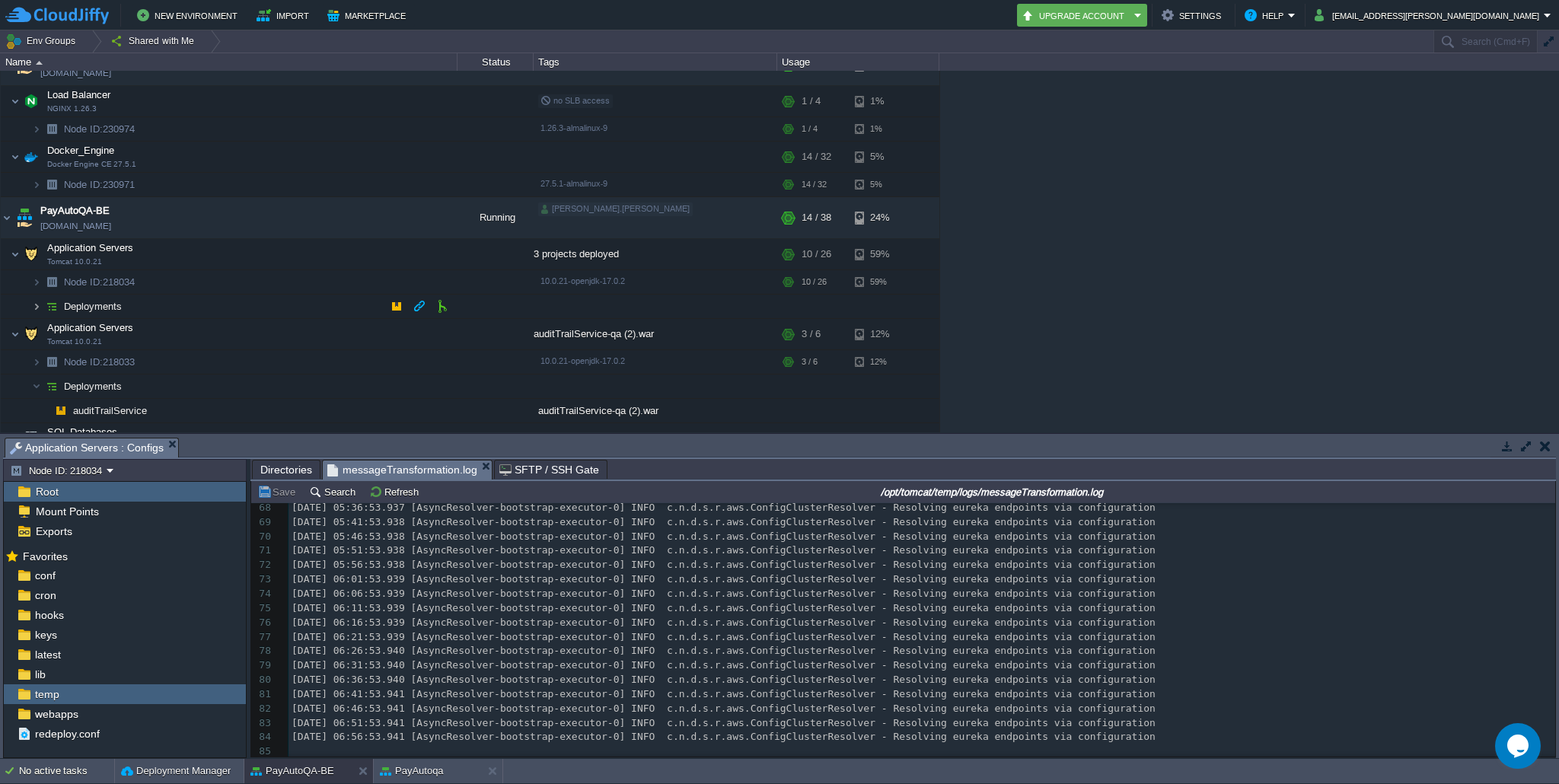
click at [36, 308] on img at bounding box center [37, 306] width 9 height 24
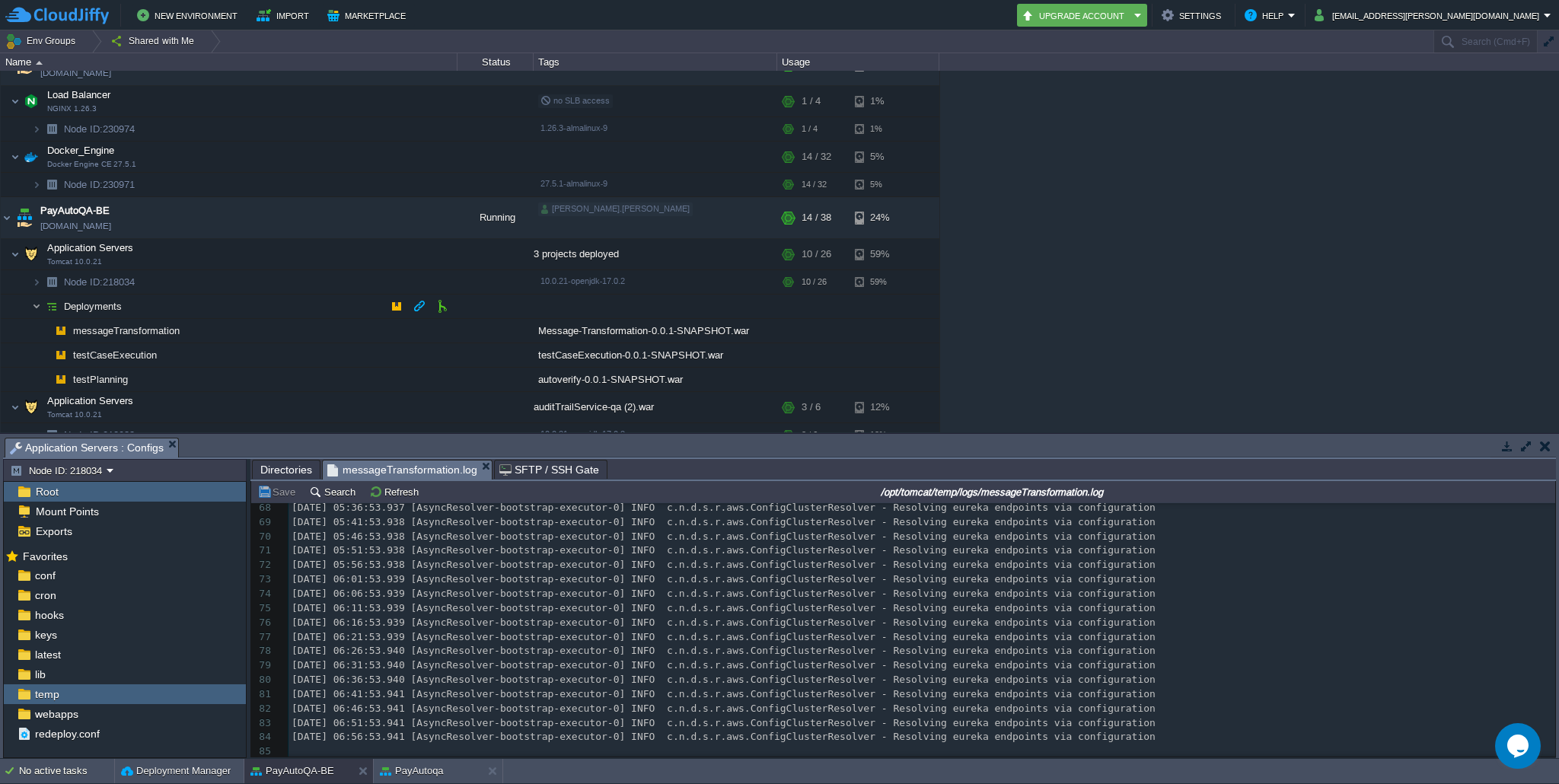
click at [40, 305] on img at bounding box center [37, 306] width 9 height 24
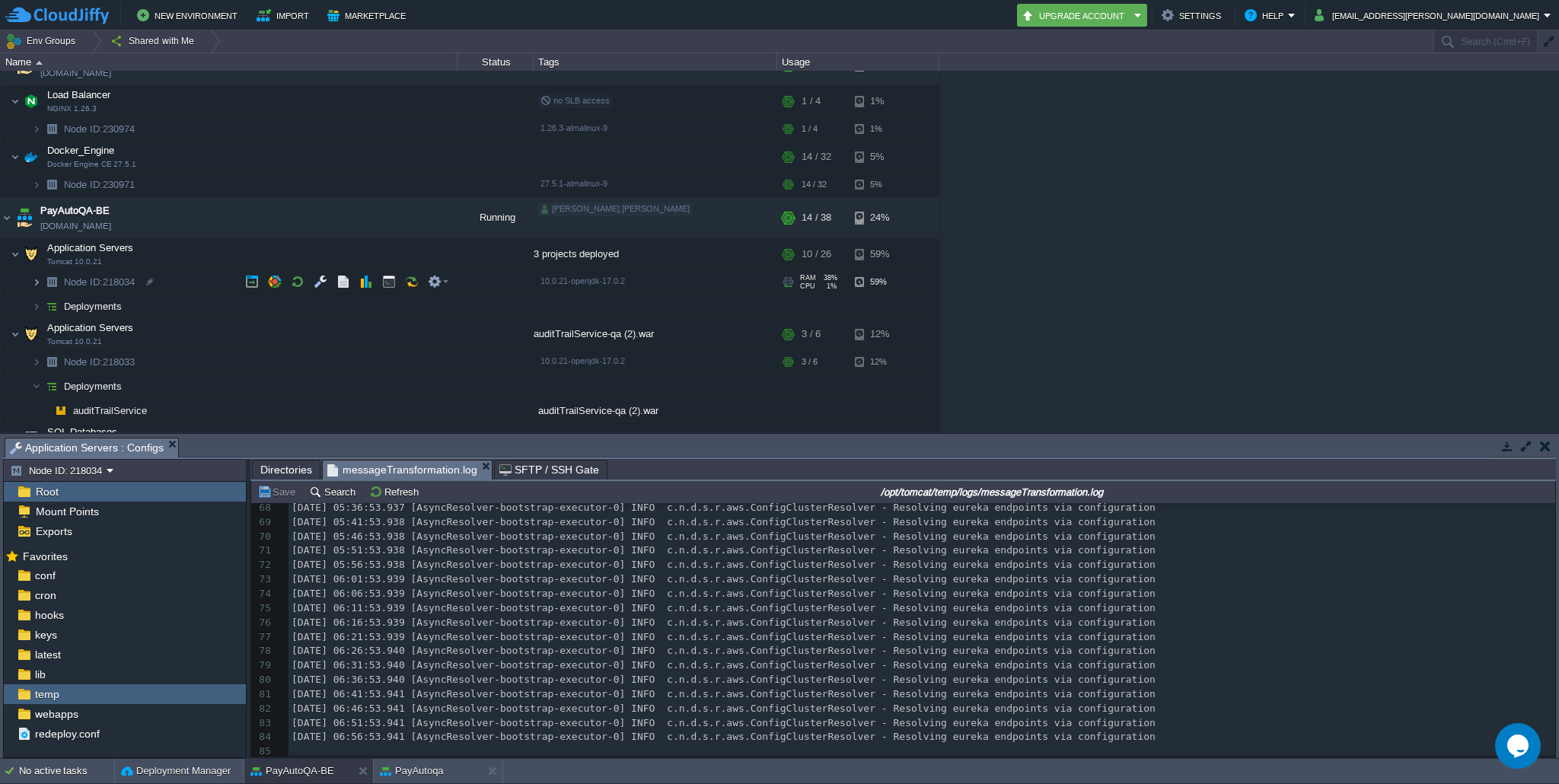
click at [34, 277] on img at bounding box center [37, 281] width 9 height 24
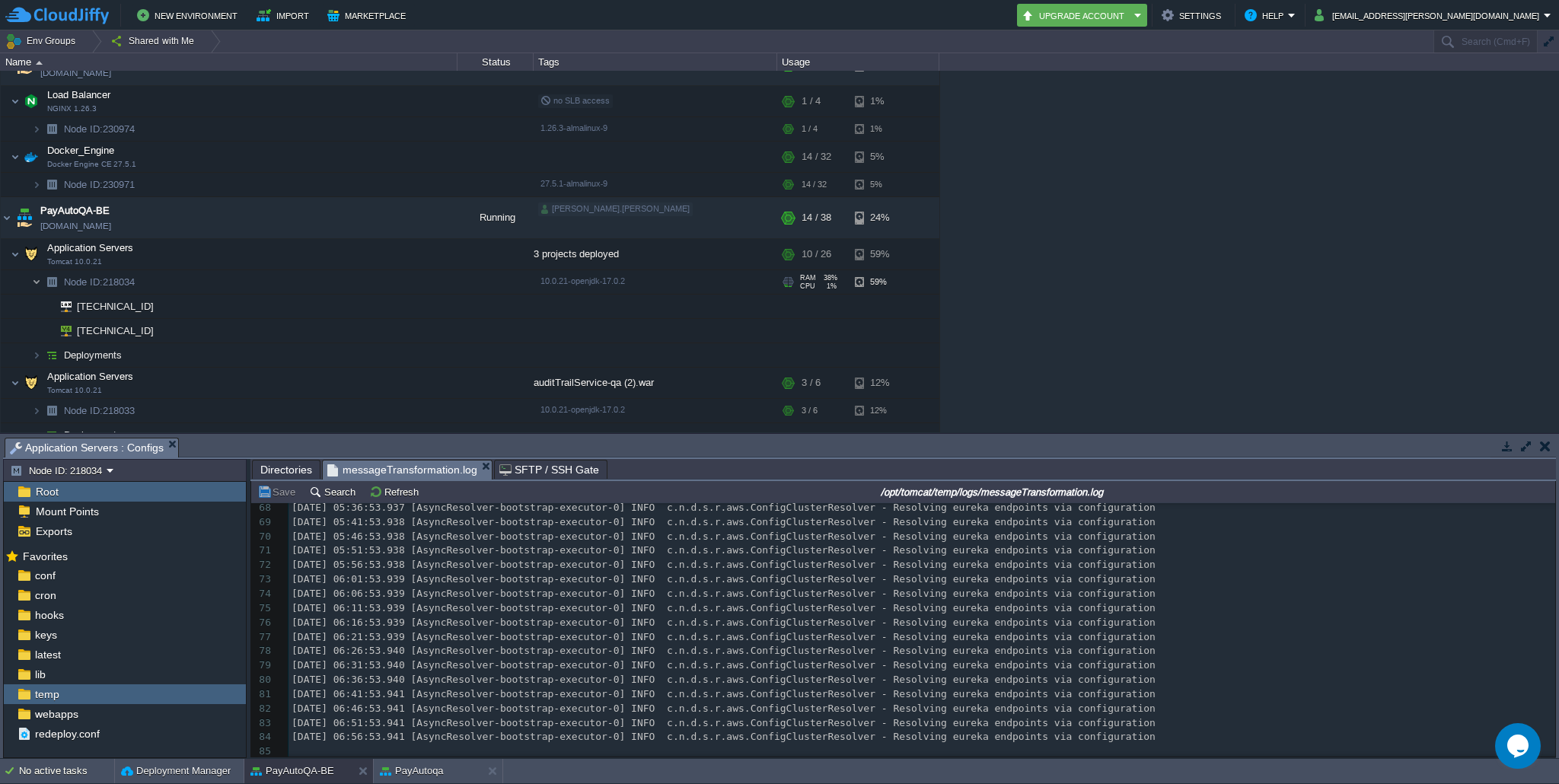
click at [34, 277] on img at bounding box center [37, 281] width 9 height 24
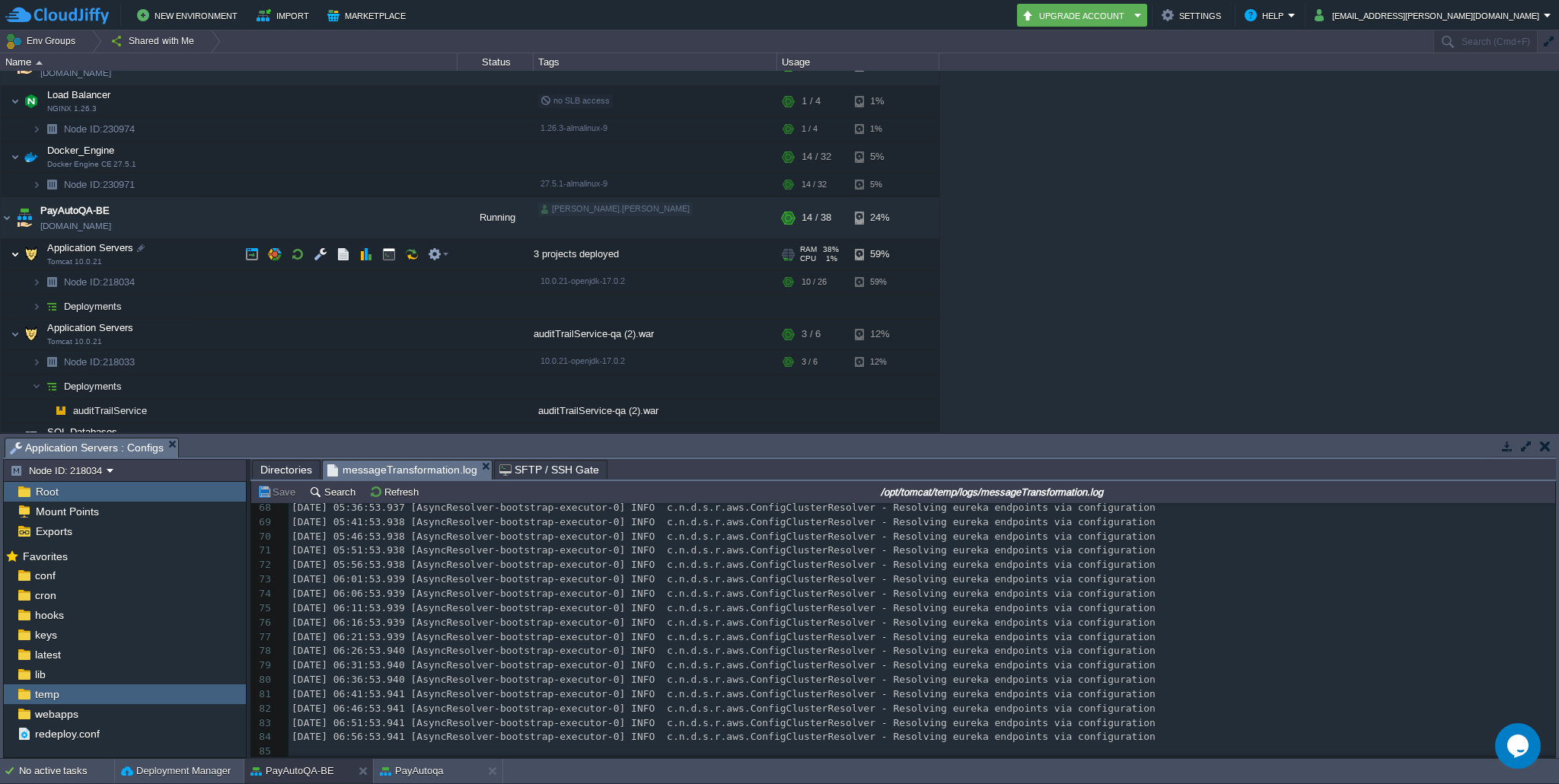
click at [11, 257] on img at bounding box center [15, 254] width 9 height 31
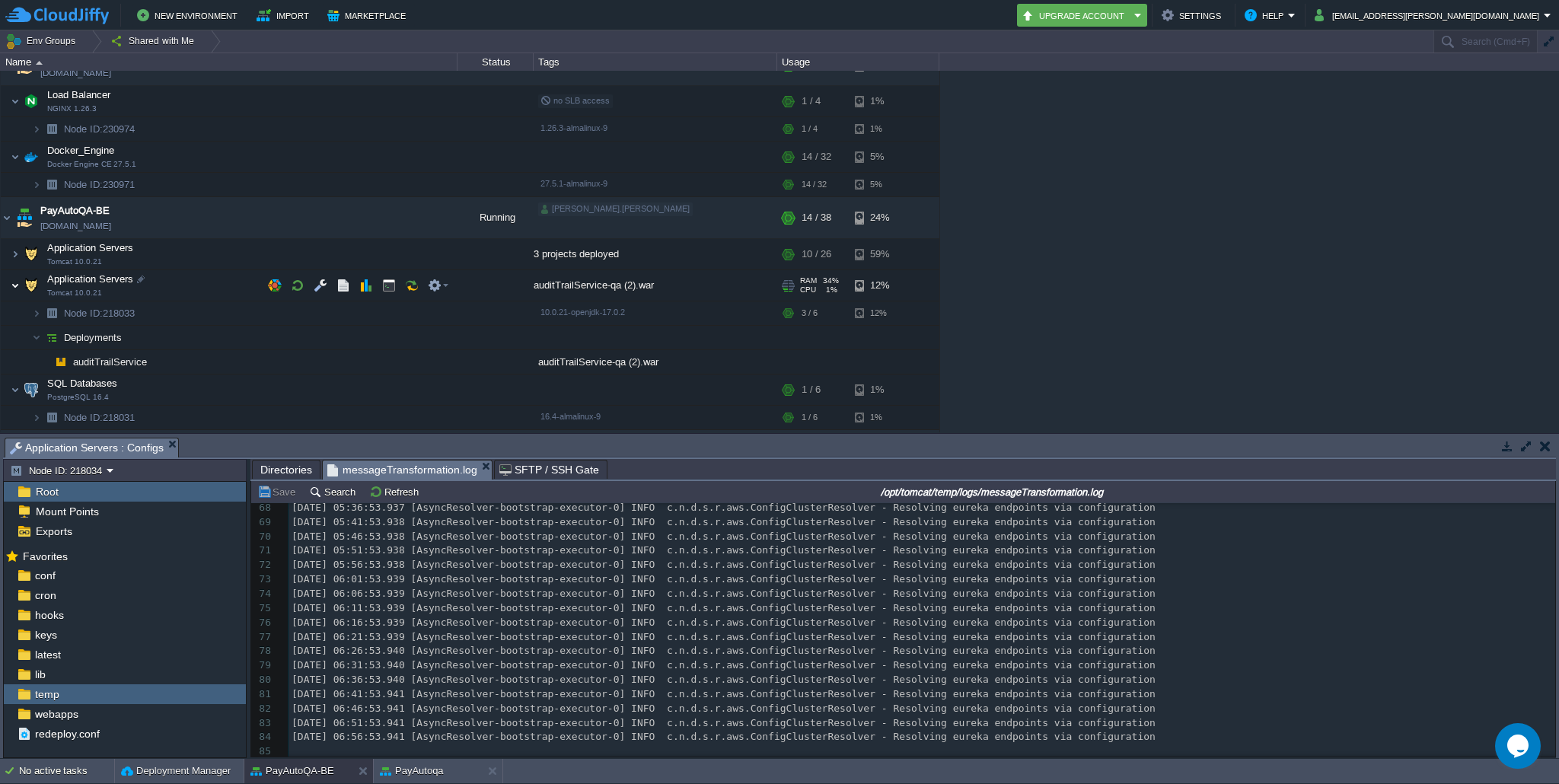
click at [12, 281] on img at bounding box center [15, 285] width 9 height 31
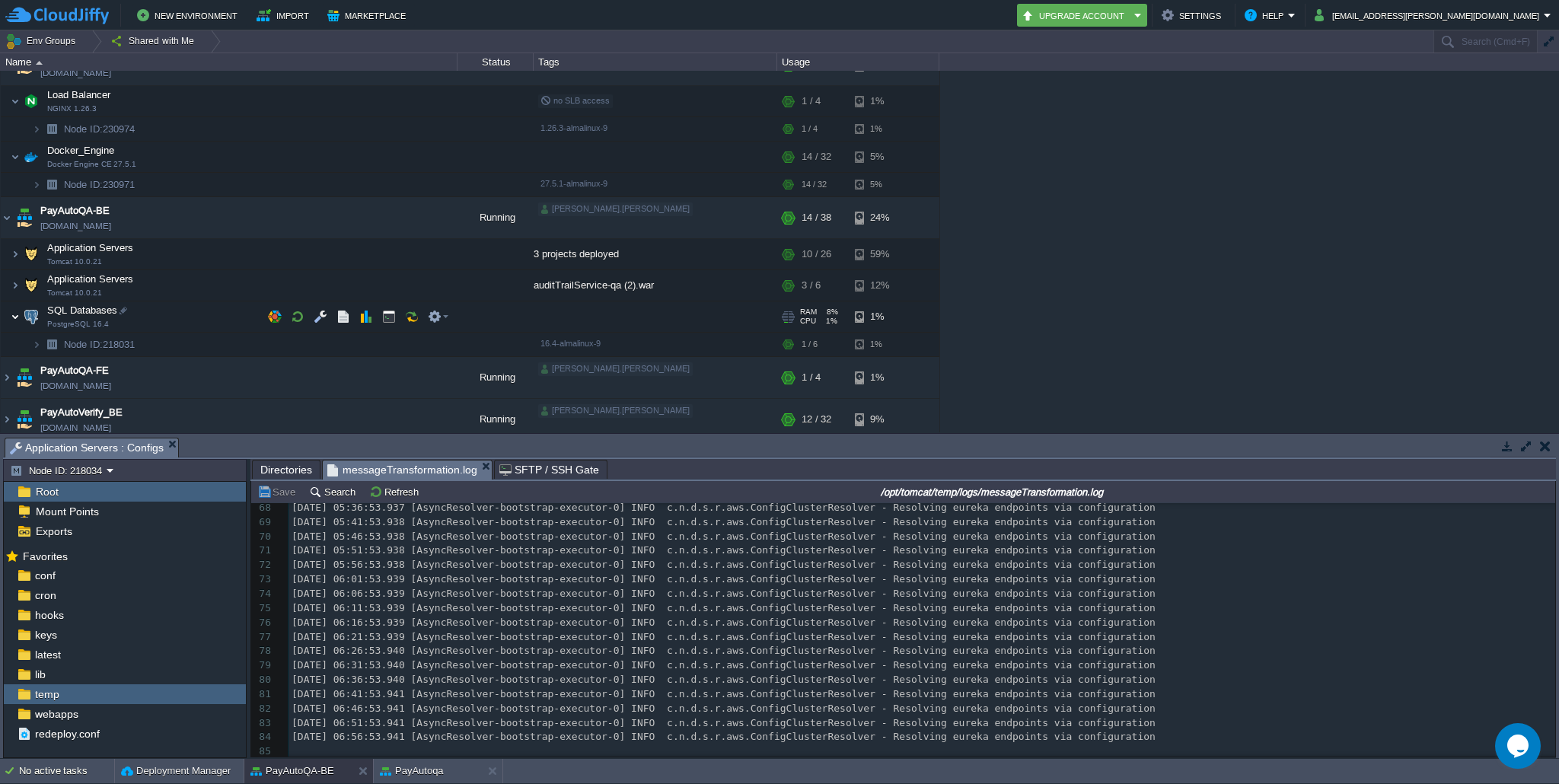
click at [15, 316] on img at bounding box center [15, 316] width 9 height 31
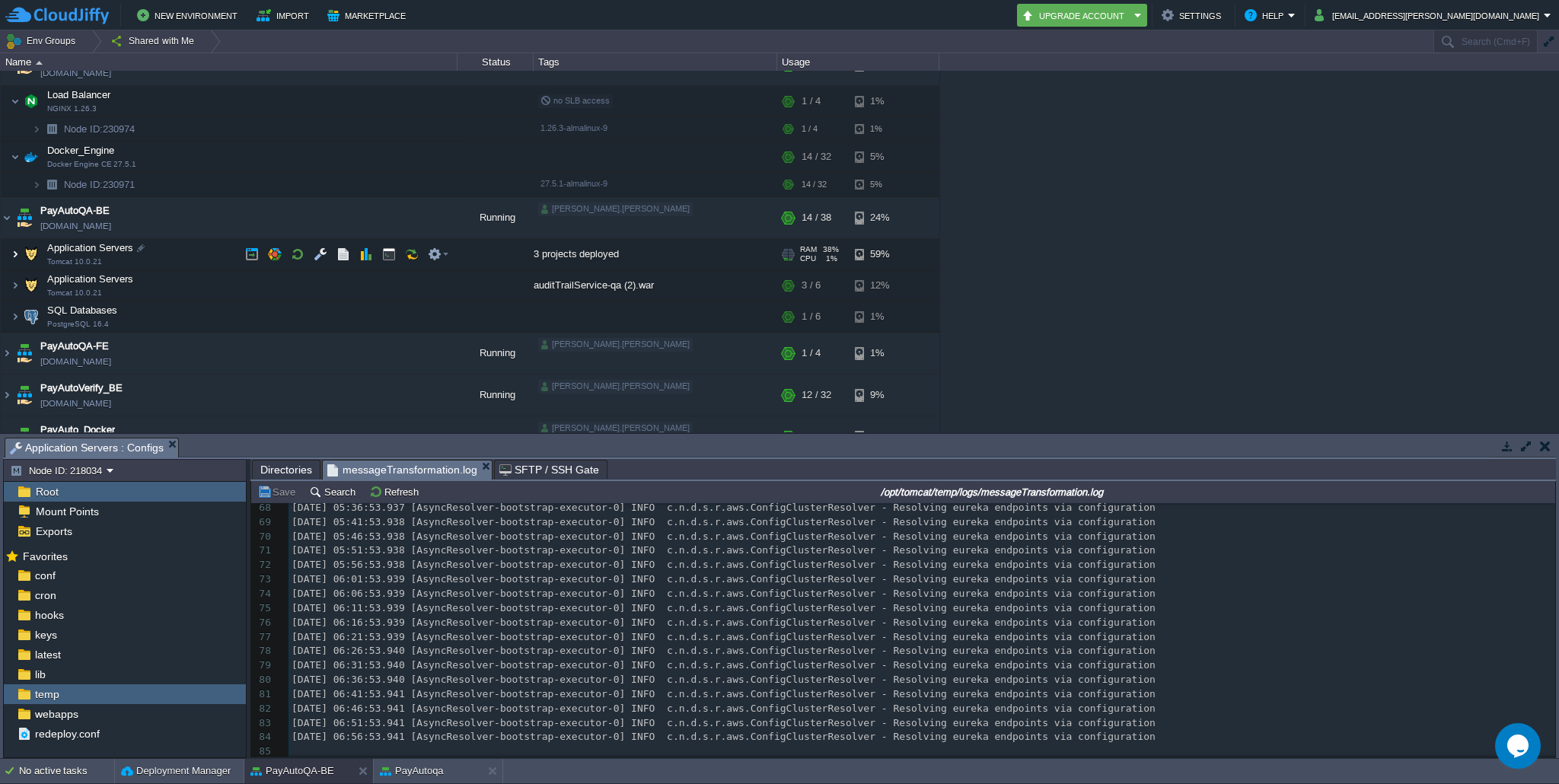
click at [16, 255] on img at bounding box center [15, 254] width 9 height 31
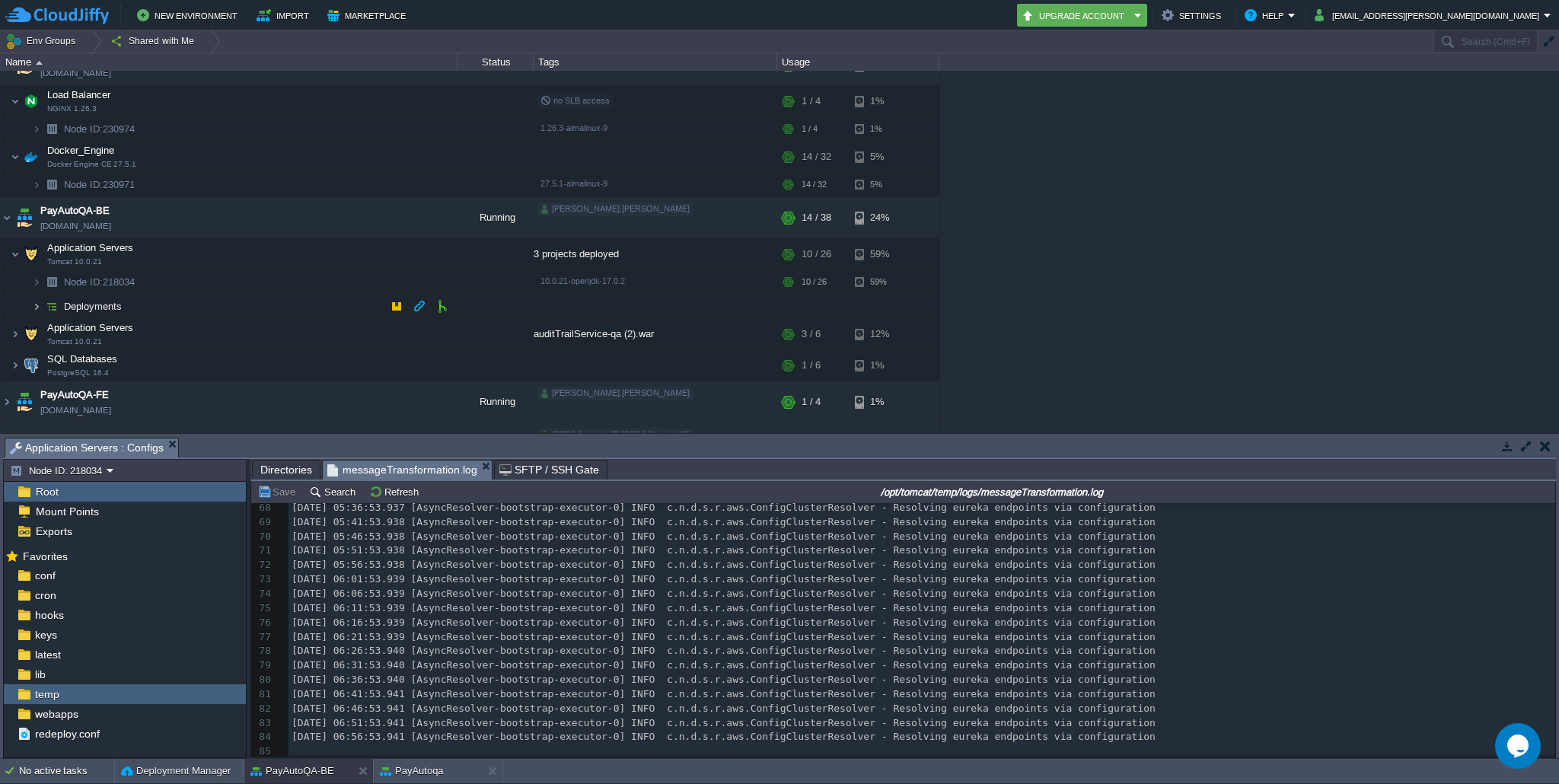
click at [34, 300] on img at bounding box center [37, 306] width 9 height 24
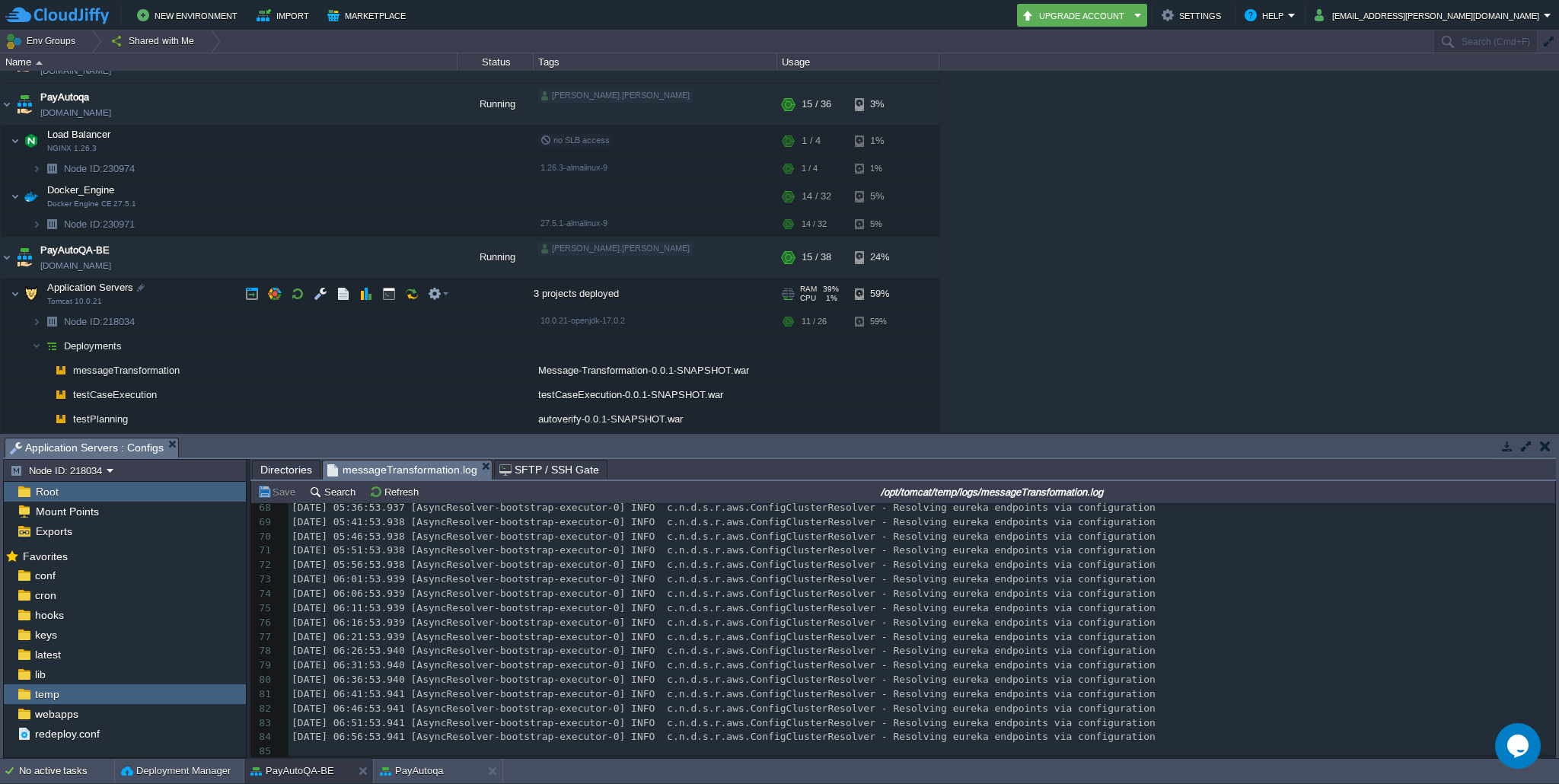
scroll to position [203, 0]
